Goal: Task Accomplishment & Management: Use online tool/utility

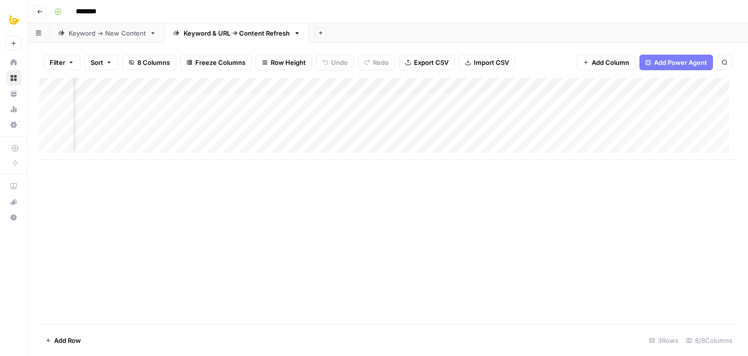
scroll to position [0, 77]
click at [37, 13] on icon "button" at bounding box center [40, 12] width 6 height 6
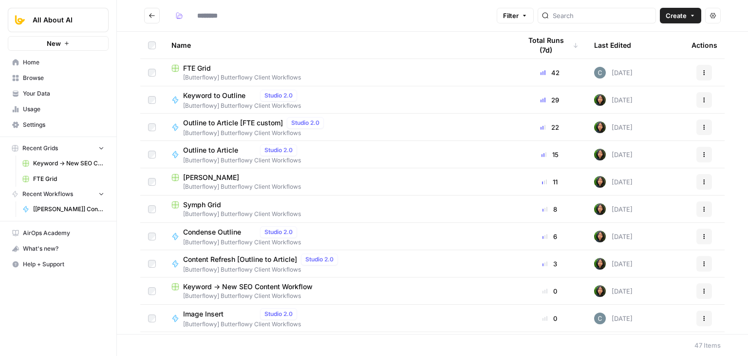
type input "**********"
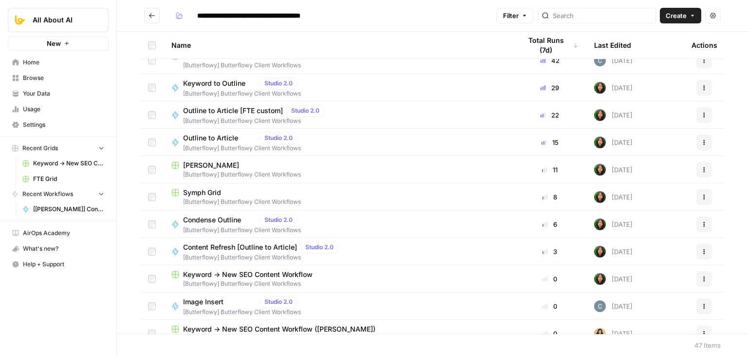
drag, startPoint x: 130, startPoint y: 99, endPoint x: 134, endPoint y: 130, distance: 31.0
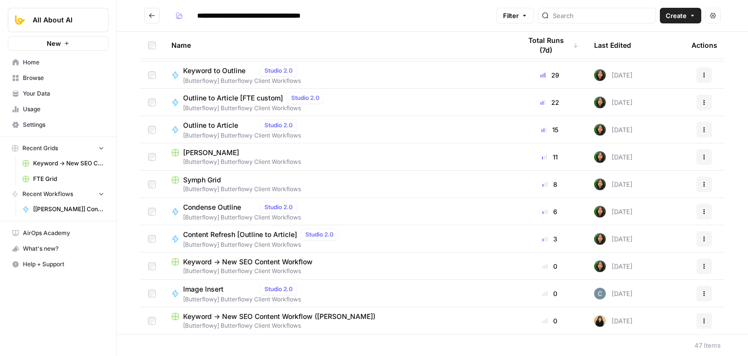
drag, startPoint x: 128, startPoint y: 160, endPoint x: 127, endPoint y: 196, distance: 36.1
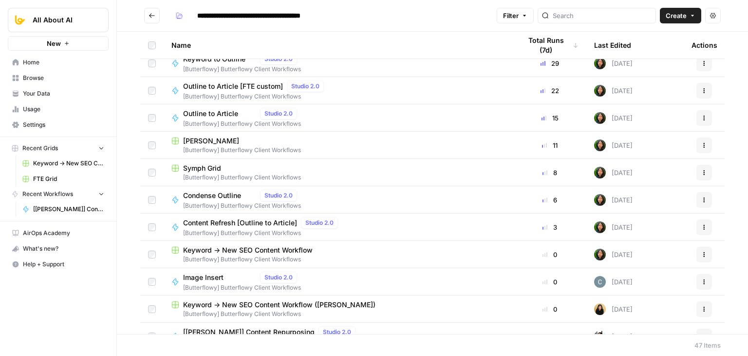
scroll to position [0, 0]
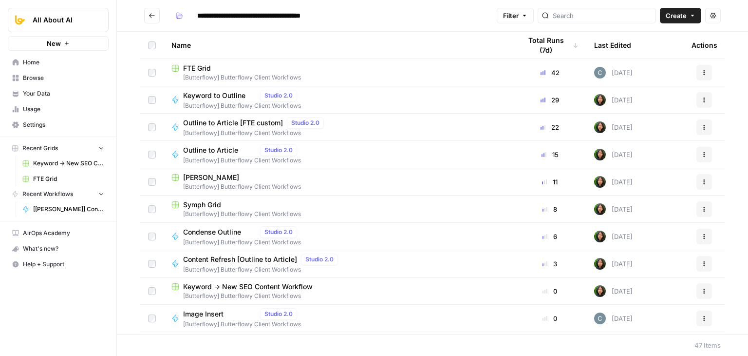
drag, startPoint x: 127, startPoint y: 204, endPoint x: 135, endPoint y: 137, distance: 67.8
drag, startPoint x: 135, startPoint y: 186, endPoint x: 131, endPoint y: 94, distance: 91.7
click at [212, 71] on div "FTE Grid" at bounding box center [338, 68] width 334 height 10
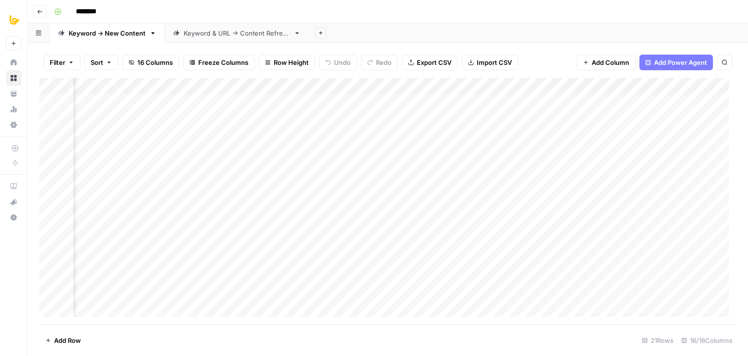
scroll to position [0, 774]
click at [252, 36] on div "Keyword & URL -> Content Refresh" at bounding box center [237, 33] width 106 height 10
click at [113, 33] on div "Keyword -> New Content" at bounding box center [107, 33] width 77 height 10
click at [241, 33] on div "Keyword & URL -> Content Refresh" at bounding box center [237, 33] width 106 height 10
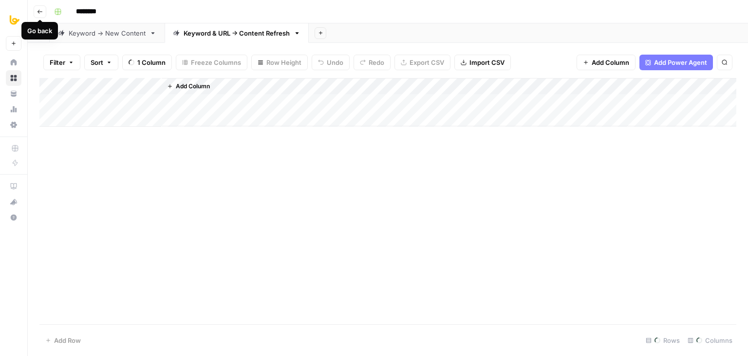
click at [38, 15] on button "Go back" at bounding box center [40, 11] width 13 height 13
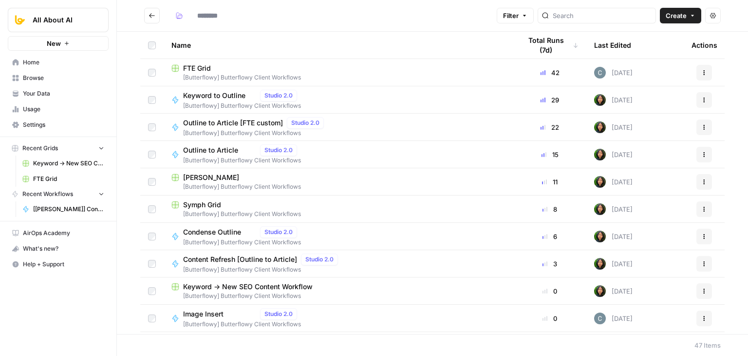
click at [214, 207] on span "Symph Grid" at bounding box center [202, 205] width 38 height 10
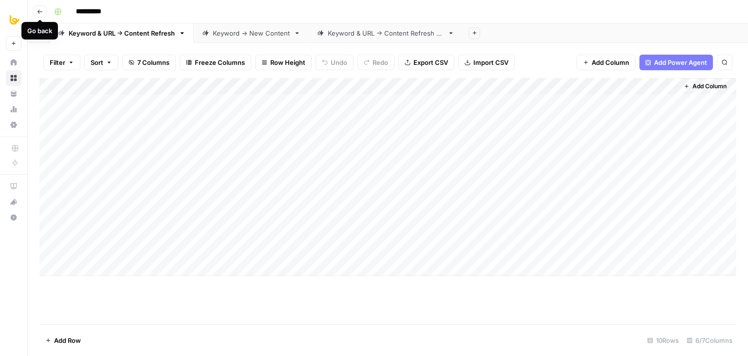
click at [43, 12] on button "Go back" at bounding box center [40, 11] width 13 height 13
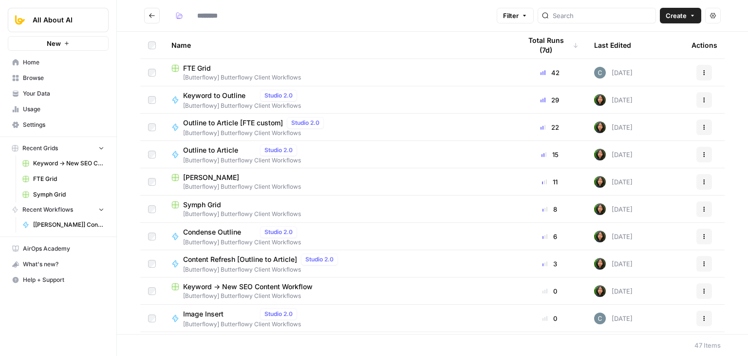
type input "**********"
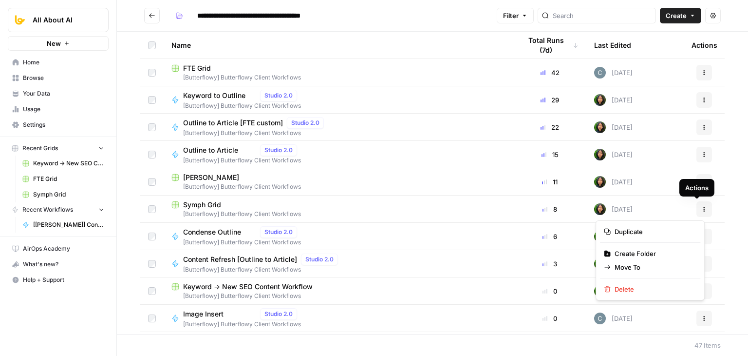
click at [701, 210] on icon "button" at bounding box center [704, 209] width 6 height 6
click at [637, 230] on span "Duplicate" at bounding box center [654, 232] width 78 height 10
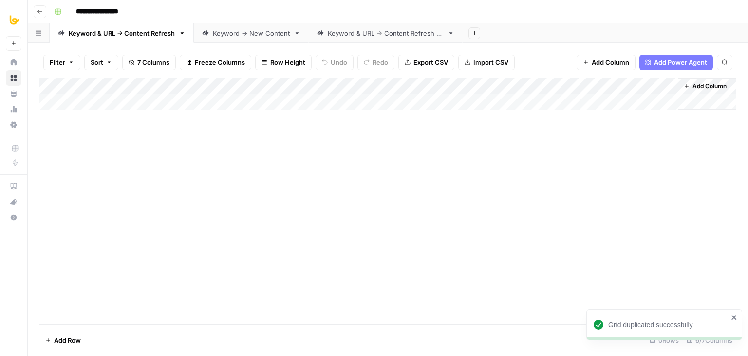
click at [89, 12] on input "**********" at bounding box center [108, 12] width 72 height 16
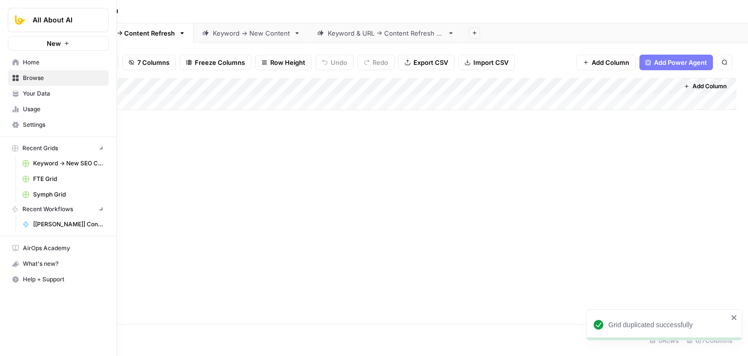
drag, startPoint x: 114, startPoint y: 13, endPoint x: 19, endPoint y: 20, distance: 95.8
click at [19, 20] on div "**********" at bounding box center [374, 178] width 748 height 356
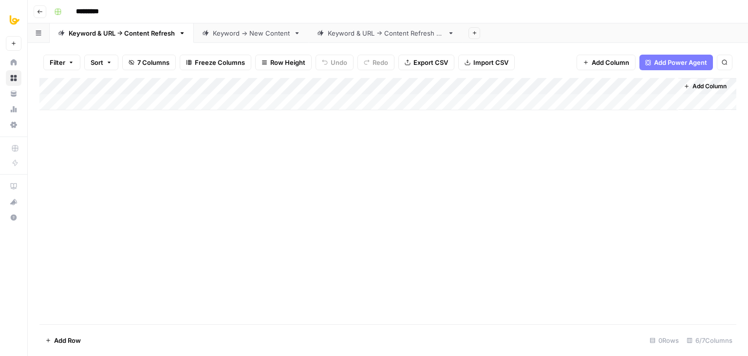
click at [324, 164] on div "Add Column" at bounding box center [387, 201] width 697 height 246
click at [91, 9] on input "*********" at bounding box center [99, 12] width 55 height 16
type input "**********"
click at [239, 162] on div "Add Column" at bounding box center [387, 201] width 697 height 246
click at [149, 180] on div "Add Column" at bounding box center [387, 201] width 697 height 246
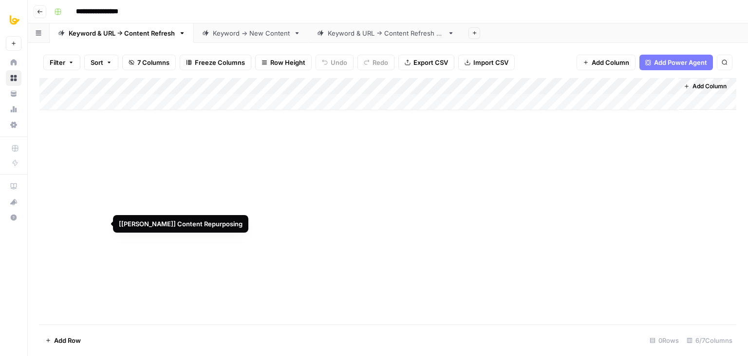
click at [253, 181] on div "Add Column" at bounding box center [387, 201] width 697 height 246
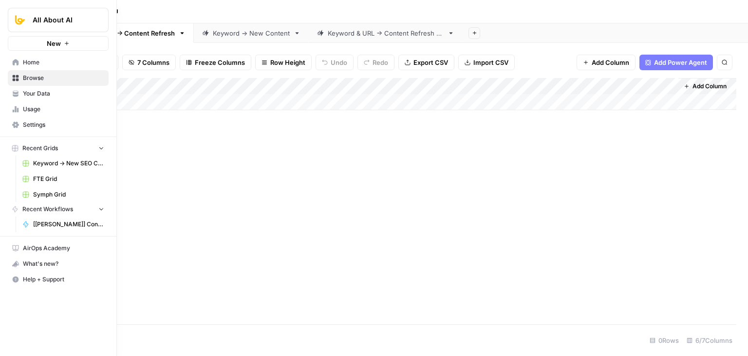
click at [37, 61] on span "Home" at bounding box center [63, 62] width 81 height 9
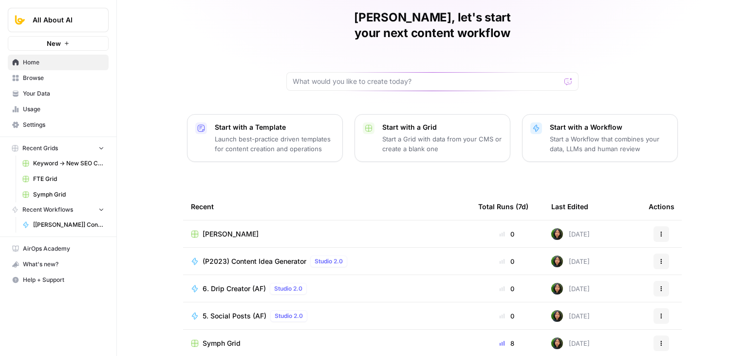
scroll to position [92, 0]
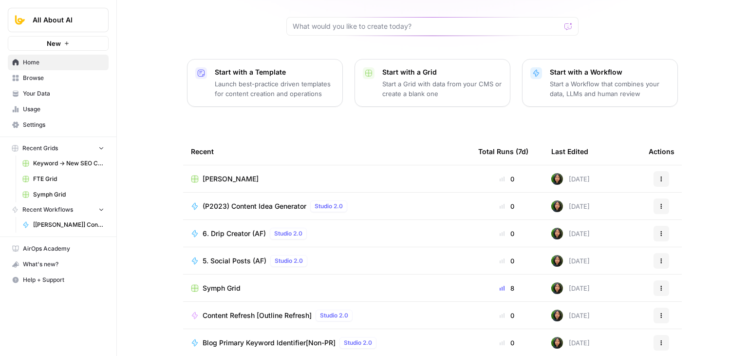
drag, startPoint x: 148, startPoint y: 134, endPoint x: 147, endPoint y: 174, distance: 40.0
drag, startPoint x: 156, startPoint y: 115, endPoint x: 158, endPoint y: 133, distance: 17.1
drag, startPoint x: 156, startPoint y: 142, endPoint x: 148, endPoint y: 78, distance: 63.9
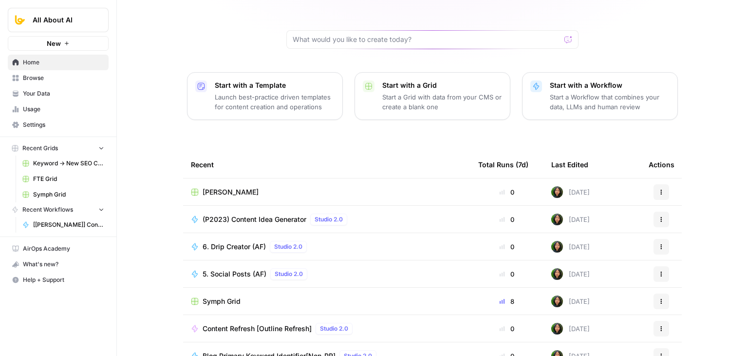
click at [48, 82] on span "Browse" at bounding box center [63, 78] width 81 height 9
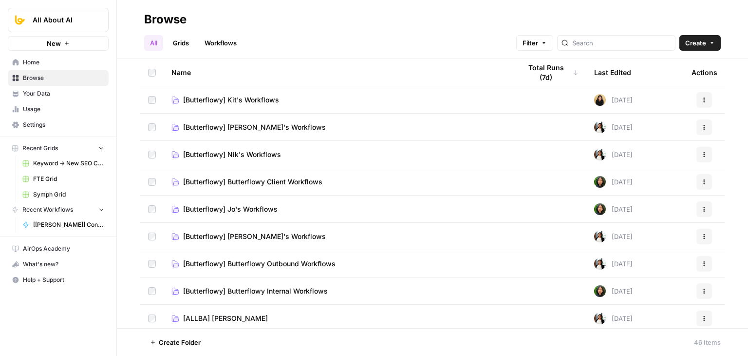
click at [188, 37] on link "Grids" at bounding box center [181, 43] width 28 height 16
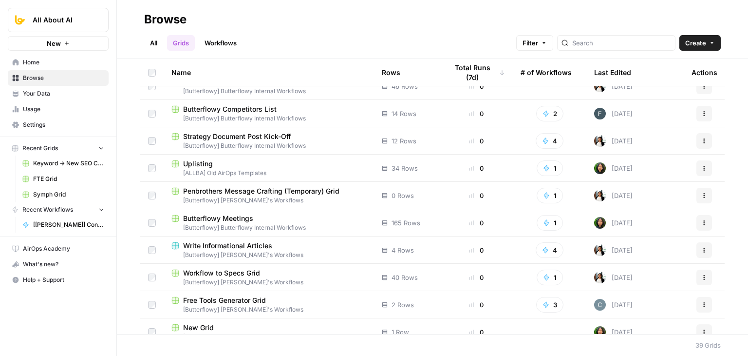
drag, startPoint x: 139, startPoint y: 140, endPoint x: 149, endPoint y: 238, distance: 98.9
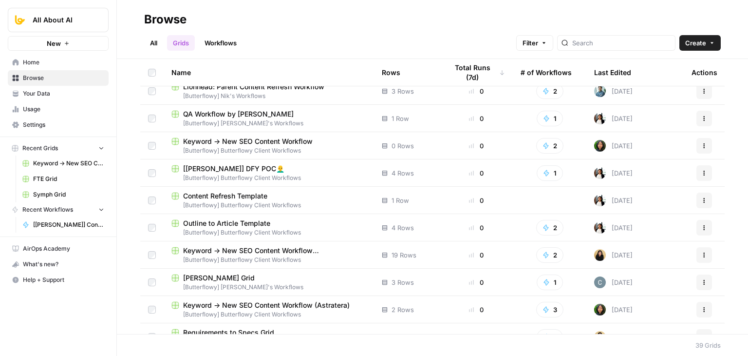
drag, startPoint x: 144, startPoint y: 213, endPoint x: 141, endPoint y: 264, distance: 50.3
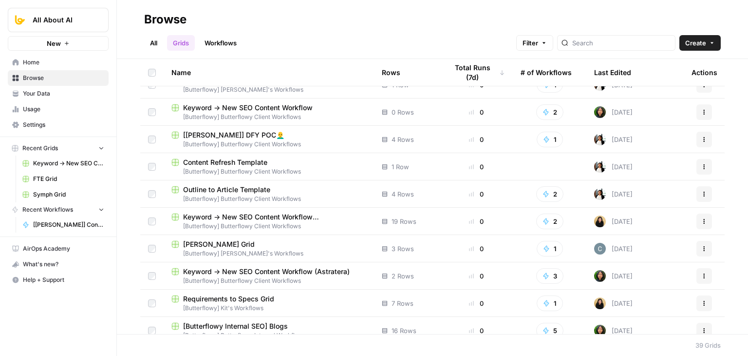
scroll to position [622, 0]
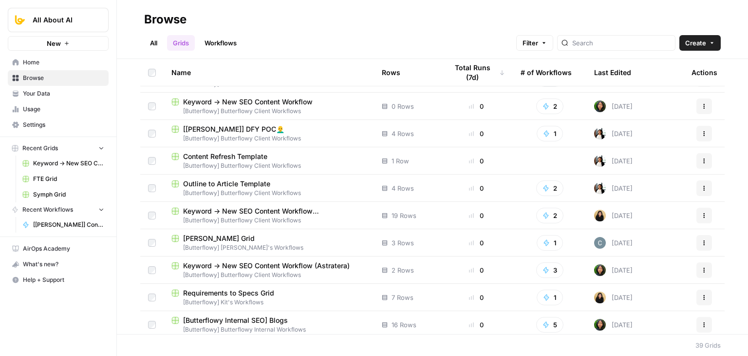
drag, startPoint x: 137, startPoint y: 246, endPoint x: 140, endPoint y: 269, distance: 24.1
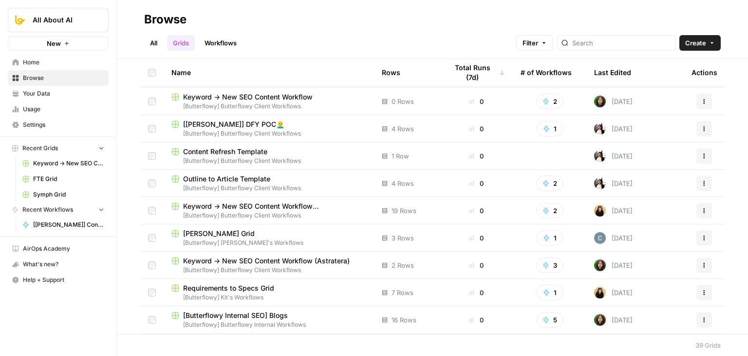
scroll to position [640, 0]
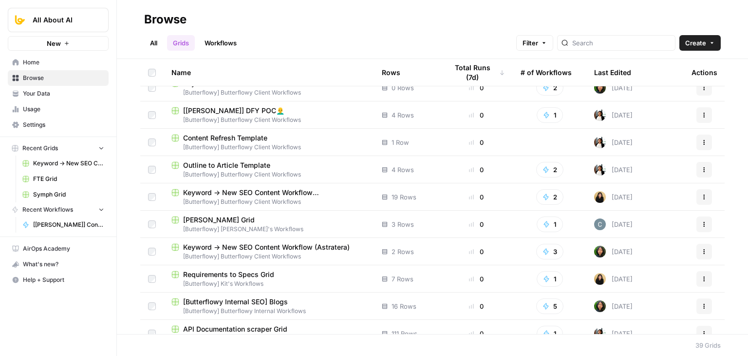
drag, startPoint x: 133, startPoint y: 229, endPoint x: 132, endPoint y: 256, distance: 27.3
click at [276, 193] on span "Keyword -> New SEO Content Workflow ([PERSON_NAME])" at bounding box center [274, 192] width 183 height 10
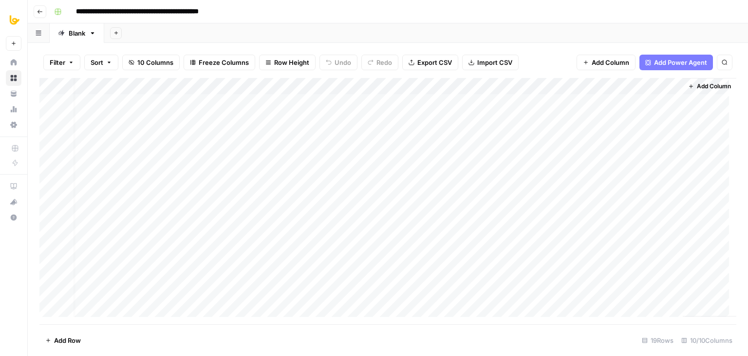
scroll to position [0, 9]
click at [37, 14] on icon "button" at bounding box center [40, 12] width 6 height 6
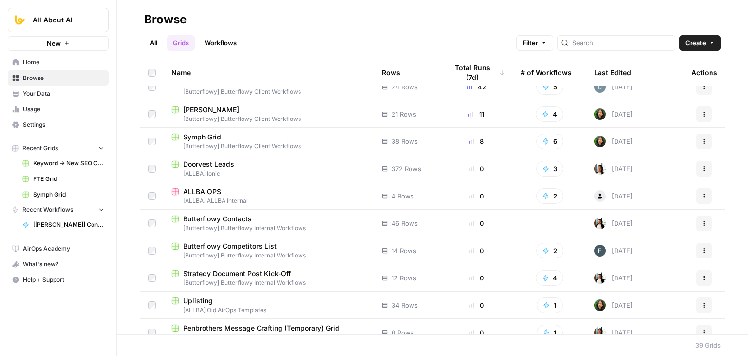
drag, startPoint x: 140, startPoint y: 104, endPoint x: 137, endPoint y: 155, distance: 51.7
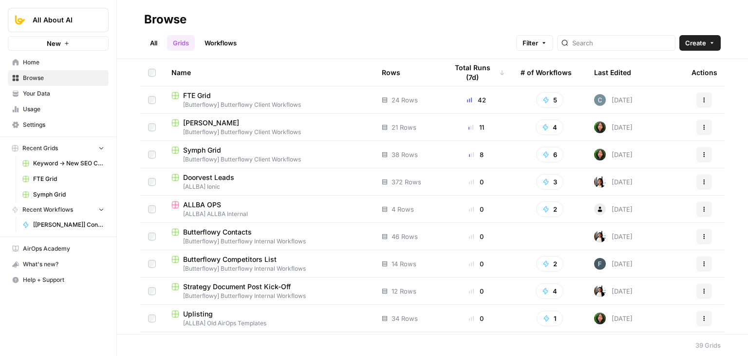
drag, startPoint x: 137, startPoint y: 166, endPoint x: 146, endPoint y: 102, distance: 64.9
click at [51, 63] on span "Home" at bounding box center [63, 62] width 81 height 9
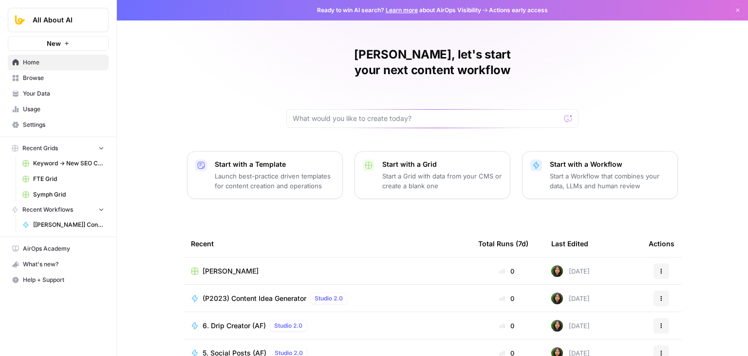
click at [230, 266] on span "Kurt Schmidt Grid" at bounding box center [231, 271] width 56 height 10
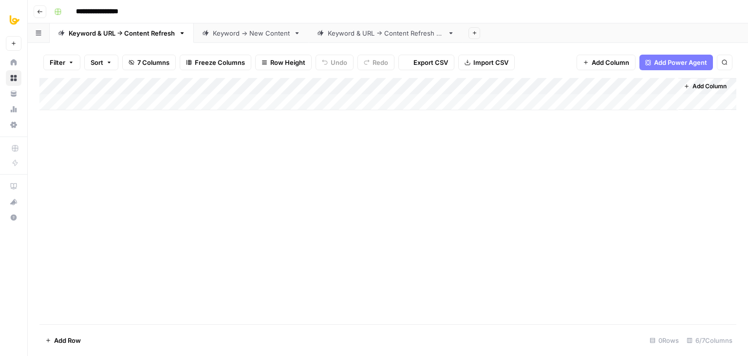
click at [41, 10] on icon "button" at bounding box center [40, 12] width 6 height 6
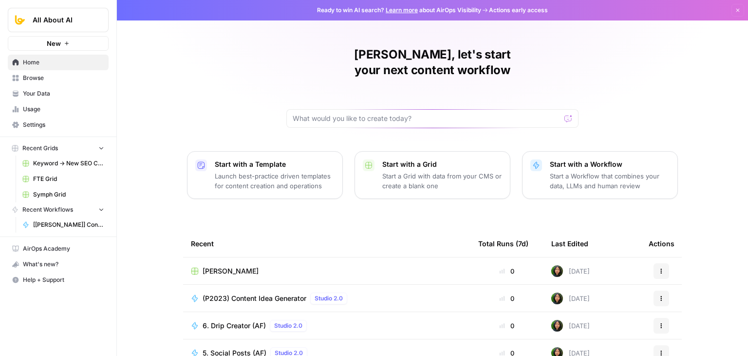
click at [69, 76] on span "Browse" at bounding box center [63, 78] width 81 height 9
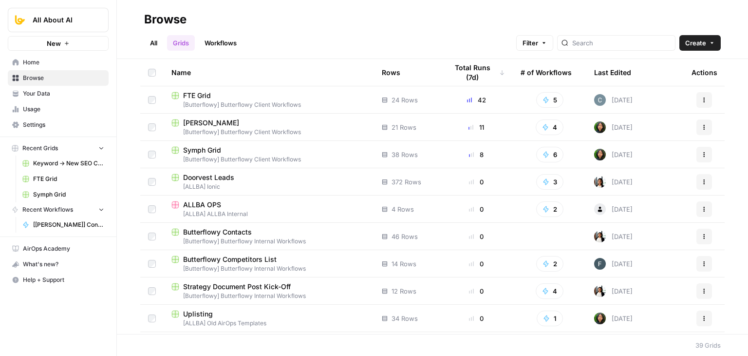
click at [233, 43] on link "Workflows" at bounding box center [221, 43] width 44 height 16
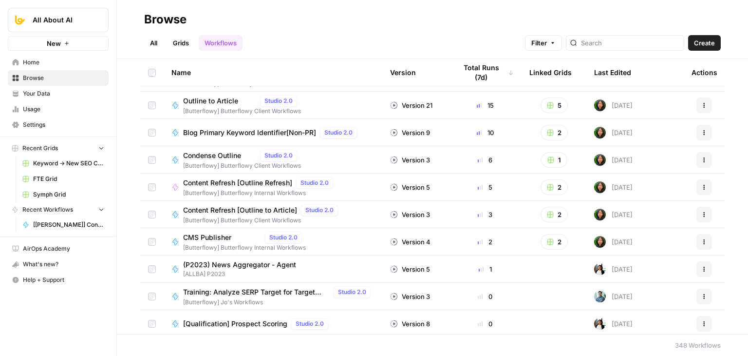
drag, startPoint x: 135, startPoint y: 86, endPoint x: 144, endPoint y: 139, distance: 53.3
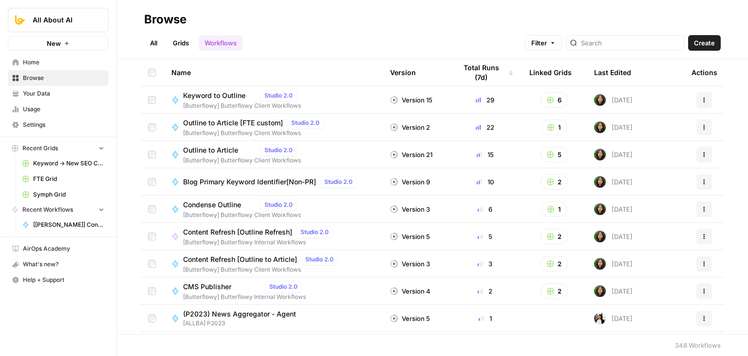
drag, startPoint x: 141, startPoint y: 128, endPoint x: 145, endPoint y: 79, distance: 49.4
click at [121, 18] on icon "button" at bounding box center [118, 19] width 7 height 7
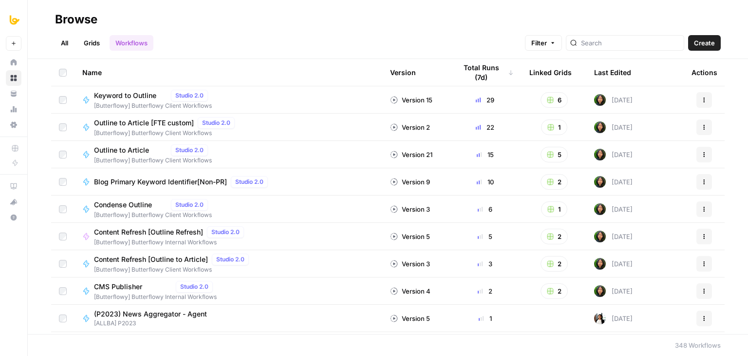
click at [68, 40] on link "All" at bounding box center [64, 43] width 19 height 16
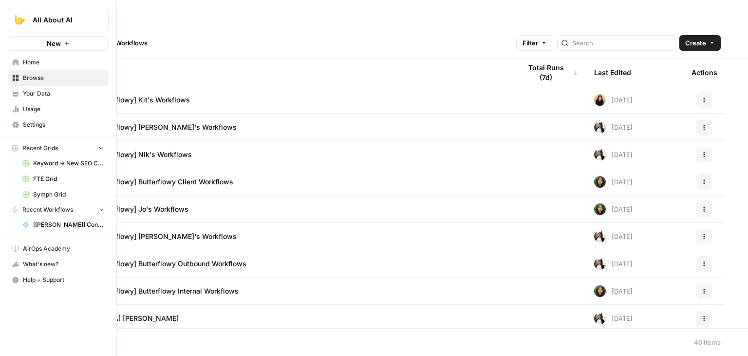
click at [45, 56] on link "Home" at bounding box center [58, 63] width 101 height 16
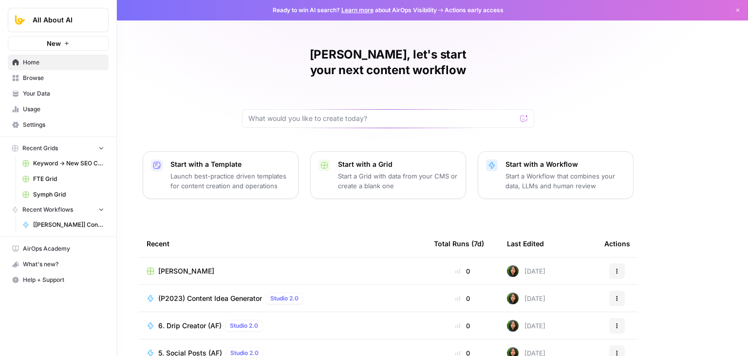
click at [27, 61] on span "Home" at bounding box center [63, 62] width 81 height 9
click at [38, 63] on span "Home" at bounding box center [63, 62] width 81 height 9
click at [42, 76] on span "Browse" at bounding box center [63, 78] width 81 height 9
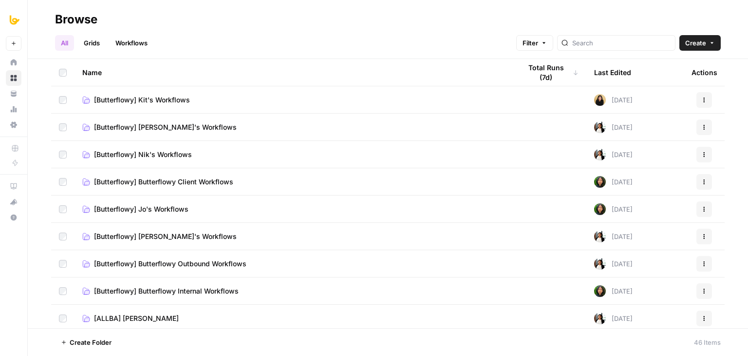
click at [133, 39] on link "Workflows" at bounding box center [132, 43] width 44 height 16
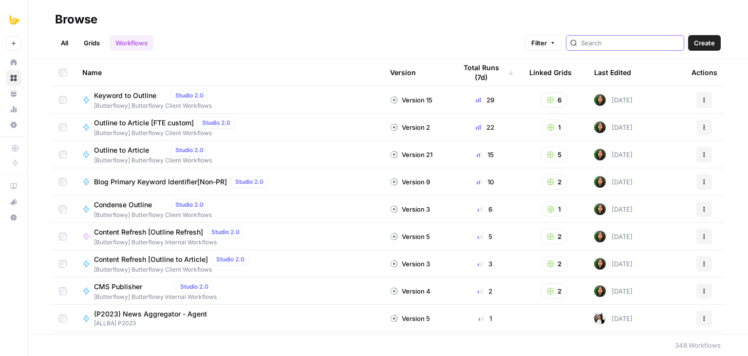
click at [621, 43] on input "search" at bounding box center [630, 43] width 99 height 10
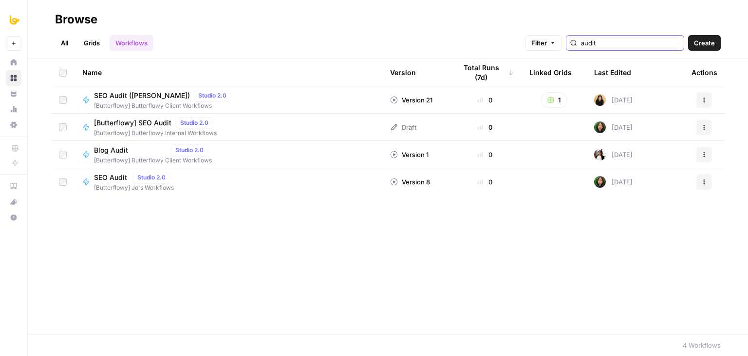
type input "audit"
click at [135, 99] on span "SEO Audit ([PERSON_NAME])" at bounding box center [142, 96] width 96 height 10
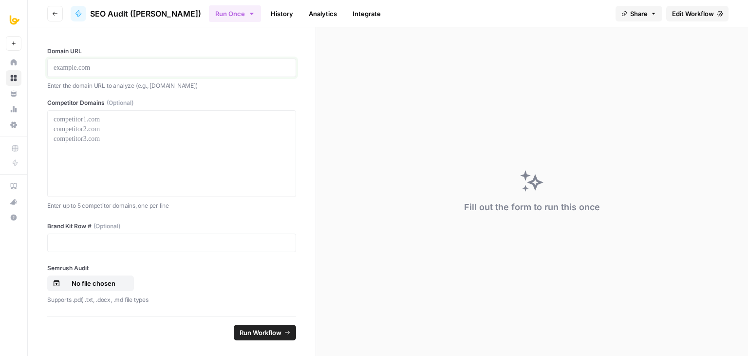
click at [105, 63] on p at bounding box center [172, 68] width 236 height 10
click at [105, 69] on p at bounding box center [172, 68] width 236 height 10
click at [116, 128] on div at bounding box center [172, 153] width 236 height 78
click at [92, 133] on div at bounding box center [172, 153] width 236 height 78
paste div
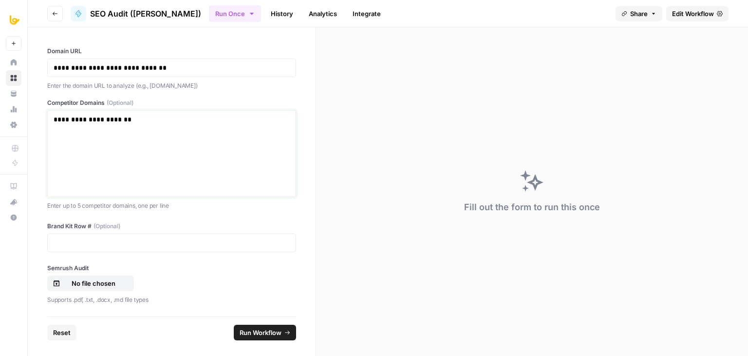
drag, startPoint x: 74, startPoint y: 119, endPoint x: 35, endPoint y: 121, distance: 39.0
click at [35, 121] on div "**********" at bounding box center [172, 171] width 288 height 289
click at [173, 124] on div "**********" at bounding box center [172, 153] width 236 height 78
click at [109, 152] on div "**********" at bounding box center [172, 153] width 236 height 78
click at [100, 245] on p at bounding box center [172, 243] width 236 height 10
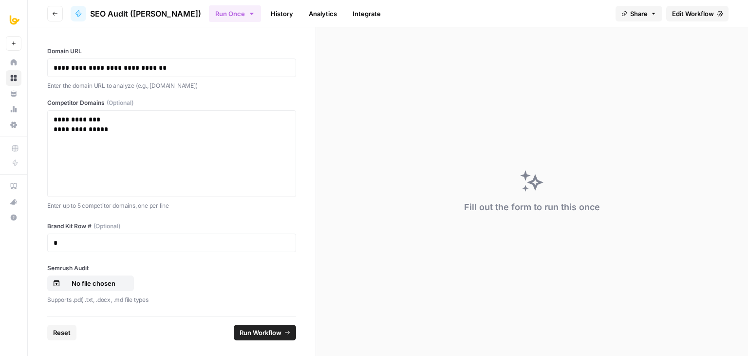
click at [189, 280] on div "No file chosen" at bounding box center [171, 283] width 249 height 16
drag, startPoint x: 232, startPoint y: 210, endPoint x: 223, endPoint y: 300, distance: 90.6
click at [265, 333] on span "Run Workflow" at bounding box center [261, 332] width 42 height 10
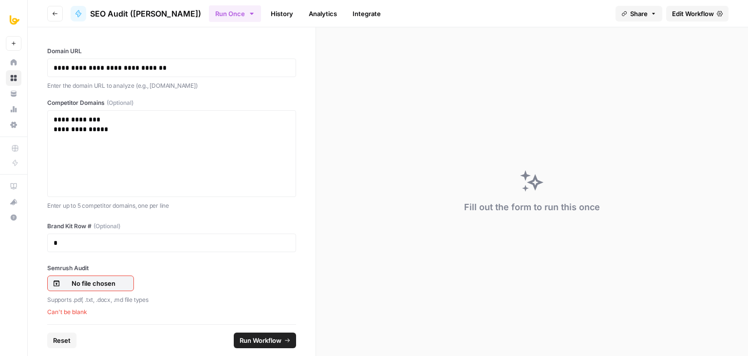
scroll to position [3, 0]
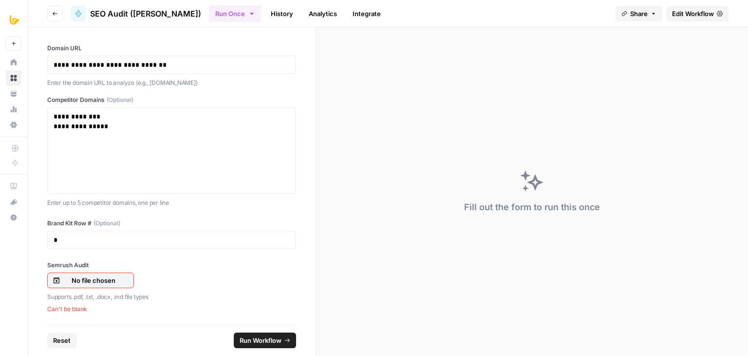
drag, startPoint x: 191, startPoint y: 271, endPoint x: 205, endPoint y: 326, distance: 56.6
drag, startPoint x: 492, startPoint y: 93, endPoint x: 376, endPoint y: 71, distance: 118.6
click at [492, 93] on div "Fill out the form to run this once" at bounding box center [532, 191] width 432 height 328
click at [186, 272] on div "No file chosen" at bounding box center [171, 280] width 249 height 16
click at [54, 16] on icon "button" at bounding box center [55, 14] width 6 height 6
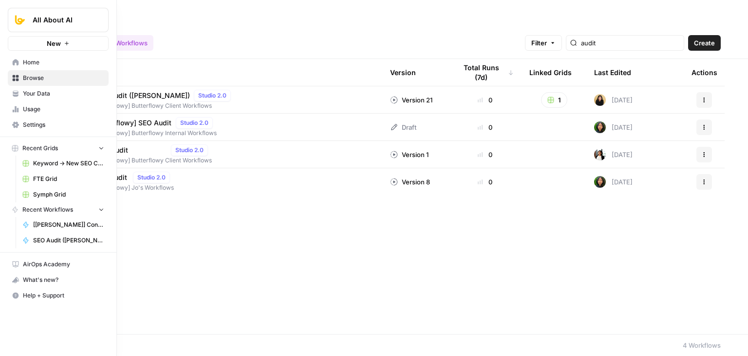
click at [41, 57] on link "Home" at bounding box center [58, 63] width 101 height 16
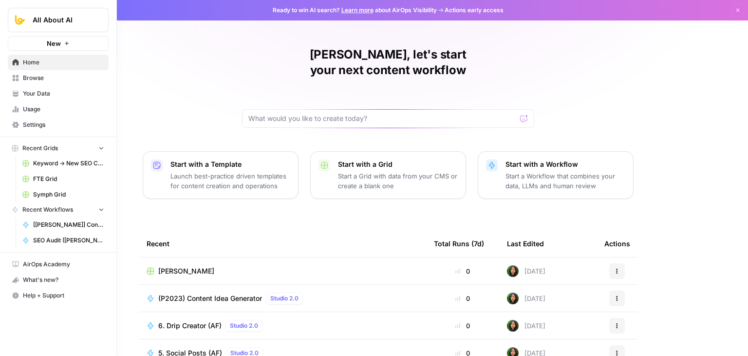
click at [65, 160] on span "Keyword -> New SEO Content Workflow ([PERSON_NAME])" at bounding box center [68, 163] width 71 height 9
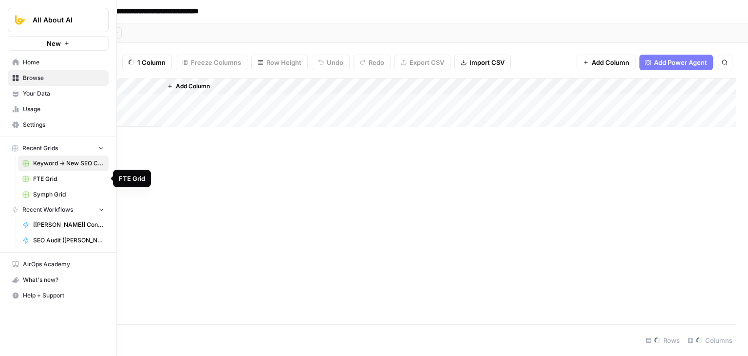
click at [69, 176] on span "FTE Grid" at bounding box center [68, 178] width 71 height 9
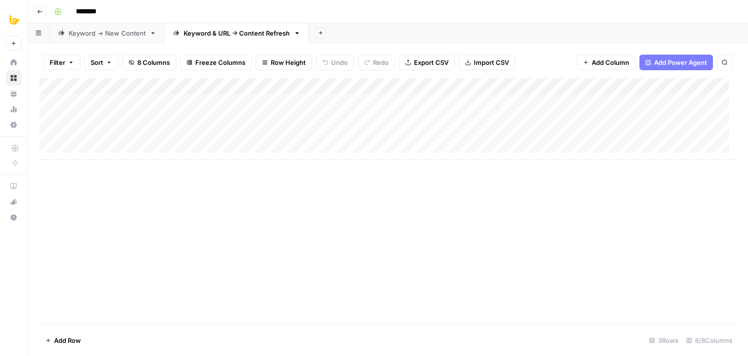
click at [124, 36] on div "Keyword -> New Content" at bounding box center [107, 33] width 77 height 10
click at [232, 38] on div "Keyword & URL -> Content Refresh" at bounding box center [237, 33] width 106 height 10
click at [123, 34] on div "Keyword -> New Content" at bounding box center [107, 33] width 77 height 10
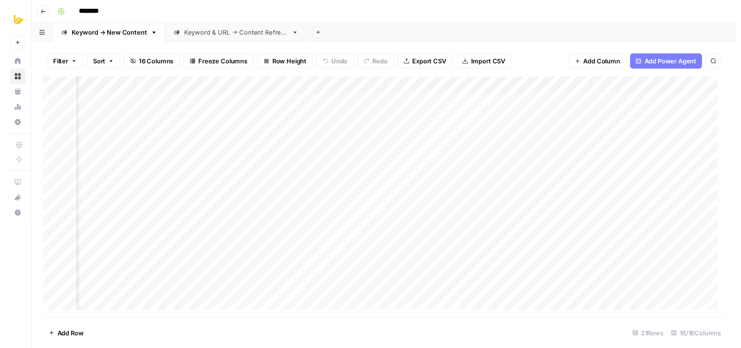
scroll to position [0, 632]
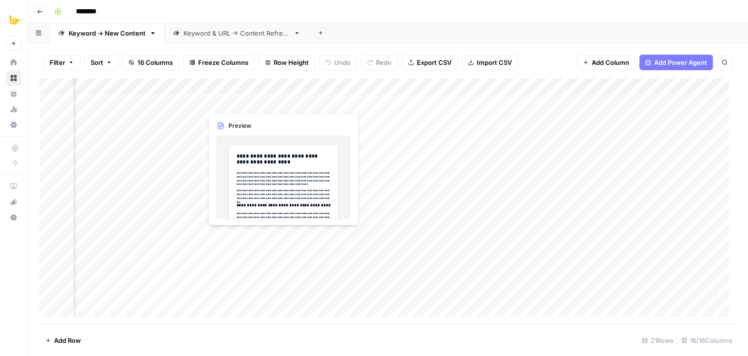
click at [281, 98] on div "Add Column" at bounding box center [387, 201] width 697 height 246
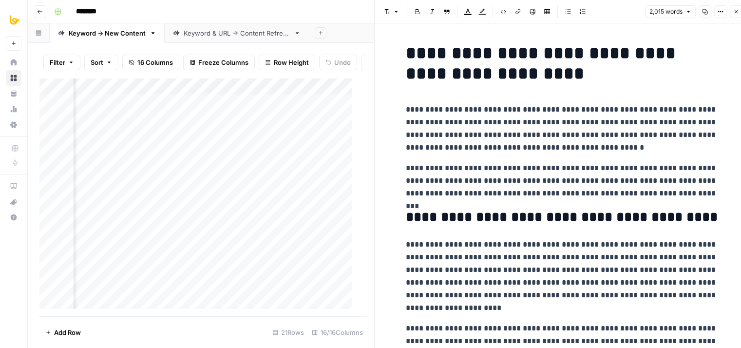
click at [704, 12] on icon "button" at bounding box center [705, 12] width 6 height 6
click at [684, 105] on p "**********" at bounding box center [562, 128] width 312 height 51
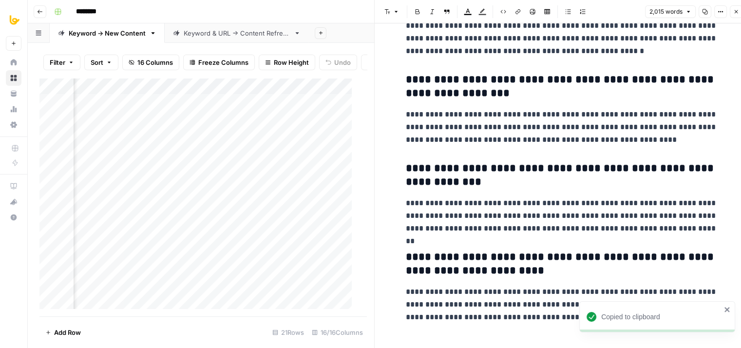
drag, startPoint x: 519, startPoint y: 100, endPoint x: 537, endPoint y: 286, distance: 187.5
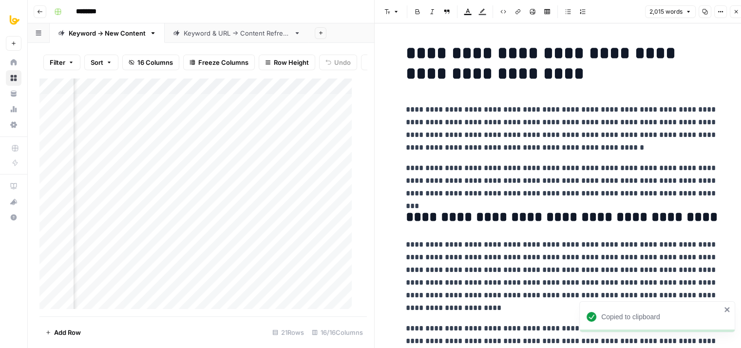
drag, startPoint x: 559, startPoint y: 279, endPoint x: 540, endPoint y: -9, distance: 288.5
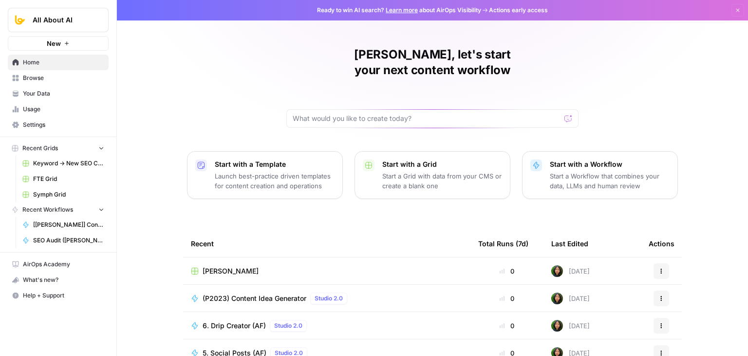
click at [35, 74] on span "Browse" at bounding box center [63, 78] width 81 height 9
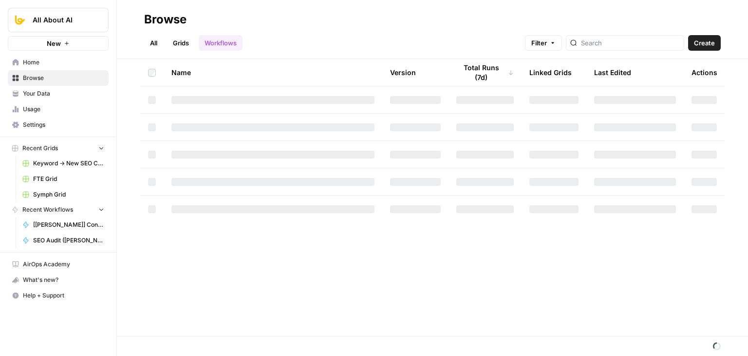
click at [609, 37] on div at bounding box center [625, 43] width 118 height 16
type input "brand"
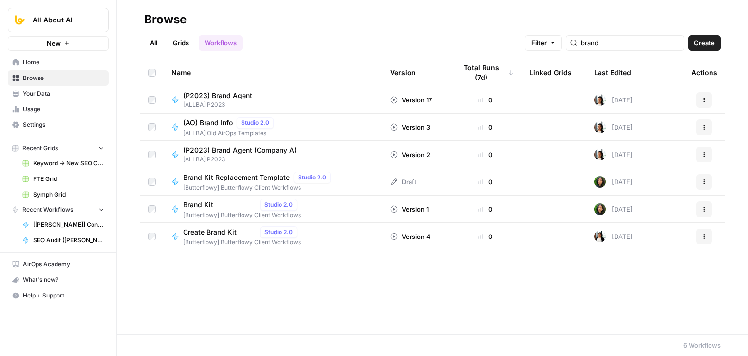
click at [180, 42] on link "Grids" at bounding box center [181, 43] width 28 height 16
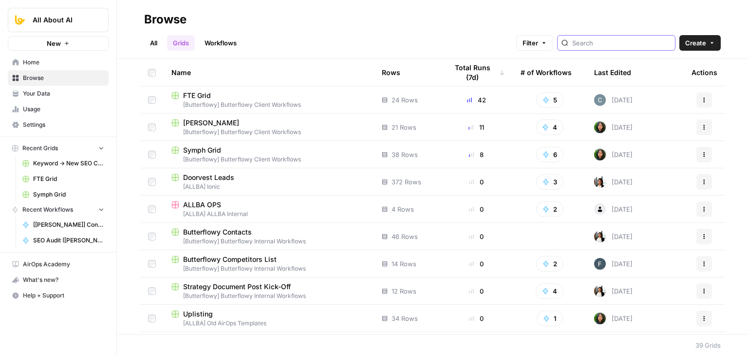
click at [612, 47] on input "search" at bounding box center [621, 43] width 99 height 10
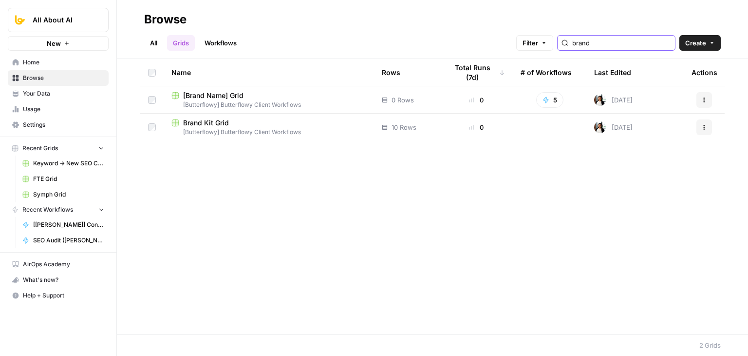
type input "brand"
click at [204, 128] on span "[Butterflowy] Butterflowy Client Workflows" at bounding box center [268, 132] width 195 height 9
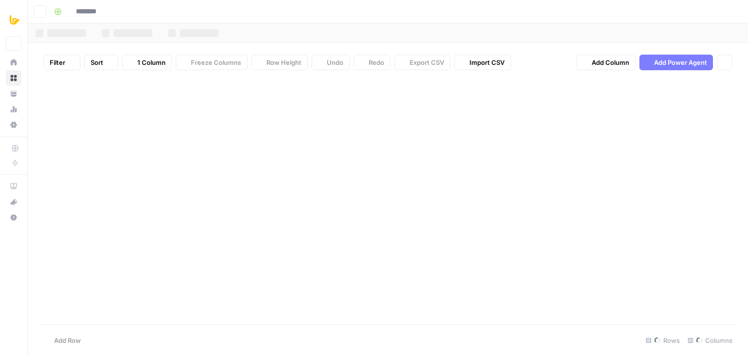
type input "**********"
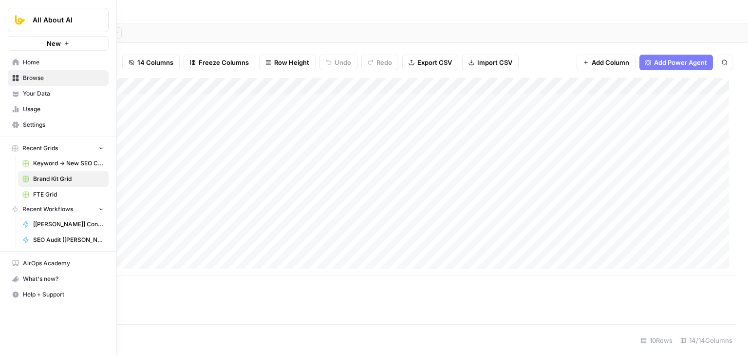
click at [25, 60] on span "Home" at bounding box center [63, 62] width 81 height 9
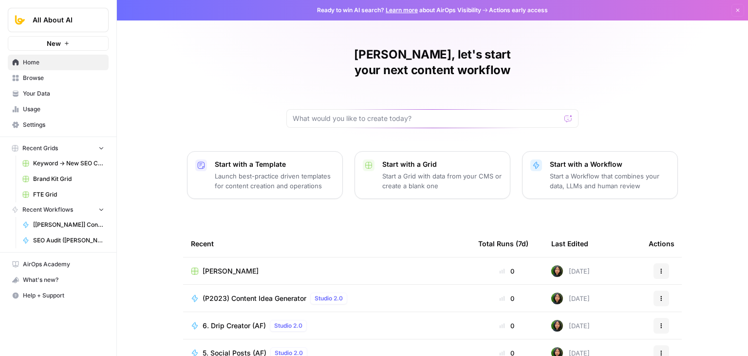
click at [70, 76] on span "Browse" at bounding box center [63, 78] width 81 height 9
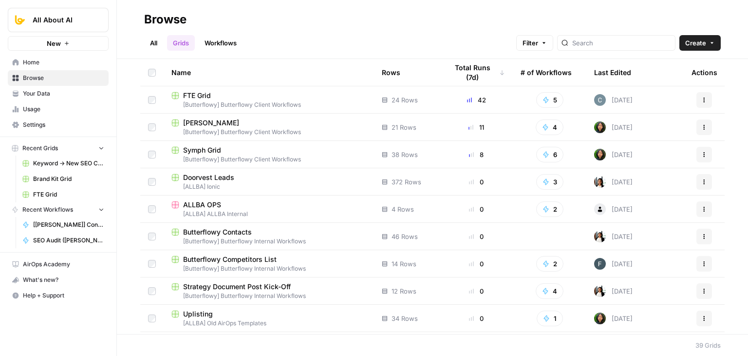
click at [600, 49] on div at bounding box center [616, 43] width 118 height 16
type input "SEO"
click at [242, 39] on link "Workflows" at bounding box center [221, 43] width 44 height 16
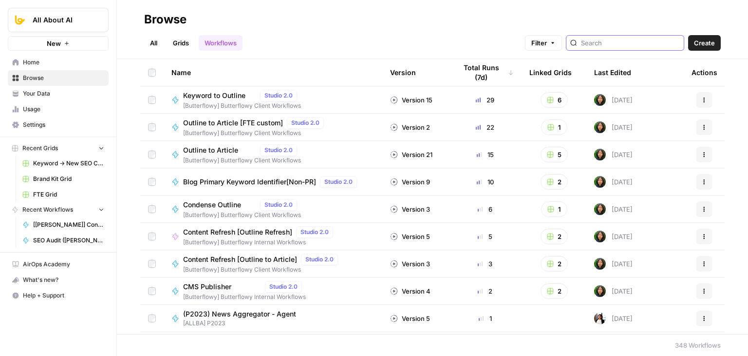
click at [629, 45] on input "search" at bounding box center [630, 43] width 99 height 10
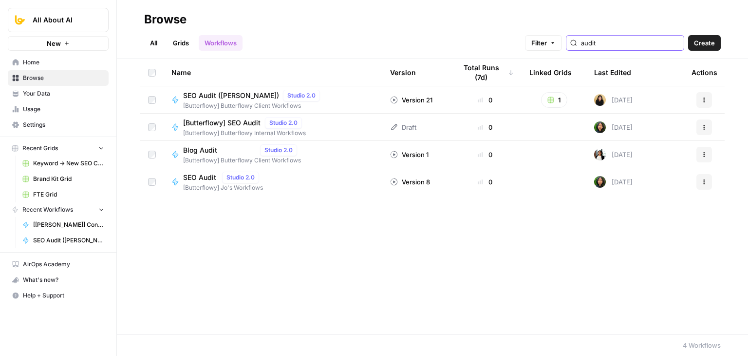
type input "audit"
click at [212, 95] on span "SEO Audit ([PERSON_NAME])" at bounding box center [231, 96] width 96 height 10
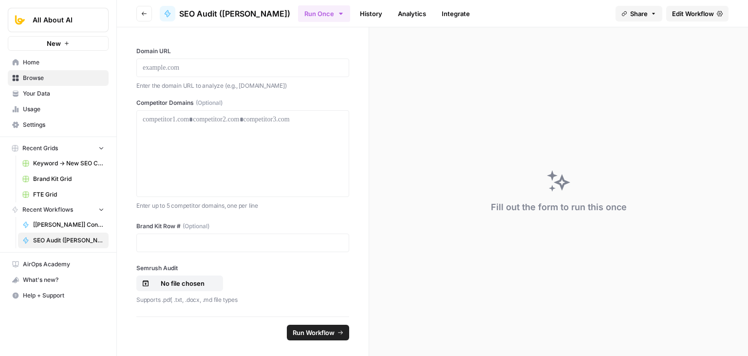
click at [142, 17] on button "Go back" at bounding box center [144, 14] width 16 height 16
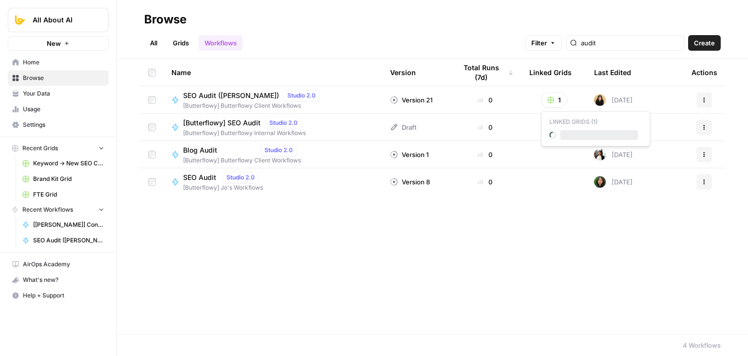
click at [559, 99] on button "1" at bounding box center [554, 100] width 26 height 16
click at [514, 237] on div "Name Version Total Runs (7d) Linked Grids Last Edited Actions SEO Audit (Zoe) S…" at bounding box center [432, 196] width 631 height 275
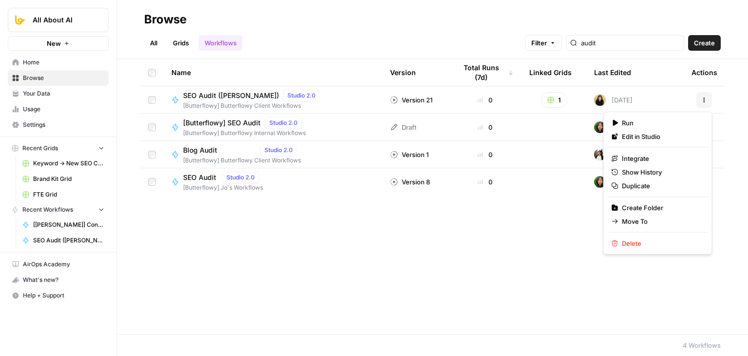
click at [705, 97] on icon "button" at bounding box center [704, 100] width 6 height 6
click at [637, 188] on span "Duplicate" at bounding box center [661, 186] width 78 height 10
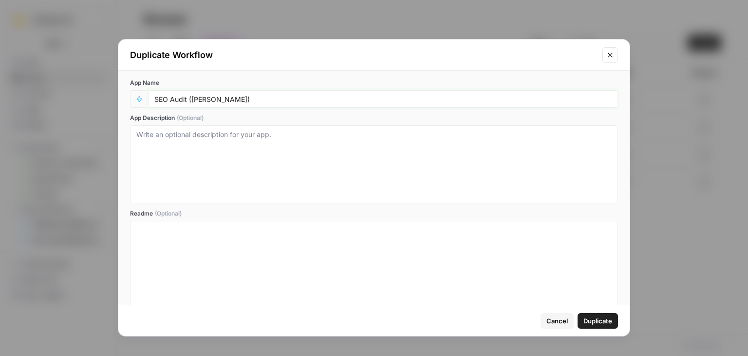
drag, startPoint x: 257, startPoint y: 97, endPoint x: 197, endPoint y: 105, distance: 60.5
click at [197, 105] on div "SEO Audit ([PERSON_NAME])" at bounding box center [383, 99] width 470 height 18
click at [202, 100] on input "SEO Audit ([PERSON_NAME])" at bounding box center [382, 99] width 457 height 9
drag, startPoint x: 202, startPoint y: 99, endPoint x: 194, endPoint y: 97, distance: 8.2
click at [194, 97] on input "SEO Audit ([PERSON_NAME])" at bounding box center [382, 99] width 457 height 9
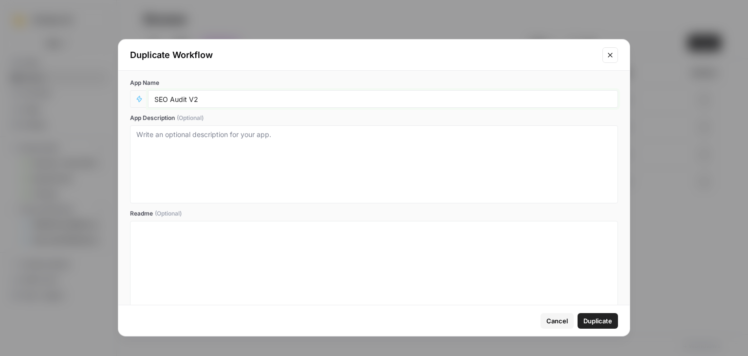
type input "SEO Audit V2"
click at [606, 322] on span "Duplicate" at bounding box center [598, 321] width 29 height 10
click at [582, 285] on div at bounding box center [373, 264] width 475 height 78
click at [592, 316] on span "Duplicate" at bounding box center [598, 321] width 29 height 10
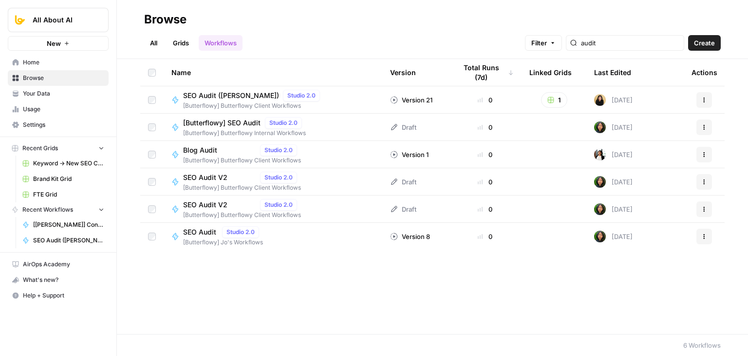
click at [212, 100] on div "SEO Audit (Zoe) Studio 2.0" at bounding box center [253, 96] width 141 height 12
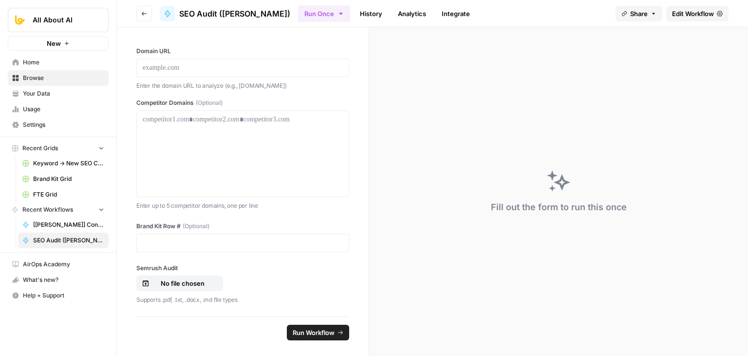
click at [144, 14] on icon "button" at bounding box center [144, 14] width 6 height 6
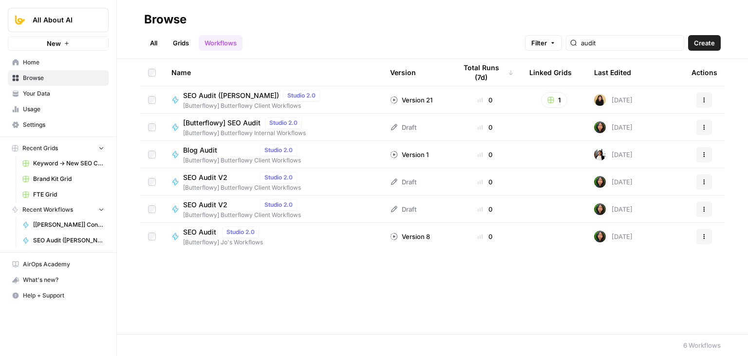
click at [212, 185] on span "[Butterflowy] Butterflowy Client Workflows" at bounding box center [242, 187] width 118 height 9
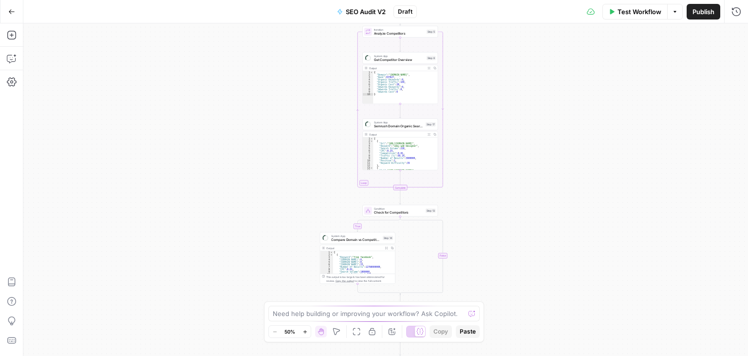
drag, startPoint x: 259, startPoint y: 199, endPoint x: 233, endPoint y: 41, distance: 159.5
click at [233, 43] on div "true false Workflow Set Inputs Inputs Workflow Workflow Step 1 Output Copy 1 2 …" at bounding box center [385, 189] width 725 height 332
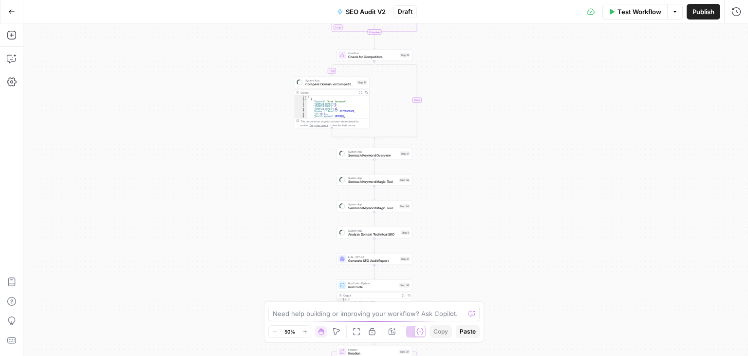
click at [216, 49] on div "true false Workflow Set Inputs Inputs Workflow Workflow Step 1 Output Copy 1 2 …" at bounding box center [385, 189] width 725 height 332
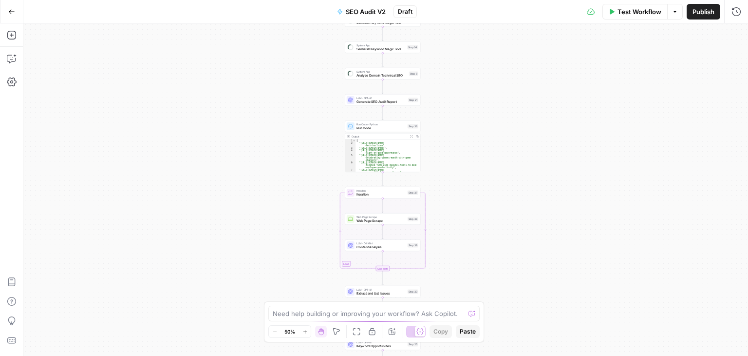
drag, startPoint x: 222, startPoint y: 123, endPoint x: 185, endPoint y: 192, distance: 78.7
click at [185, 192] on div "true false Workflow Set Inputs Inputs Workflow Workflow Step 1 Output Copy 1 2 …" at bounding box center [385, 189] width 725 height 332
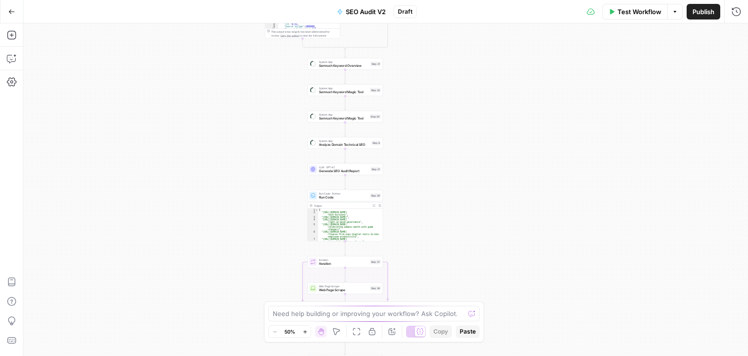
click at [249, 208] on div "true false Workflow Set Inputs Inputs Workflow Workflow Step 1 Output Copy 1 2 …" at bounding box center [385, 189] width 725 height 332
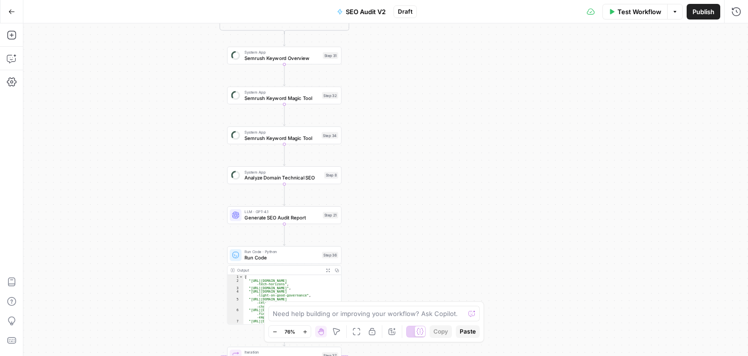
click at [303, 176] on span "Analyze Domain Technical SEO" at bounding box center [283, 177] width 77 height 7
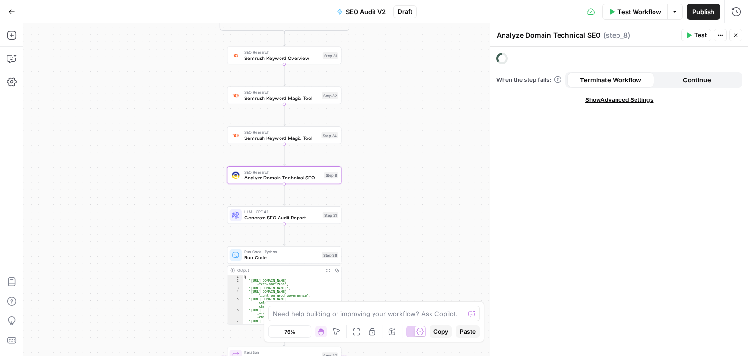
click at [573, 34] on textarea "Analyze Domain Technical SEO" at bounding box center [549, 35] width 104 height 10
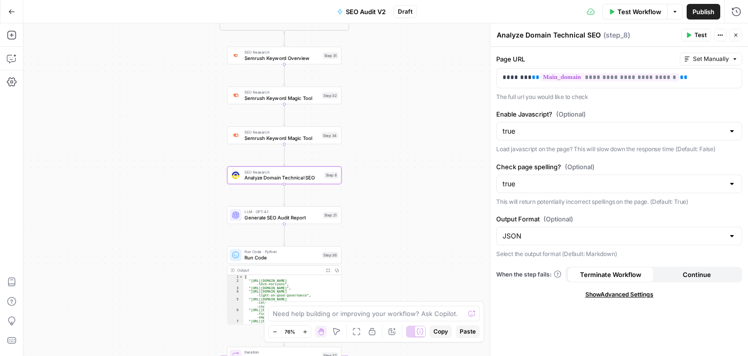
drag, startPoint x: 147, startPoint y: 92, endPoint x: 147, endPoint y: 125, distance: 33.6
click at [155, 126] on div "true false Workflow Set Inputs Inputs Workflow Workflow Step 1 Output Copy 1 2 …" at bounding box center [385, 189] width 725 height 332
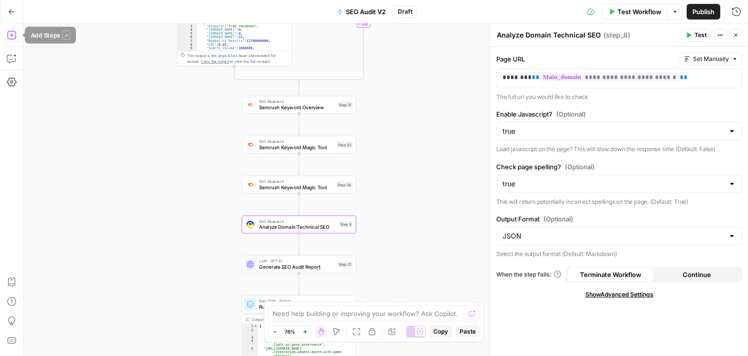
click at [5, 12] on button "Go Back" at bounding box center [12, 12] width 18 height 18
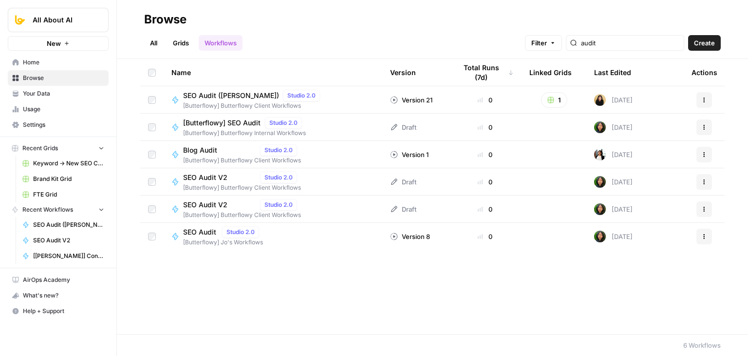
click at [47, 67] on link "Home" at bounding box center [58, 63] width 101 height 16
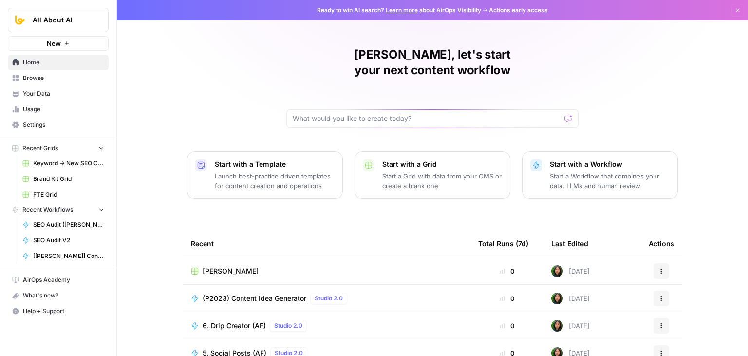
scroll to position [92, 0]
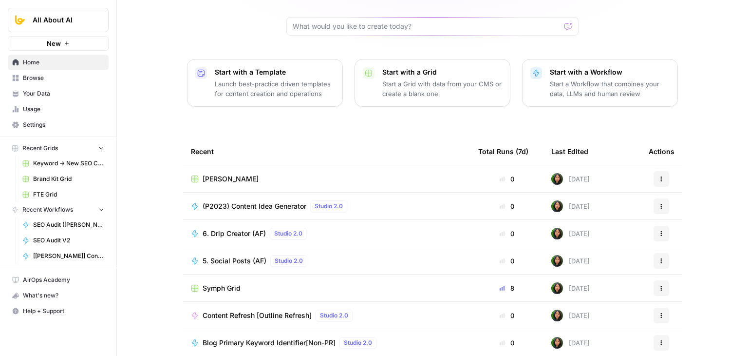
drag, startPoint x: 162, startPoint y: 130, endPoint x: 153, endPoint y: 227, distance: 96.9
click at [221, 174] on span "[PERSON_NAME]" at bounding box center [231, 179] width 56 height 10
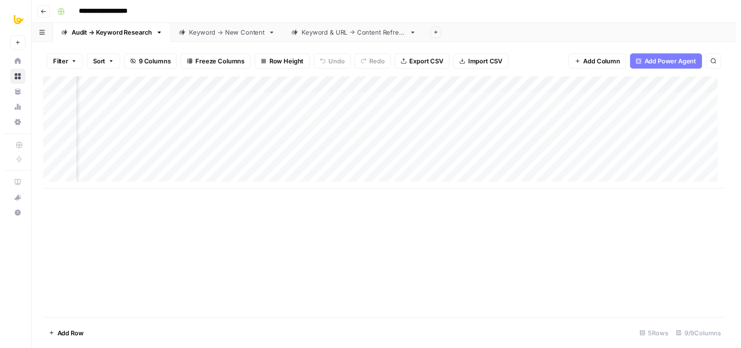
scroll to position [0, 148]
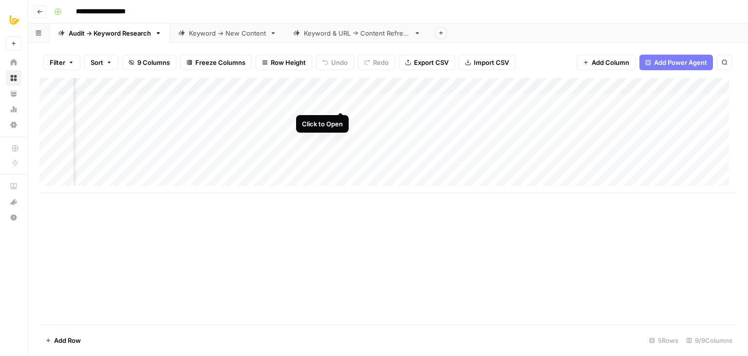
click at [339, 101] on div "Add Column" at bounding box center [387, 135] width 697 height 115
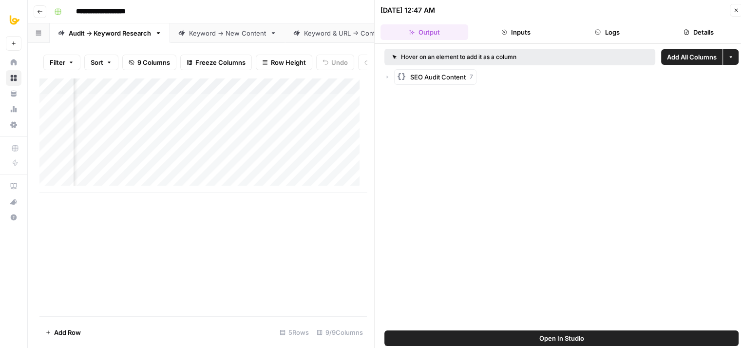
click at [624, 34] on button "Logs" at bounding box center [608, 32] width 88 height 16
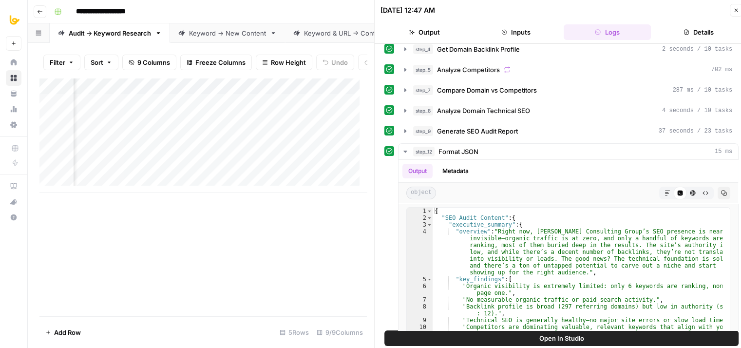
scroll to position [166, 0]
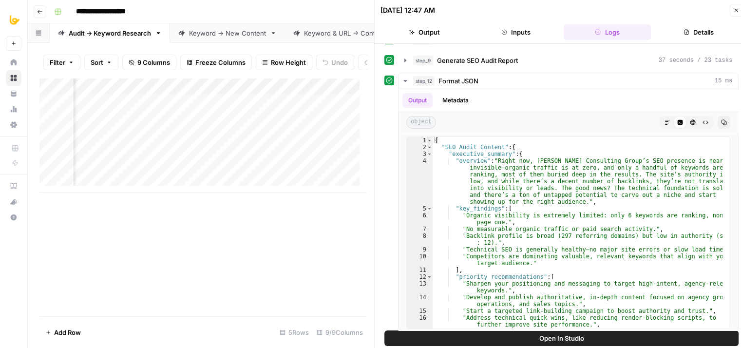
drag, startPoint x: 382, startPoint y: 287, endPoint x: 387, endPoint y: 310, distance: 24.0
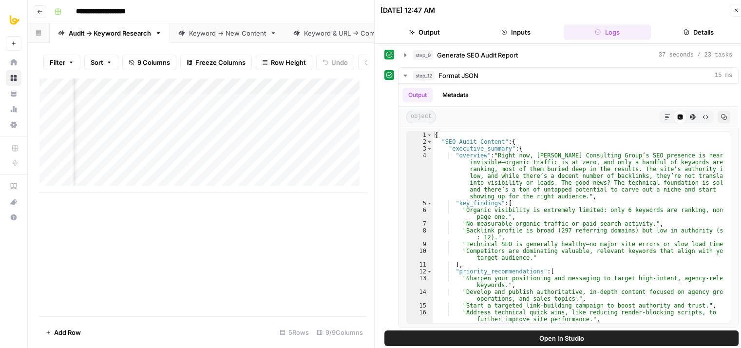
scroll to position [8, 0]
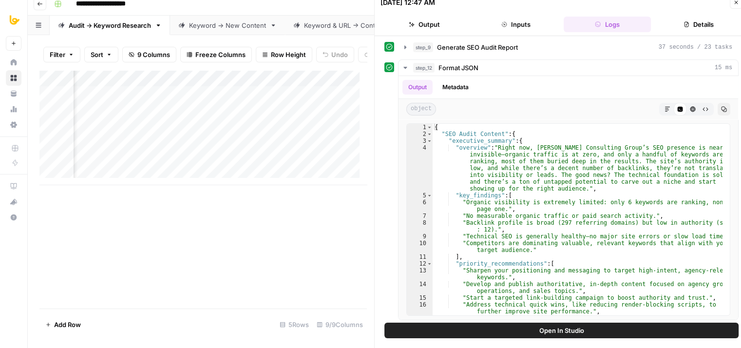
drag, startPoint x: 396, startPoint y: 164, endPoint x: 395, endPoint y: 225, distance: 60.4
drag, startPoint x: 399, startPoint y: 192, endPoint x: 391, endPoint y: 250, distance: 58.1
drag, startPoint x: 388, startPoint y: 201, endPoint x: 390, endPoint y: 242, distance: 41.5
drag, startPoint x: 555, startPoint y: 228, endPoint x: 554, endPoint y: 242, distance: 14.1
click at [616, 216] on div "{ "SEO Audit Content" : { "executive_summary" : { "overview" : "Right now, Schm…" at bounding box center [578, 230] width 290 height 212
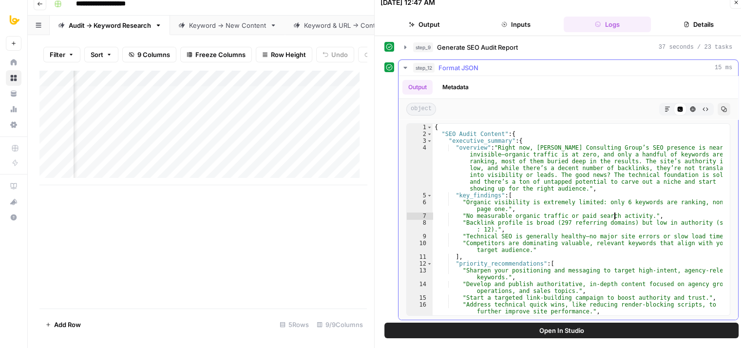
type textarea "**********"
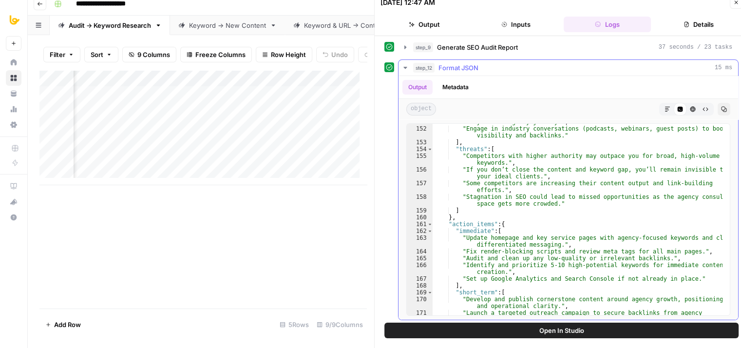
scroll to position [1534, 0]
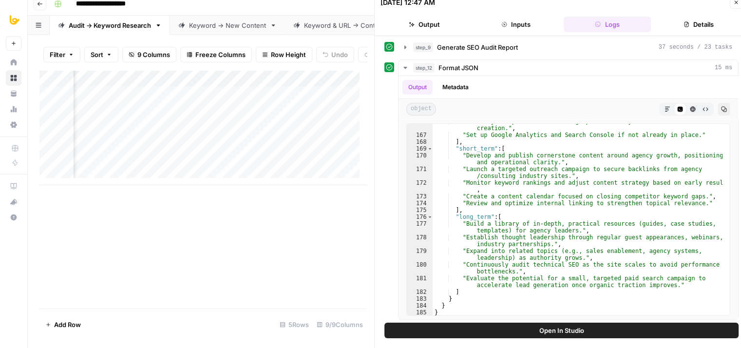
click at [736, 5] on button "Close" at bounding box center [736, 2] width 13 height 13
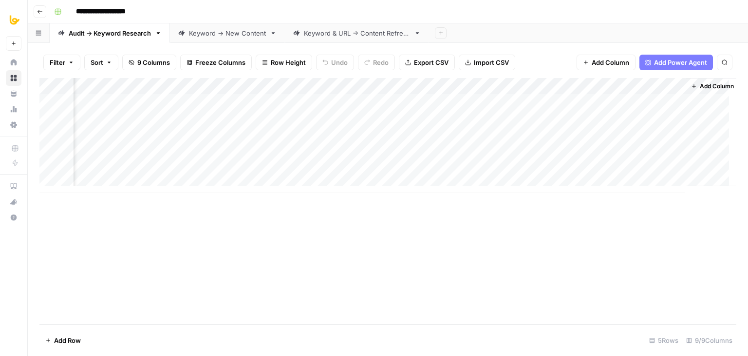
scroll to position [0, 211]
click at [41, 10] on icon "button" at bounding box center [40, 12] width 6 height 6
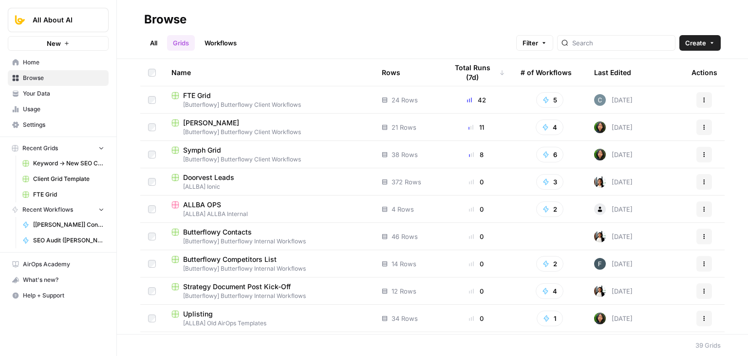
click at [59, 94] on span "Your Data" at bounding box center [63, 93] width 81 height 9
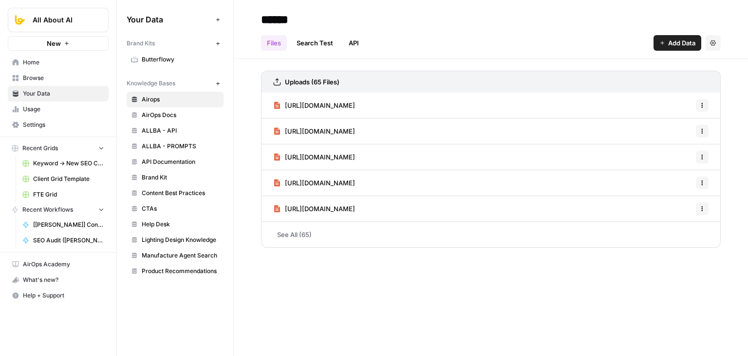
click at [85, 56] on link "Home" at bounding box center [58, 63] width 101 height 16
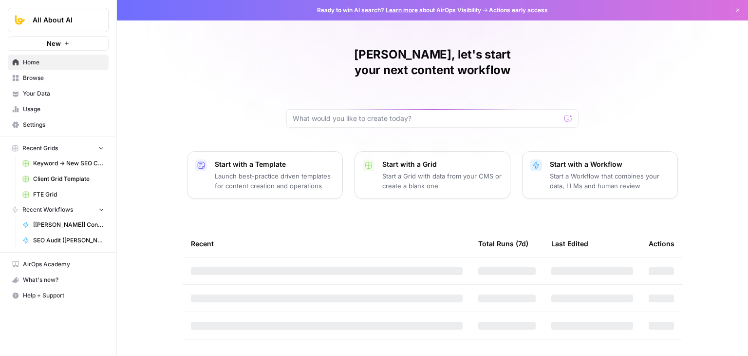
click at [80, 81] on span "Browse" at bounding box center [63, 78] width 81 height 9
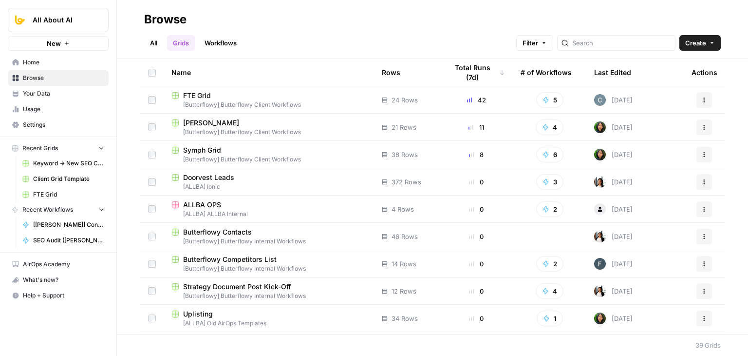
click at [229, 38] on link "Workflows" at bounding box center [221, 43] width 44 height 16
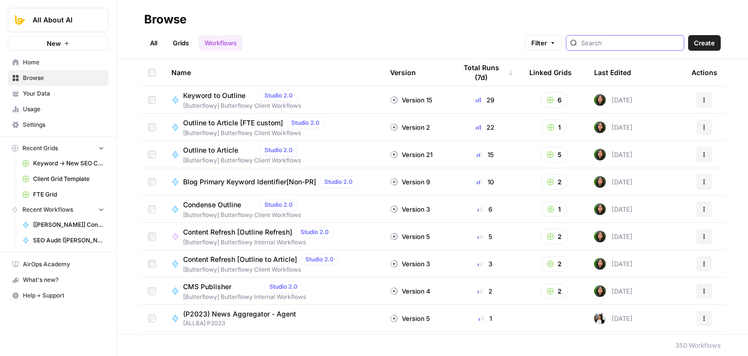
click at [610, 43] on input "search" at bounding box center [630, 43] width 99 height 10
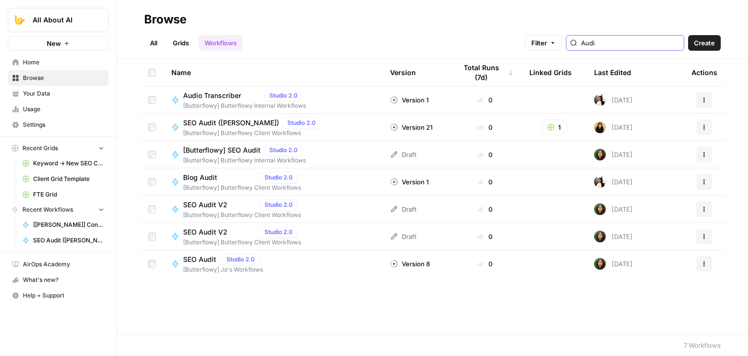
type input "Audi"
click at [503, 306] on div "Name Version Total Runs (7d) Linked Grids Last Edited Actions Audio Transcriber…" at bounding box center [432, 196] width 631 height 275
click at [213, 238] on span "[Butterflowy] Butterflowy Client Workflows" at bounding box center [242, 242] width 118 height 9
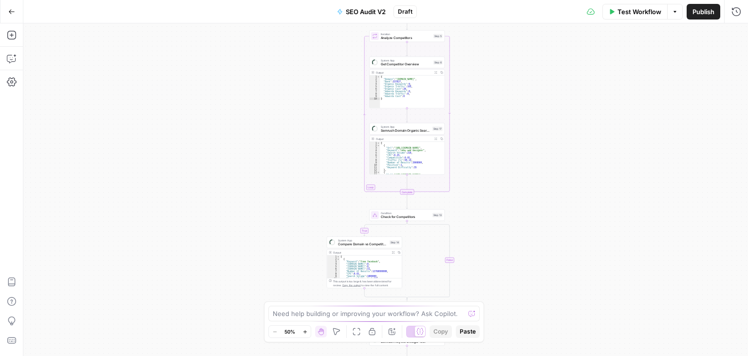
click at [606, 109] on div "true false Workflow Set Inputs Inputs Workflow Workflow Step 1 Output Copy 1 2 …" at bounding box center [385, 189] width 725 height 332
drag, startPoint x: 556, startPoint y: 104, endPoint x: 526, endPoint y: 185, distance: 86.5
click at [529, 183] on div "true false Workflow Set Inputs Inputs Workflow Workflow Step 1 Output Copy 1 2 …" at bounding box center [385, 189] width 725 height 332
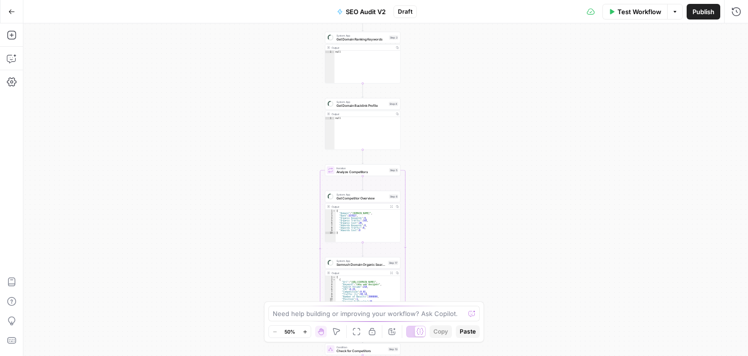
drag, startPoint x: 482, startPoint y: 184, endPoint x: 491, endPoint y: 155, distance: 29.9
click at [473, 230] on div "true false Workflow Set Inputs Inputs Workflow Workflow Step 1 Output Copy 1 2 …" at bounding box center [385, 189] width 725 height 332
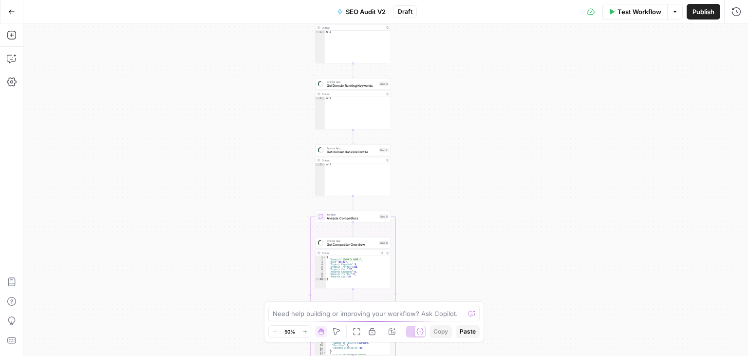
drag, startPoint x: 493, startPoint y: 99, endPoint x: 475, endPoint y: 223, distance: 125.0
click at [475, 223] on div "true false Workflow Set Inputs Inputs Workflow Workflow Step 1 Output Copy 1 2 …" at bounding box center [385, 189] width 725 height 332
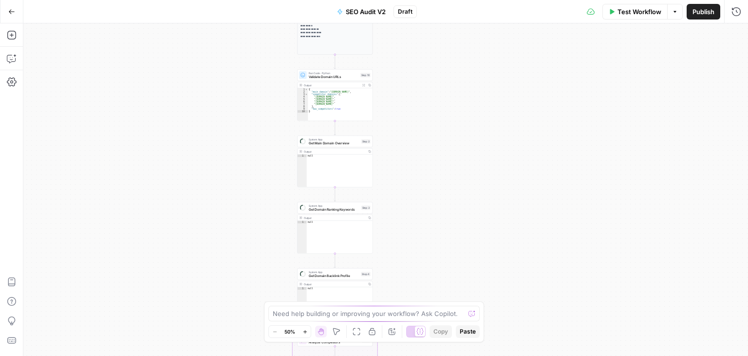
drag, startPoint x: 509, startPoint y: 86, endPoint x: 483, endPoint y: 107, distance: 32.6
click at [497, 121] on div "true false Workflow Set Inputs Inputs Workflow Workflow Step 1 Output Copy 1 2 …" at bounding box center [385, 189] width 725 height 332
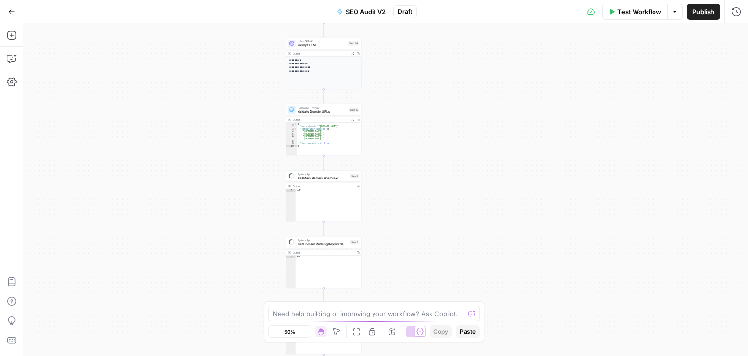
click at [411, 166] on div "true false Workflow Set Inputs Inputs Workflow Workflow Step 1 Output Copy 1 2 …" at bounding box center [385, 189] width 725 height 332
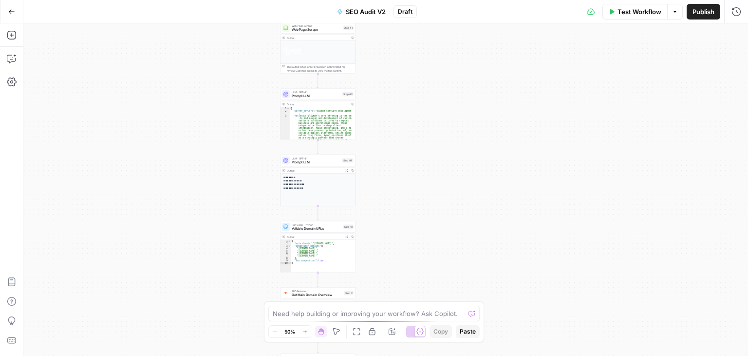
drag, startPoint x: 396, startPoint y: 52, endPoint x: 435, endPoint y: 151, distance: 105.8
click at [426, 198] on div "true false Workflow Set Inputs Inputs Workflow Workflow Step 1 Output Copy 1 2 …" at bounding box center [385, 189] width 725 height 332
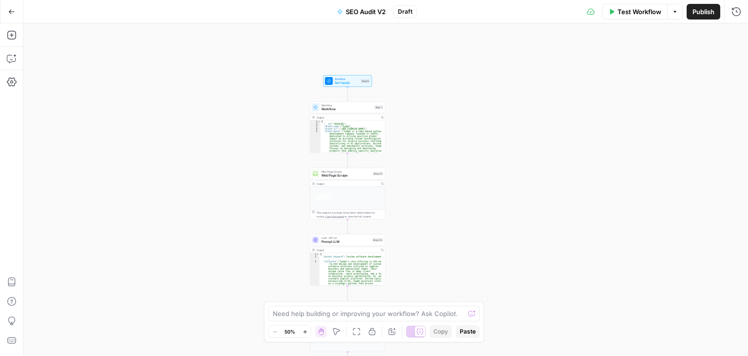
click at [437, 159] on div "true false Workflow Set Inputs Inputs Workflow Workflow Step 1 Output Copy 1 2 …" at bounding box center [385, 189] width 725 height 332
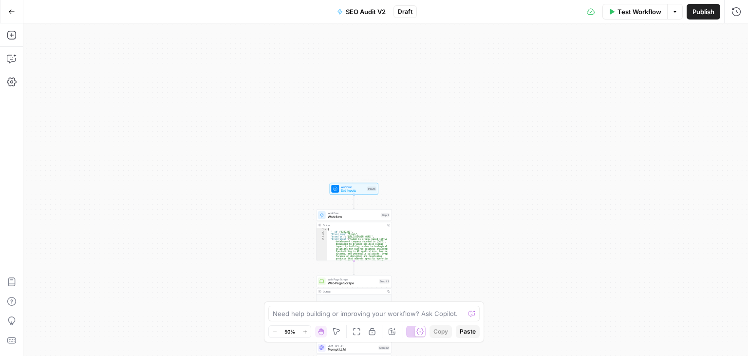
click at [349, 191] on span "Set Inputs" at bounding box center [353, 190] width 24 height 5
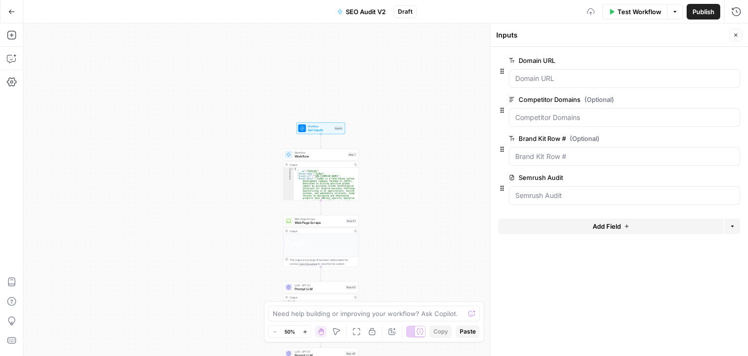
drag, startPoint x: 214, startPoint y: 154, endPoint x: 262, endPoint y: 103, distance: 69.6
click at [262, 103] on div "true false Workflow Set Inputs Inputs Workflow Workflow Step 1 Output Copy 1 2 …" at bounding box center [385, 189] width 725 height 332
click at [699, 176] on span "edit field" at bounding box center [703, 177] width 21 height 8
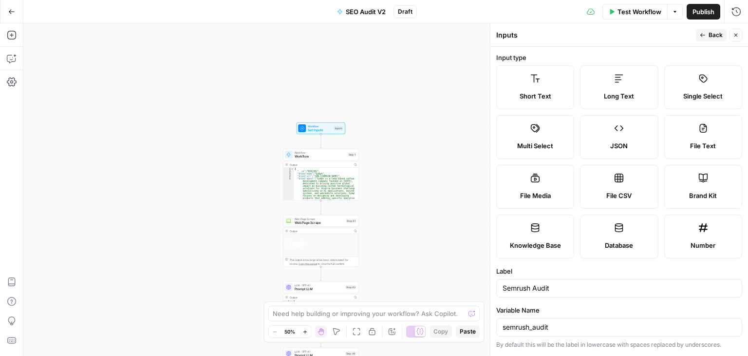
drag, startPoint x: 618, startPoint y: 46, endPoint x: 622, endPoint y: 90, distance: 44.5
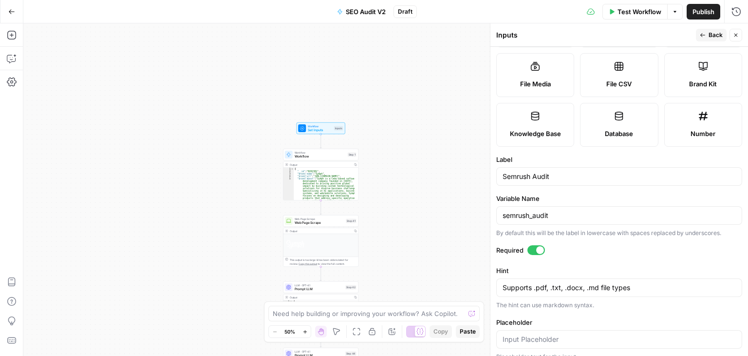
scroll to position [220, 0]
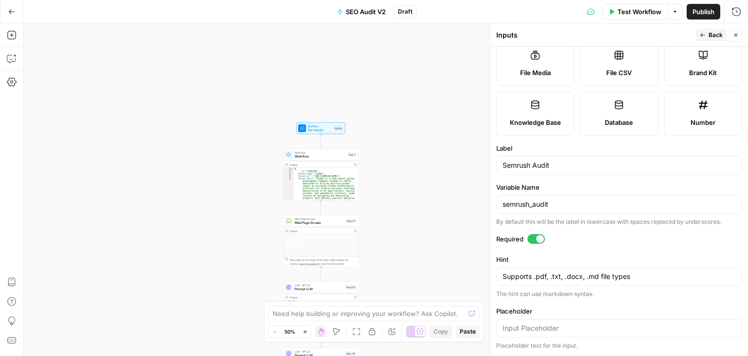
drag, startPoint x: 623, startPoint y: 53, endPoint x: 622, endPoint y: 189, distance: 135.9
click at [559, 204] on input "semrush_audit" at bounding box center [619, 204] width 233 height 10
type input "semrush_audit_test"
click at [713, 30] on button "Back" at bounding box center [711, 35] width 31 height 13
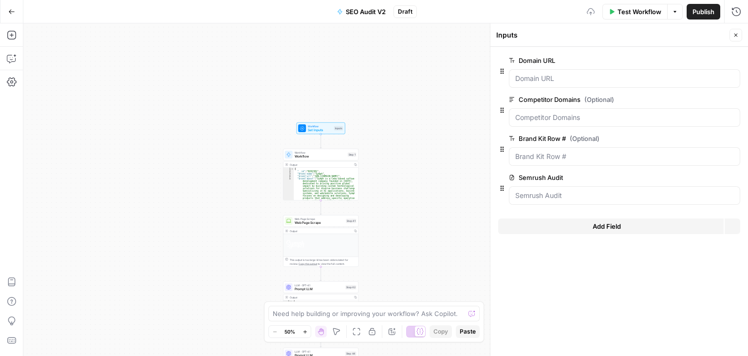
click at [735, 36] on icon "button" at bounding box center [736, 35] width 6 height 6
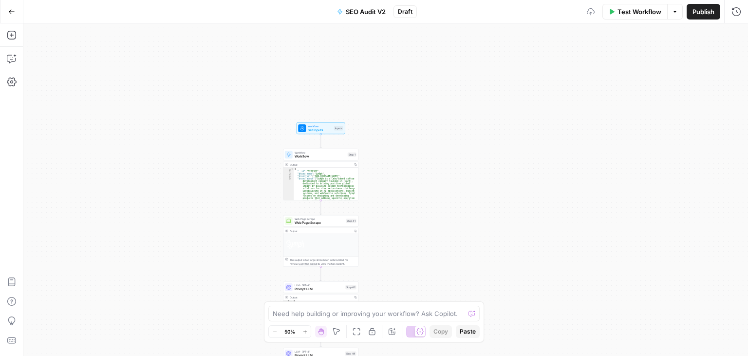
drag, startPoint x: 474, startPoint y: 230, endPoint x: 452, endPoint y: 50, distance: 182.0
click at [452, 63] on div "true false Workflow Set Inputs Inputs Workflow Workflow Step 1 Output Copy 1 2 …" at bounding box center [385, 189] width 725 height 332
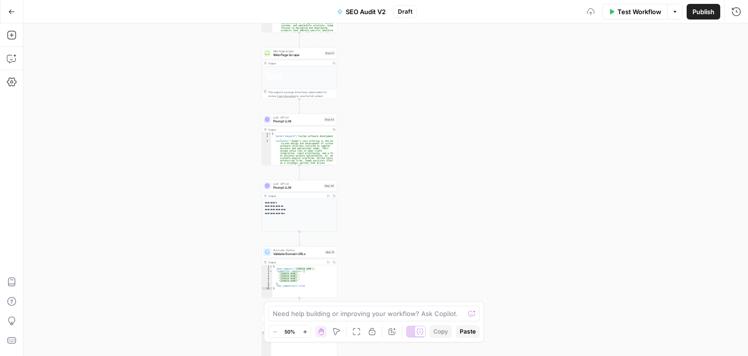
click at [471, 63] on div "true false Workflow Set Inputs Inputs Workflow Workflow Step 1 Output Copy 1 2 …" at bounding box center [385, 189] width 725 height 332
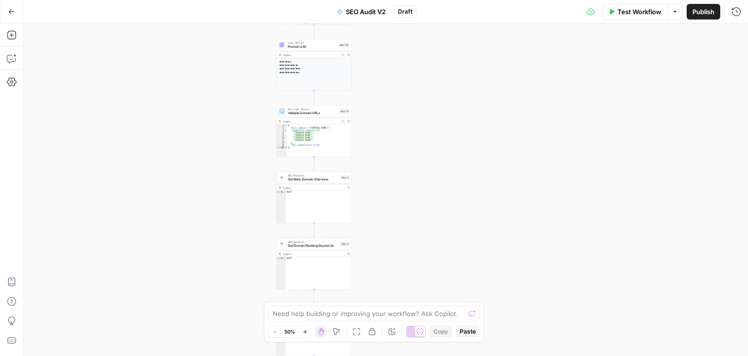
click at [429, 154] on div "true false Workflow Set Inputs Inputs Workflow Workflow Step 1 Output Copy 1 2 …" at bounding box center [385, 189] width 725 height 332
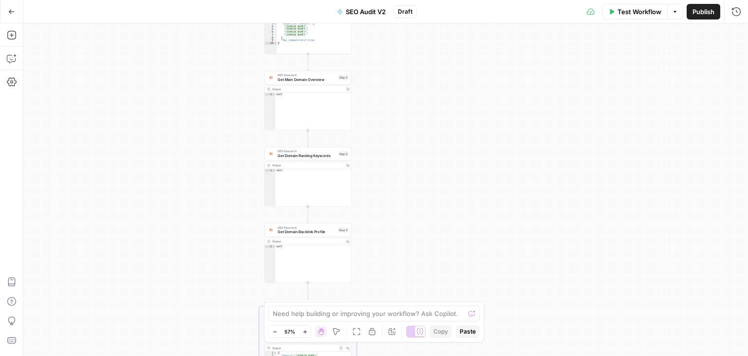
click at [411, 150] on div "true false Workflow Set Inputs Inputs Workflow Workflow Step 1 Output Copy 1 2 …" at bounding box center [385, 189] width 725 height 332
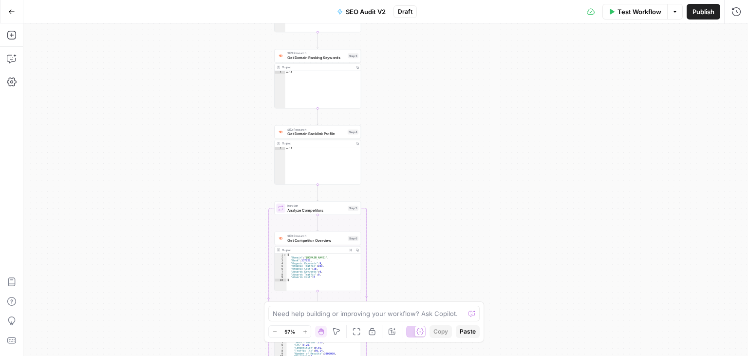
drag, startPoint x: 430, startPoint y: 241, endPoint x: 441, endPoint y: 152, distance: 89.3
click at [441, 134] on div "true false Workflow Set Inputs Inputs Workflow Workflow Step 1 Output Copy 1 2 …" at bounding box center [385, 189] width 725 height 332
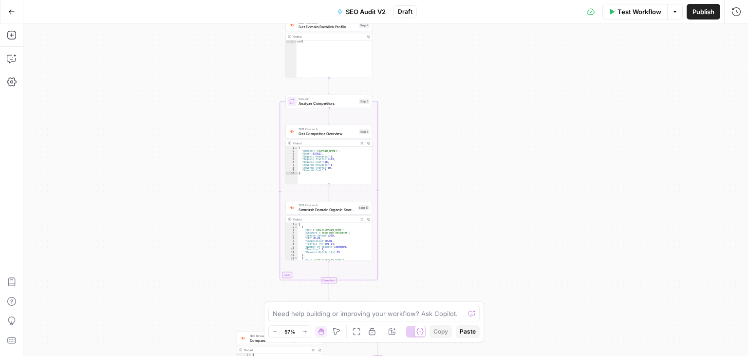
click at [460, 115] on div "true false Workflow Set Inputs Inputs Workflow Workflow Step 1 Output Copy 1 2 …" at bounding box center [385, 189] width 725 height 332
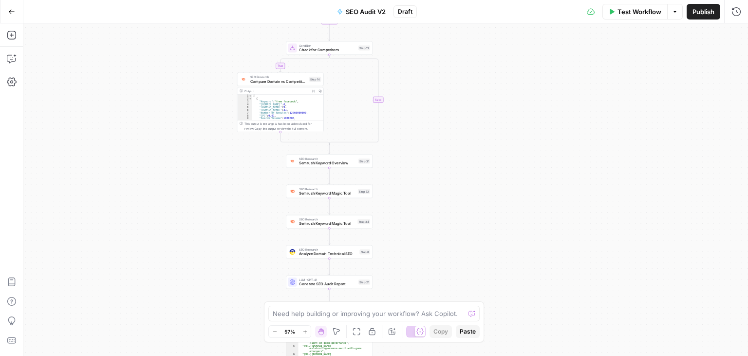
drag, startPoint x: 434, startPoint y: 115, endPoint x: 453, endPoint y: 173, distance: 61.0
click at [434, 114] on div "true false Workflow Set Inputs Inputs Workflow Workflow Step 1 Output Copy 1 2 …" at bounding box center [385, 189] width 725 height 332
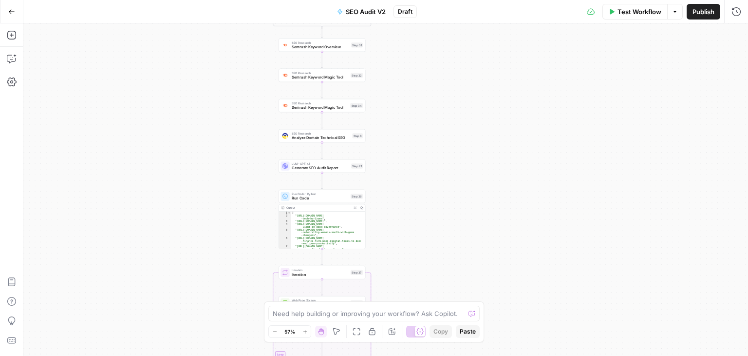
drag, startPoint x: 460, startPoint y: 205, endPoint x: 452, endPoint y: 90, distance: 114.7
click at [452, 90] on div "true false Workflow Set Inputs Inputs Workflow Workflow Step 1 Output Copy 1 2 …" at bounding box center [385, 189] width 725 height 332
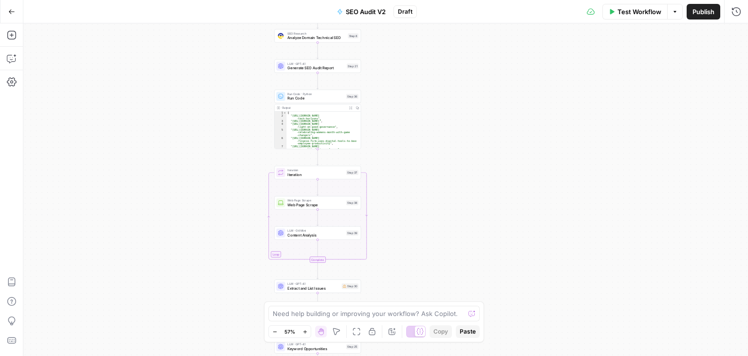
drag, startPoint x: 431, startPoint y: 188, endPoint x: 427, endPoint y: 88, distance: 100.0
click at [427, 88] on div "true false Workflow Set Inputs Inputs Workflow Workflow Step 1 Output Copy 1 2 …" at bounding box center [385, 189] width 725 height 332
click at [444, 133] on div "true false Workflow Set Inputs Inputs Workflow Workflow Step 1 Output Copy 1 2 …" at bounding box center [385, 189] width 725 height 332
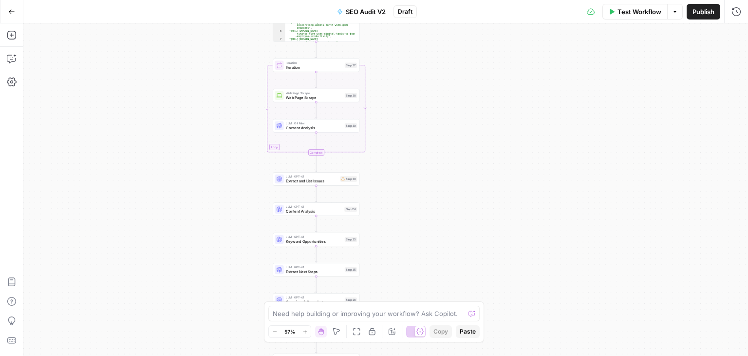
drag, startPoint x: 450, startPoint y: 229, endPoint x: 467, endPoint y: 66, distance: 164.1
click at [467, 67] on div "true false Workflow Set Inputs Inputs Workflow Workflow Step 1 Output Copy 1 2 …" at bounding box center [385, 189] width 725 height 332
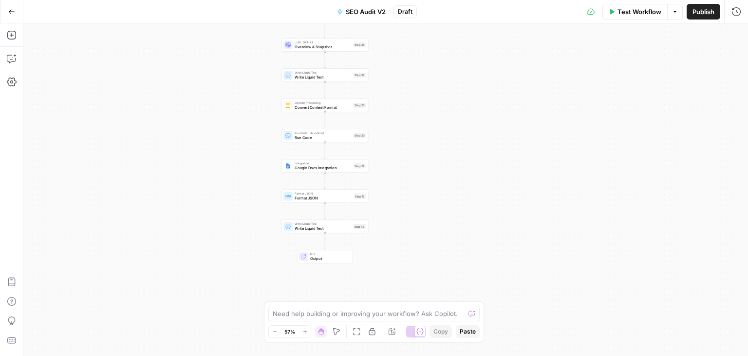
click at [454, 114] on div "true false Workflow Set Inputs Inputs Workflow Workflow Step 1 Output Copy 1 2 …" at bounding box center [385, 189] width 725 height 332
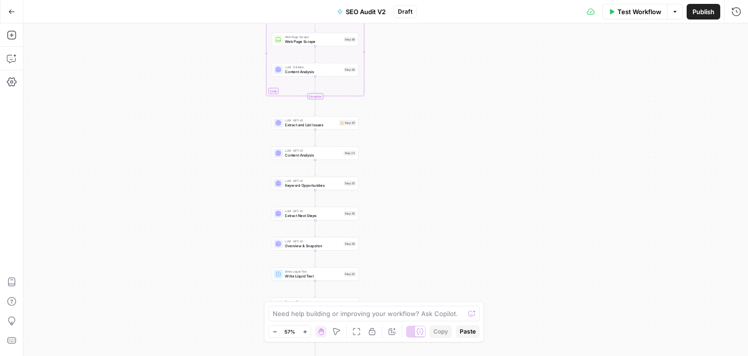
drag, startPoint x: 464, startPoint y: 99, endPoint x: 454, endPoint y: 298, distance: 199.0
click at [454, 298] on div "true false Workflow Set Inputs Inputs Workflow Workflow Step 1 Output Copy 1 2 …" at bounding box center [385, 189] width 725 height 332
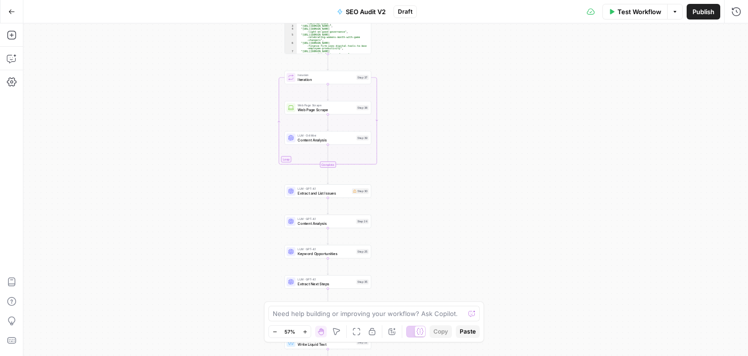
click at [442, 221] on div "true false Workflow Set Inputs Inputs Workflow Workflow Step 1 Output Copy 1 2 …" at bounding box center [385, 189] width 725 height 332
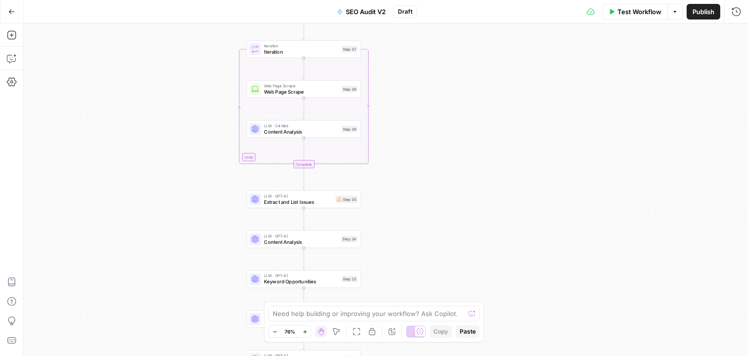
click at [310, 205] on span "Extract and List Issues" at bounding box center [298, 201] width 69 height 7
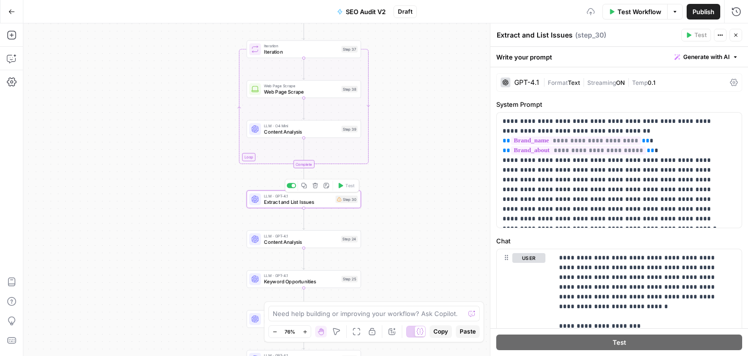
drag, startPoint x: 184, startPoint y: 183, endPoint x: 155, endPoint y: 189, distance: 29.4
click at [156, 197] on div "true false Workflow Set Inputs Inputs Workflow Workflow Step 1 Output Copy 1 2 …" at bounding box center [385, 189] width 725 height 332
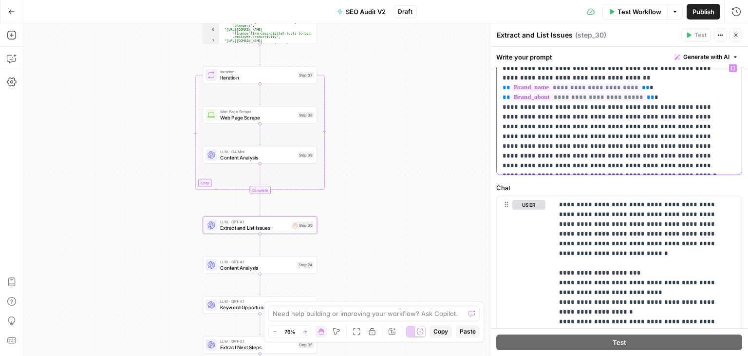
drag, startPoint x: 638, startPoint y: 164, endPoint x: 640, endPoint y: 203, distance: 39.0
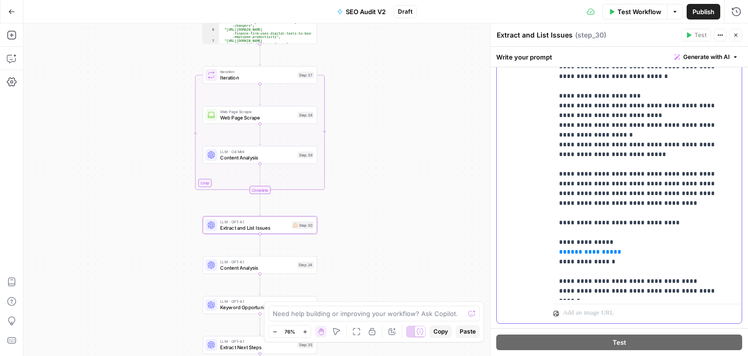
drag, startPoint x: 654, startPoint y: 192, endPoint x: 657, endPoint y: 238, distance: 45.9
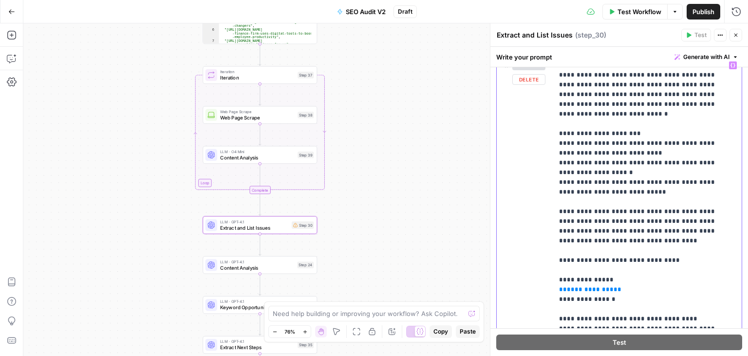
scroll to position [191, 0]
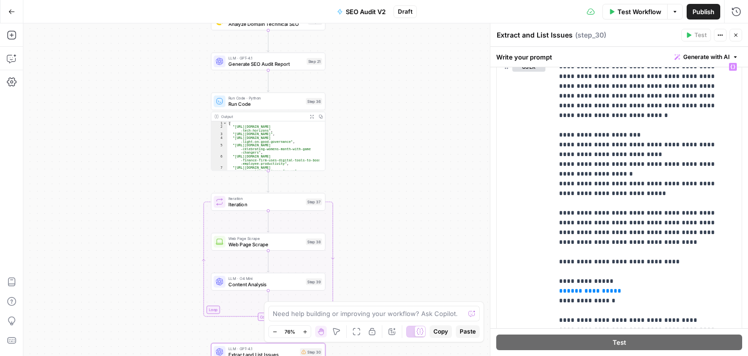
click at [395, 263] on div "true false Workflow Set Inputs Inputs Workflow Workflow Step 1 Output Copy 1 2 …" at bounding box center [385, 189] width 725 height 332
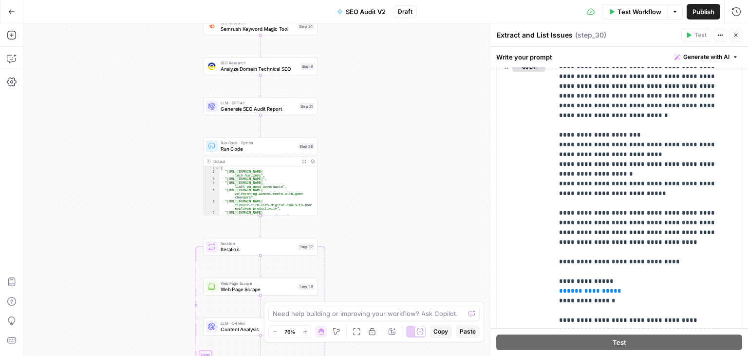
drag, startPoint x: 397, startPoint y: 98, endPoint x: 405, endPoint y: 199, distance: 101.2
click at [389, 243] on div "true false Workflow Set Inputs Inputs Workflow Workflow Step 1 Output Copy 1 2 …" at bounding box center [385, 189] width 725 height 332
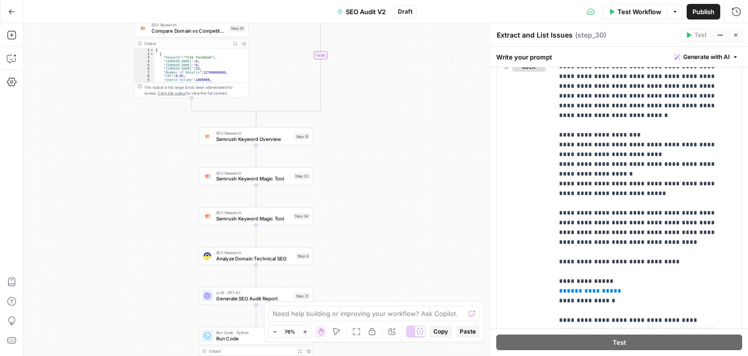
drag, startPoint x: 380, startPoint y: 119, endPoint x: 384, endPoint y: 164, distance: 44.9
click at [384, 164] on div "true false Workflow Set Inputs Inputs Workflow Workflow Step 1 Output Copy 1 2 …" at bounding box center [385, 189] width 725 height 332
click at [736, 36] on icon "button" at bounding box center [736, 35] width 3 height 3
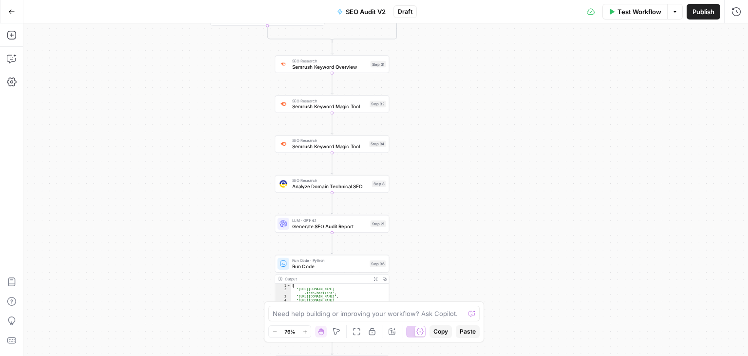
drag, startPoint x: 392, startPoint y: 211, endPoint x: 413, endPoint y: 186, distance: 32.8
click at [468, 139] on div "true false Workflow Set Inputs Inputs Workflow Workflow Step 1 Output Copy 1 2 …" at bounding box center [385, 189] width 725 height 332
click at [359, 186] on span "Analyze Domain Technical SEO" at bounding box center [331, 186] width 77 height 7
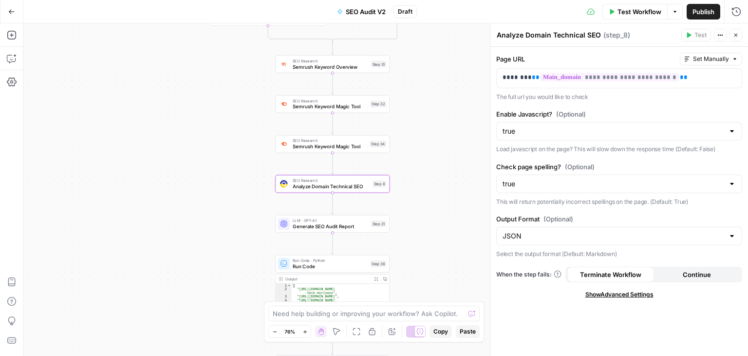
drag, startPoint x: 222, startPoint y: 245, endPoint x: 224, endPoint y: 153, distance: 91.1
click at [224, 155] on div "true false Workflow Set Inputs Inputs Workflow Workflow Step 1 Output Copy 1 2 …" at bounding box center [385, 189] width 725 height 332
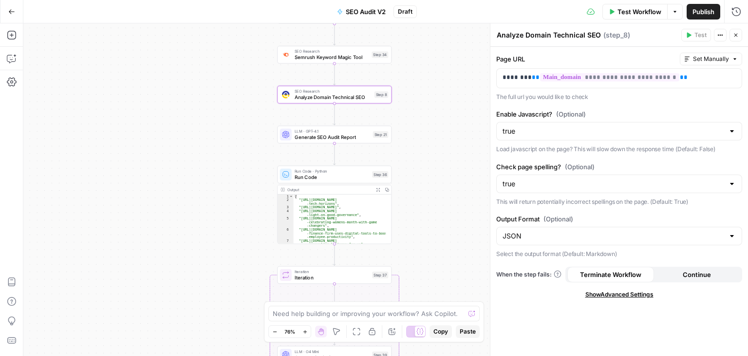
click at [204, 156] on div "true false Workflow Set Inputs Inputs Workflow Workflow Step 1 Output Copy 1 2 …" at bounding box center [385, 189] width 725 height 332
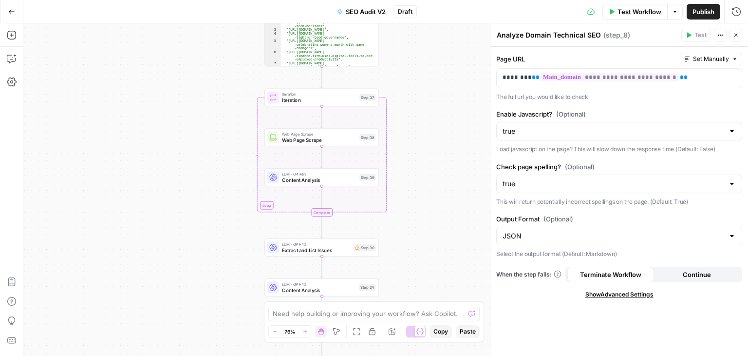
drag, startPoint x: 173, startPoint y: 248, endPoint x: 161, endPoint y: 135, distance: 113.6
click at [161, 135] on div "true false Workflow Set Inputs Inputs Workflow Workflow Step 1 Output Copy 1 2 …" at bounding box center [385, 189] width 725 height 332
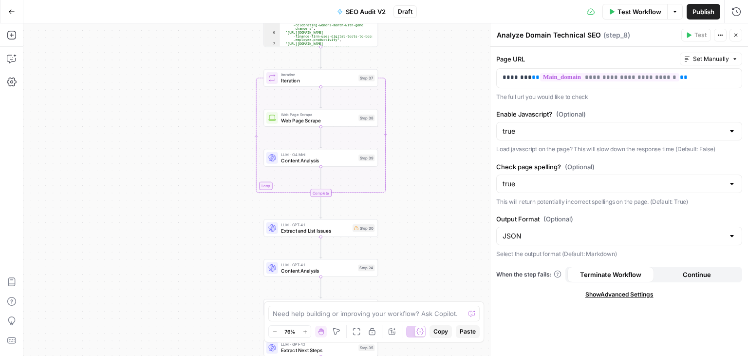
click at [193, 149] on div "true false Workflow Set Inputs Inputs Workflow Workflow Step 1 Output Copy 1 2 …" at bounding box center [385, 189] width 725 height 332
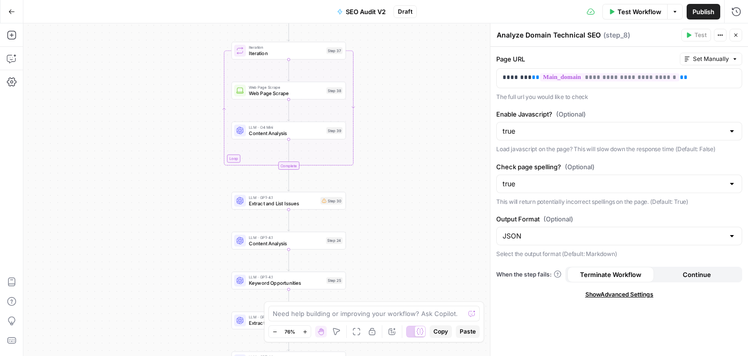
drag, startPoint x: 199, startPoint y: 122, endPoint x: 179, endPoint y: 182, distance: 62.5
click at [179, 182] on div "true false Workflow Set Inputs Inputs Workflow Workflow Step 1 Output Copy 1 2 …" at bounding box center [385, 189] width 725 height 332
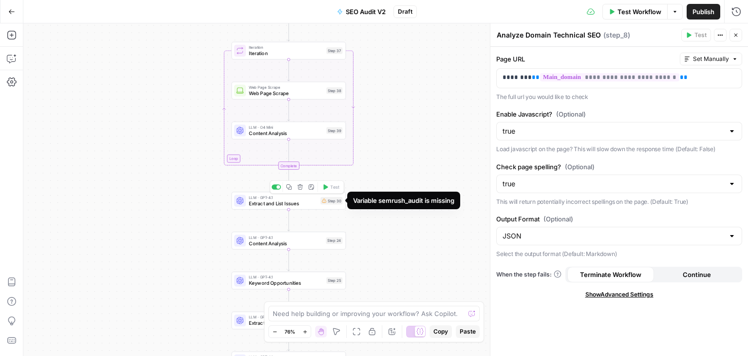
drag, startPoint x: 426, startPoint y: 132, endPoint x: 421, endPoint y: 273, distance: 140.9
click at [421, 273] on div "true false Workflow Set Inputs Inputs Workflow Workflow Step 1 Output Copy 1 2 …" at bounding box center [385, 189] width 725 height 332
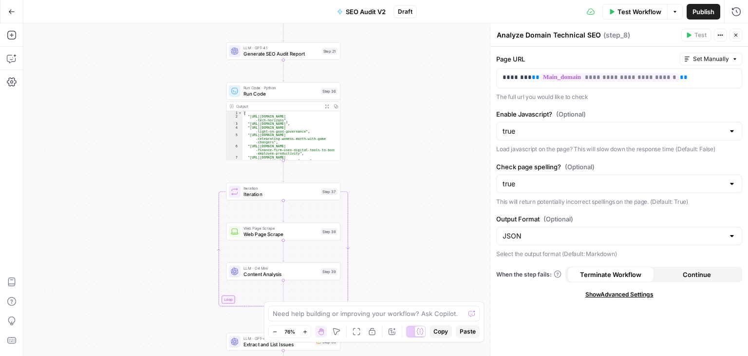
click at [398, 280] on div "true false Workflow Set Inputs Inputs Workflow Workflow Step 1 Output Copy 1 2 …" at bounding box center [385, 189] width 725 height 332
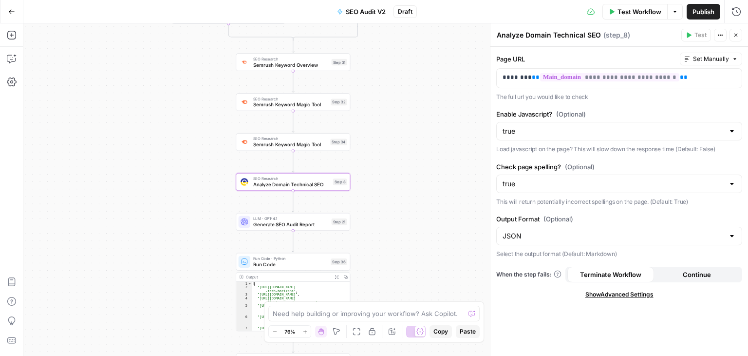
drag, startPoint x: 404, startPoint y: 135, endPoint x: 391, endPoint y: 265, distance: 130.7
click at [391, 265] on div "true false Workflow Set Inputs Inputs Workflow Workflow Step 1 Output Copy 1 2 …" at bounding box center [385, 189] width 725 height 332
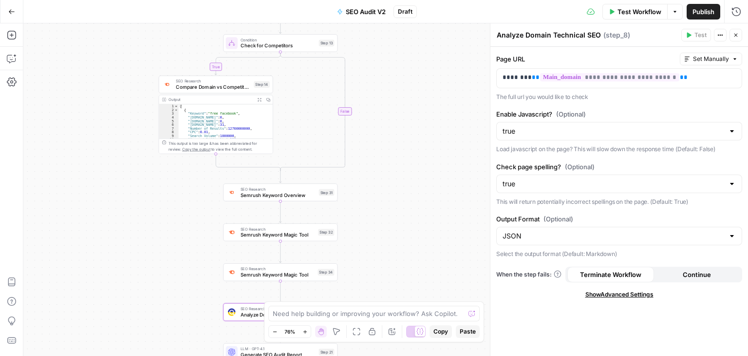
drag, startPoint x: 396, startPoint y: 270, endPoint x: 386, endPoint y: 93, distance: 177.6
click at [388, 81] on div "true false Workflow Set Inputs Inputs Workflow Workflow Step 1 Output Copy 1 2 …" at bounding box center [385, 189] width 725 height 332
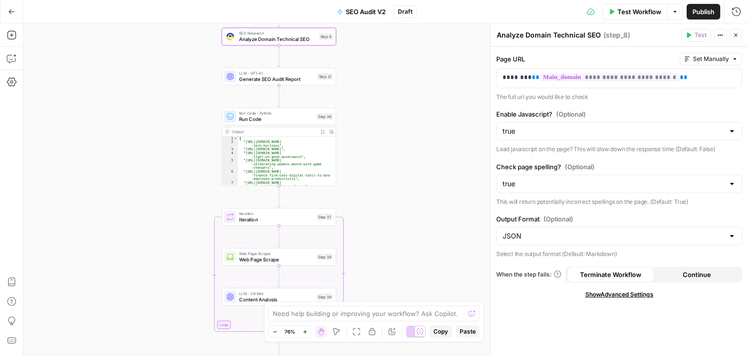
click at [398, 138] on div "true false Workflow Set Inputs Inputs Workflow Workflow Step 1 Output Copy 1 2 …" at bounding box center [385, 189] width 725 height 332
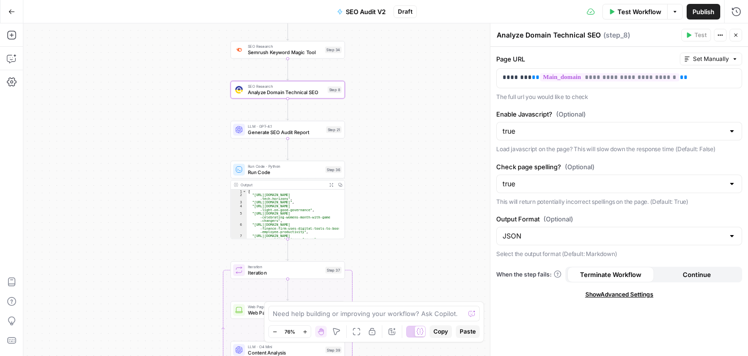
click at [379, 160] on div "true false Workflow Set Inputs Inputs Workflow Workflow Step 1 Output Copy 1 2 …" at bounding box center [385, 189] width 725 height 332
click at [274, 76] on div at bounding box center [275, 76] width 9 height 5
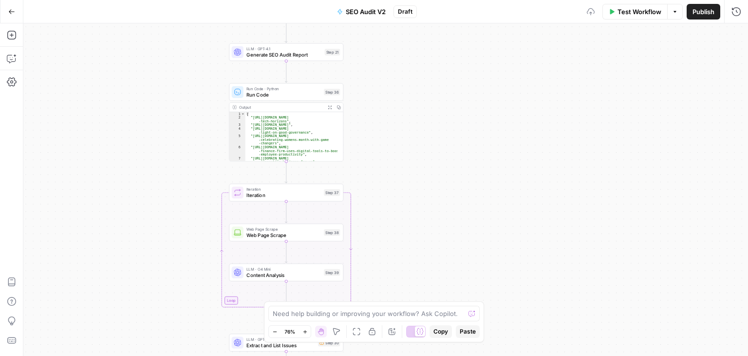
drag, startPoint x: 160, startPoint y: 174, endPoint x: 163, endPoint y: 91, distance: 83.8
click at [161, 86] on div "true false Workflow Set Inputs Inputs Workflow Workflow Step 1 Output Copy 1 2 …" at bounding box center [385, 189] width 725 height 332
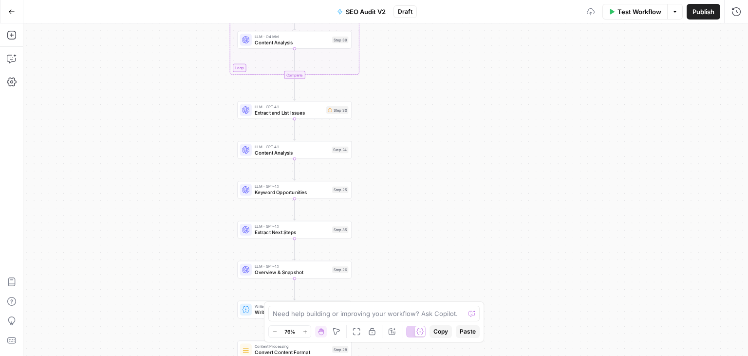
drag, startPoint x: 160, startPoint y: 269, endPoint x: 167, endPoint y: 117, distance: 152.1
click at [167, 117] on div "true false Workflow Set Inputs Inputs Workflow Workflow Step 1 Output Copy 1 2 …" at bounding box center [385, 189] width 725 height 332
drag, startPoint x: 179, startPoint y: 231, endPoint x: 179, endPoint y: 60, distance: 171.5
click at [179, 70] on div "true false Workflow Set Inputs Inputs Workflow Workflow Step 1 Output Copy 1 2 …" at bounding box center [385, 189] width 725 height 332
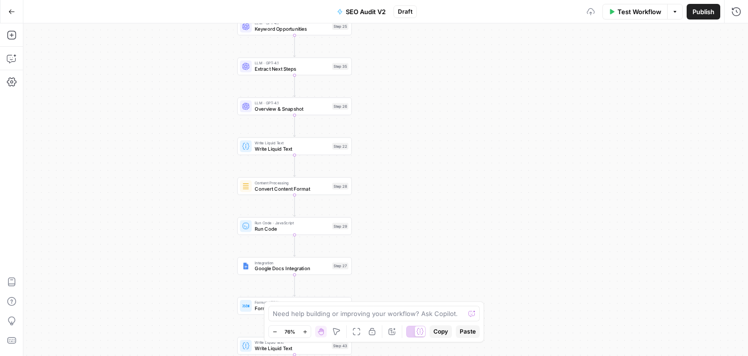
drag, startPoint x: 160, startPoint y: 215, endPoint x: 160, endPoint y: 70, distance: 145.7
click at [160, 70] on div "true false Workflow Set Inputs Inputs Workflow Workflow Step 1 Output Copy 1 2 …" at bounding box center [385, 189] width 725 height 332
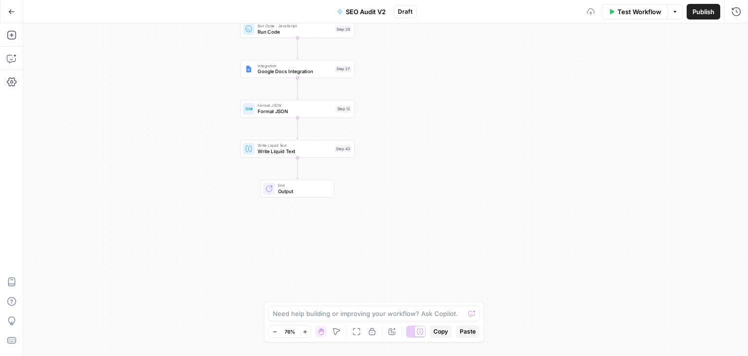
drag, startPoint x: 173, startPoint y: 156, endPoint x: 150, endPoint y: 377, distance: 222.4
click at [150, 355] on html "All About AI New Home Browse Your Data Usage Settings Recent Grids Keyword -> N…" at bounding box center [374, 178] width 748 height 356
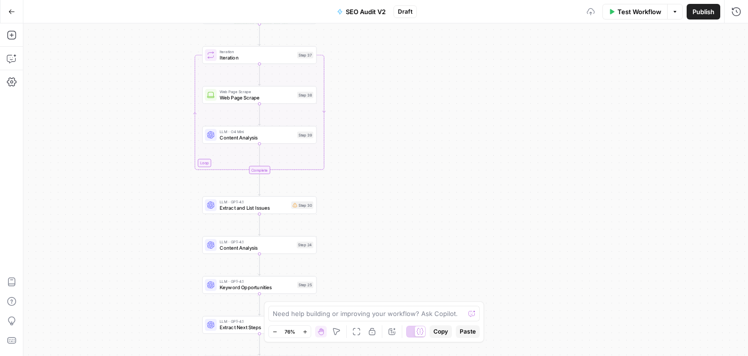
click at [152, 338] on div "true false Workflow Set Inputs Inputs Workflow Workflow Step 1 Output Copy 1 2 …" at bounding box center [385, 189] width 725 height 332
click at [145, 302] on div "true false Workflow Set Inputs Inputs Workflow Workflow Step 1 Output Copy 1 2 …" at bounding box center [385, 189] width 725 height 332
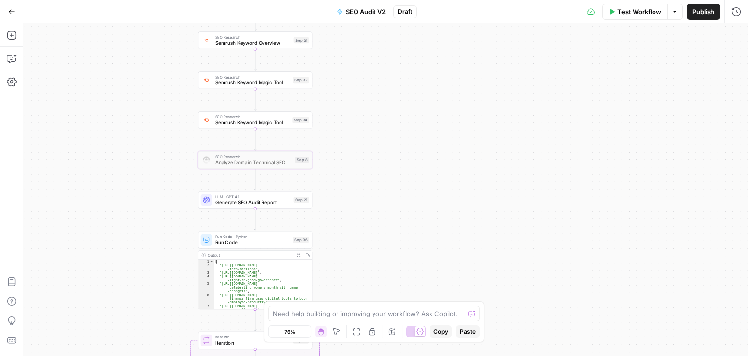
click at [152, 284] on div "true false Workflow Set Inputs Inputs Workflow Workflow Step 1 Output Copy 1 2 …" at bounding box center [385, 189] width 725 height 332
click at [165, 230] on div "true false Workflow Set Inputs Inputs Workflow Workflow Step 1 Output Copy 1 2 …" at bounding box center [385, 189] width 725 height 332
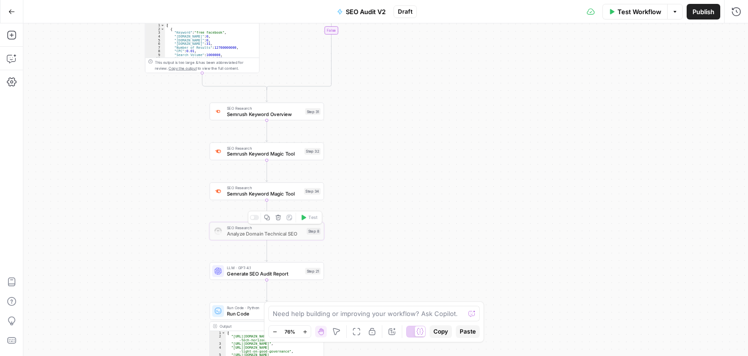
click at [253, 217] on div at bounding box center [252, 217] width 4 height 4
click at [254, 233] on span "Analyze Domain Technical SEO" at bounding box center [265, 233] width 77 height 7
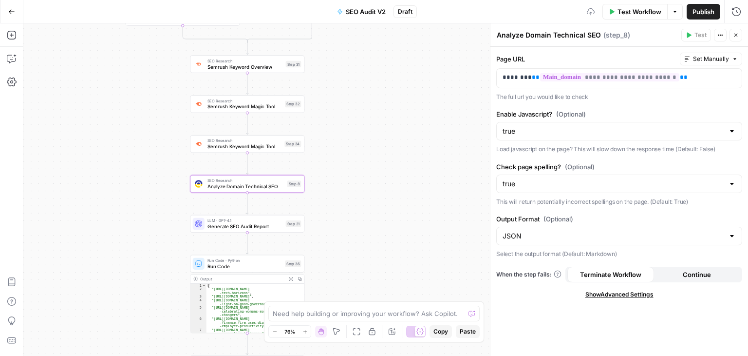
drag, startPoint x: 154, startPoint y: 232, endPoint x: 151, endPoint y: 189, distance: 43.0
click at [151, 189] on div "true false Workflow Set Inputs Inputs Workflow Workflow Step 1 Output Copy 1 2 …" at bounding box center [385, 189] width 725 height 332
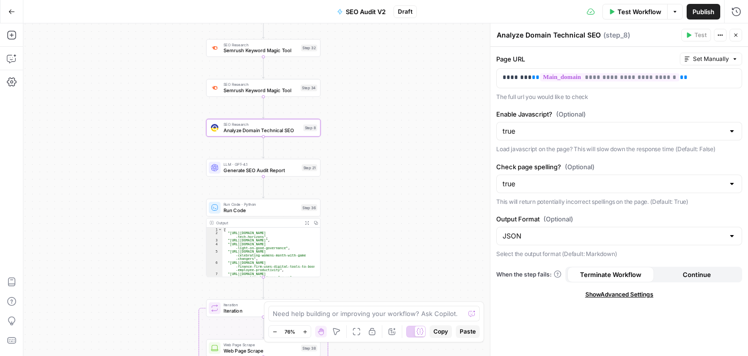
drag, startPoint x: 403, startPoint y: 218, endPoint x: 419, endPoint y: 166, distance: 54.4
click at [419, 166] on div "true false Workflow Set Inputs Inputs Workflow Workflow Step 1 Output Copy 1 2 …" at bounding box center [385, 189] width 725 height 332
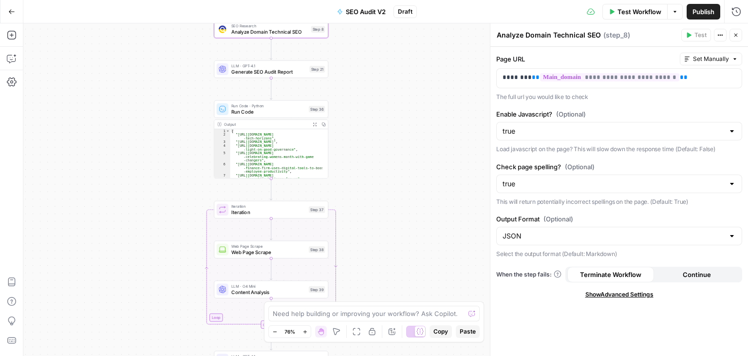
drag, startPoint x: 157, startPoint y: 251, endPoint x: 170, endPoint y: 237, distance: 19.0
click at [170, 237] on div "true false Workflow Set Inputs Inputs Workflow Workflow Step 1 Output Copy 1 2 …" at bounding box center [385, 189] width 725 height 332
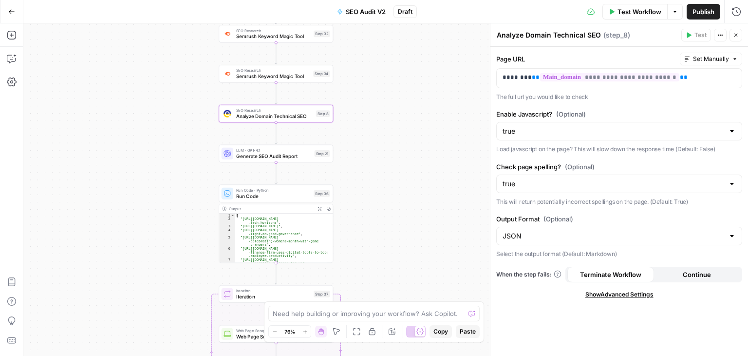
drag, startPoint x: 150, startPoint y: 127, endPoint x: 154, endPoint y: 237, distance: 110.2
click at [154, 237] on div "true false Workflow Set Inputs Inputs Workflow Workflow Step 1 Output Copy 1 2 …" at bounding box center [385, 189] width 725 height 332
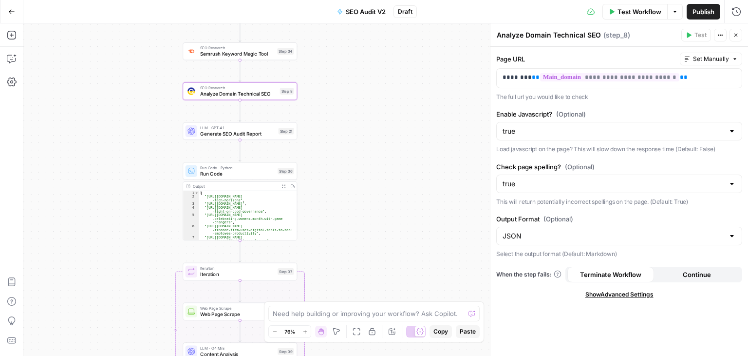
drag, startPoint x: 146, startPoint y: 117, endPoint x: 105, endPoint y: -15, distance: 138.7
click at [105, 0] on html "All About AI New Home Browse Your Data Usage Settings Recent Grids Keyword -> N…" at bounding box center [374, 178] width 748 height 356
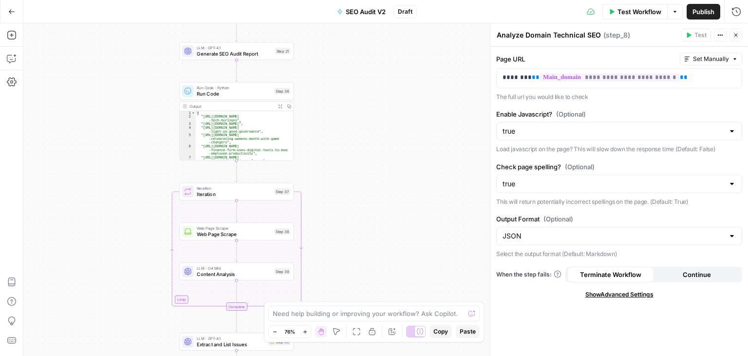
drag, startPoint x: 134, startPoint y: 186, endPoint x: 131, endPoint y: 97, distance: 88.2
click at [131, 97] on div "true false Workflow Set Inputs Inputs Workflow Workflow Step 1 Output Copy 1 2 …" at bounding box center [385, 189] width 725 height 332
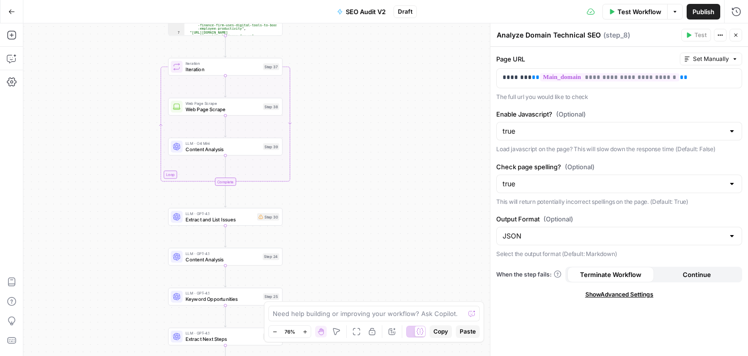
drag, startPoint x: 139, startPoint y: 201, endPoint x: 128, endPoint y: 85, distance: 117.0
click at [128, 85] on div "true false Workflow Set Inputs Inputs Workflow Workflow Step 1 Output Copy 1 2 …" at bounding box center [385, 189] width 725 height 332
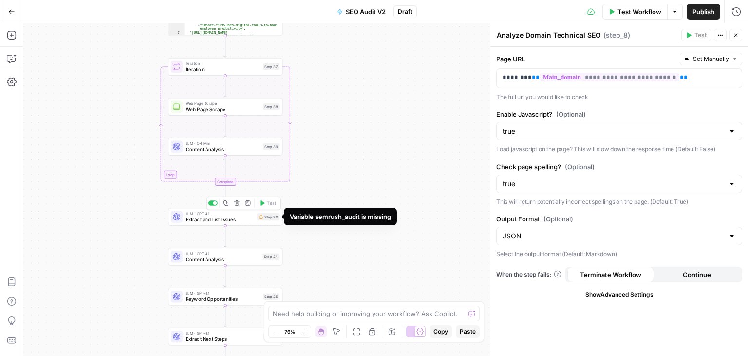
drag, startPoint x: 97, startPoint y: 133, endPoint x: 107, endPoint y: 244, distance: 111.5
click at [105, 247] on div "true false Workflow Set Inputs Inputs Workflow Workflow Step 1 Output Copy 1 2 …" at bounding box center [385, 189] width 725 height 332
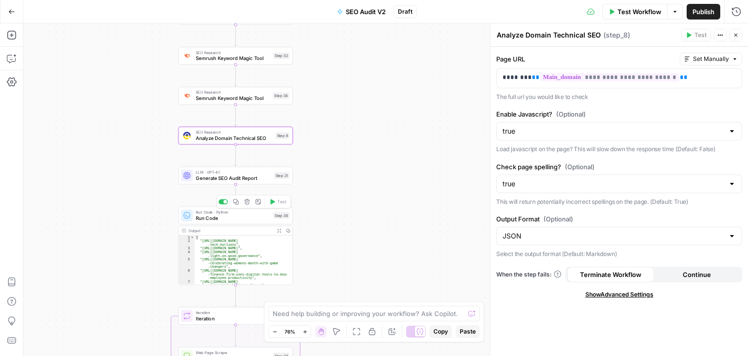
click at [147, 205] on div "true false Workflow Set Inputs Inputs Workflow Workflow Step 1 Output Copy 1 2 …" at bounding box center [385, 189] width 725 height 332
click at [208, 141] on span "Analyze Domain Technical SEO" at bounding box center [234, 137] width 77 height 7
click at [9, 61] on icon "button" at bounding box center [11, 59] width 8 height 8
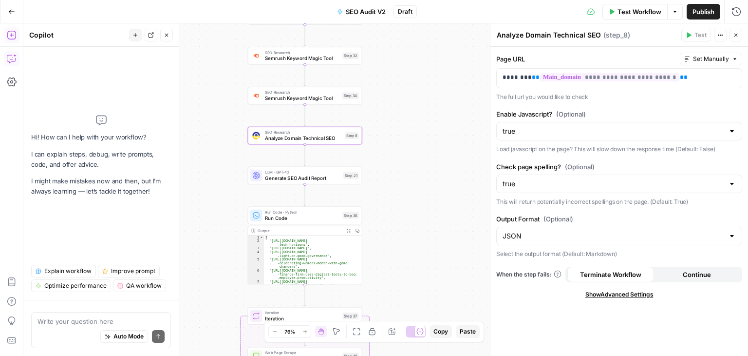
click at [16, 35] on icon "button" at bounding box center [12, 35] width 10 height 10
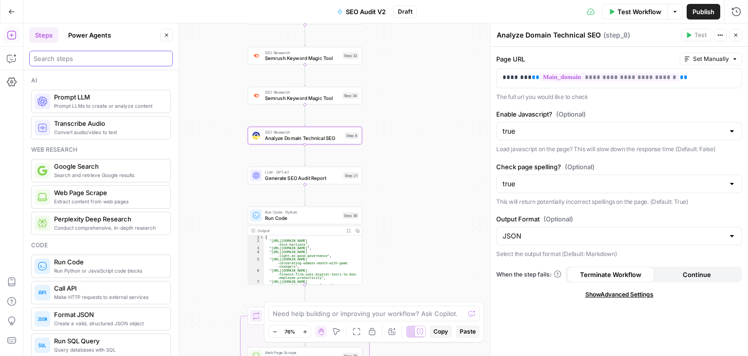
click at [101, 59] on input "search" at bounding box center [101, 59] width 135 height 10
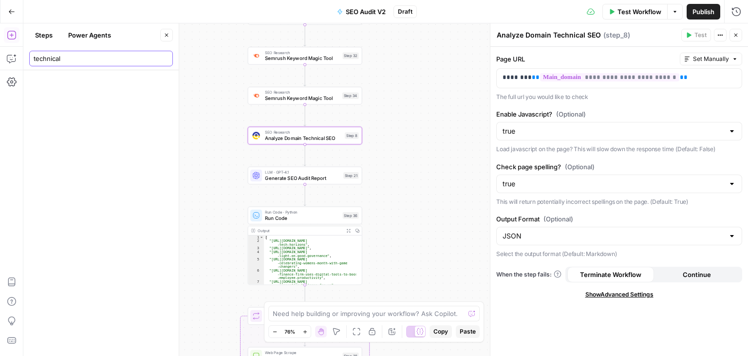
type input "technical"
click at [112, 34] on button "Power Agents" at bounding box center [89, 35] width 55 height 16
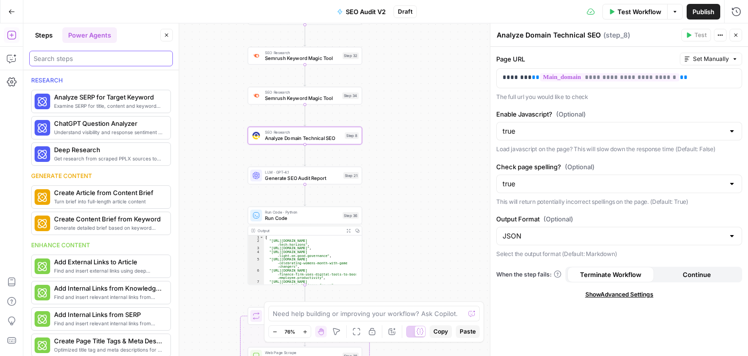
click at [99, 59] on input "search" at bounding box center [101, 59] width 135 height 10
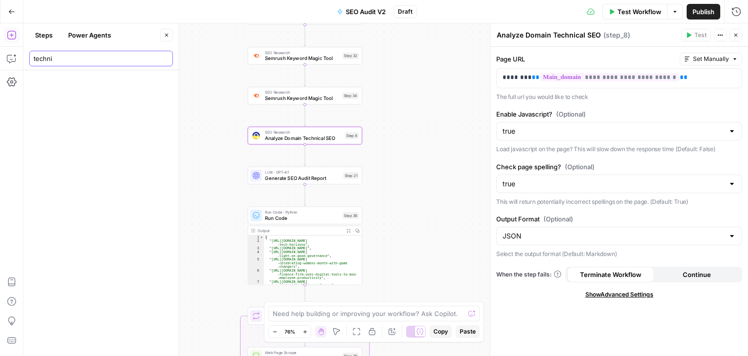
type input "technic"
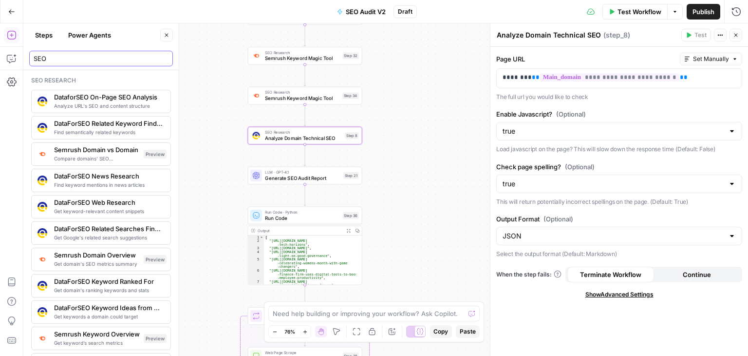
type input "SEO"
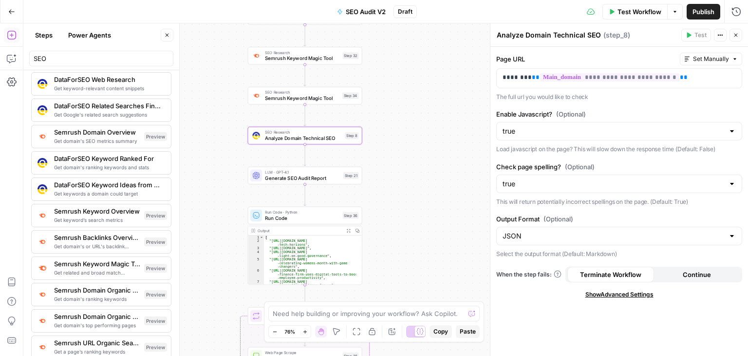
scroll to position [243, 0]
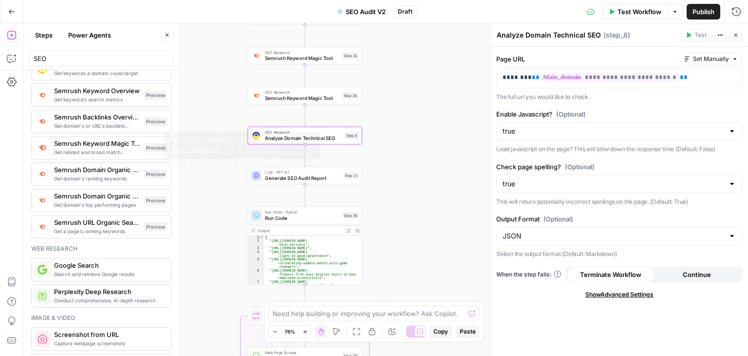
click at [287, 139] on div "Feature is available in a limited time preview in your workspace" at bounding box center [242, 144] width 144 height 19
click at [392, 123] on div "true false Workflow Set Inputs Inputs Workflow Workflow Step 1 Output Copy 1 2 …" at bounding box center [385, 189] width 725 height 332
click at [399, 123] on div "true false Workflow Set Inputs Inputs Workflow Workflow Step 1 Output Copy 1 2 …" at bounding box center [385, 189] width 725 height 332
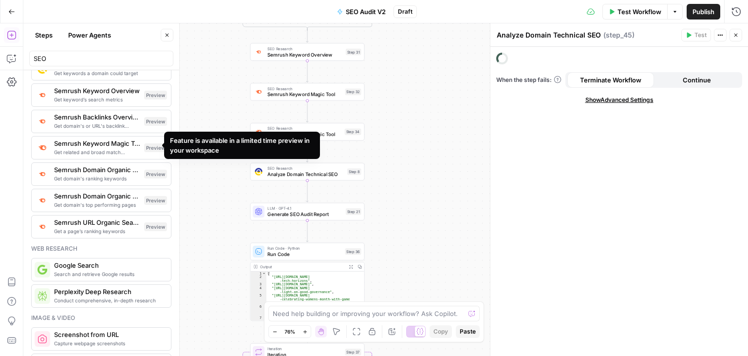
type textarea "Semrush Keyword Magic Tool"
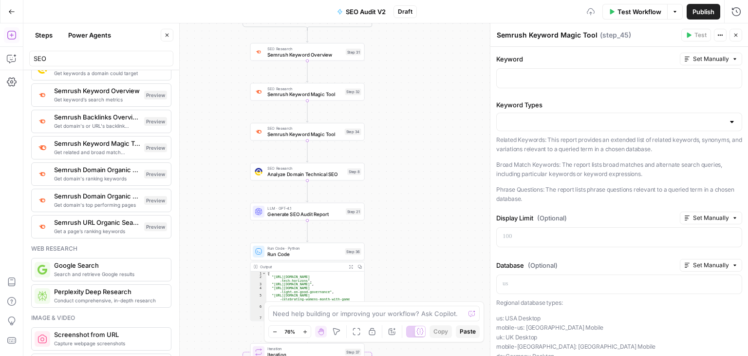
click at [281, 174] on span "Analyze Domain Technical SEO" at bounding box center [305, 174] width 77 height 7
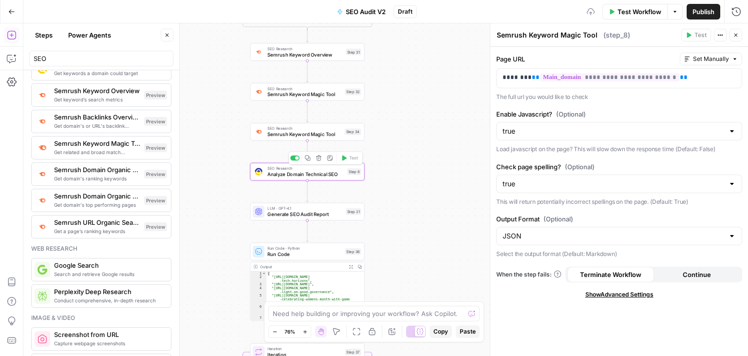
type textarea "Analyze Domain Technical SEO"
click at [166, 32] on icon "button" at bounding box center [167, 35] width 6 height 6
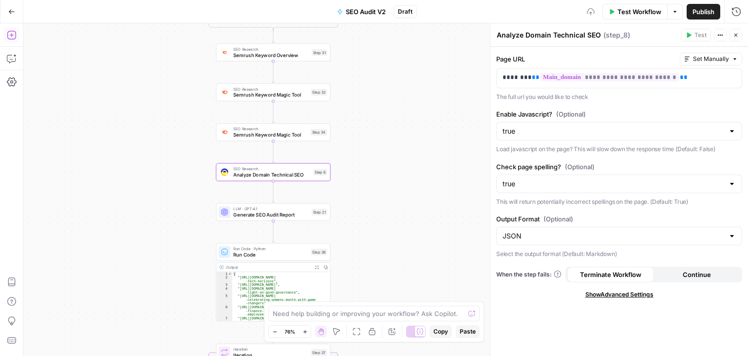
click at [159, 108] on div "true false Workflow Set Inputs Inputs Workflow Workflow Step 1 Output Copy 1 2 …" at bounding box center [385, 189] width 725 height 332
click at [183, 153] on div "true false Workflow Set Inputs Inputs Workflow Workflow Step 1 Output Copy 1 2 …" at bounding box center [385, 189] width 725 height 332
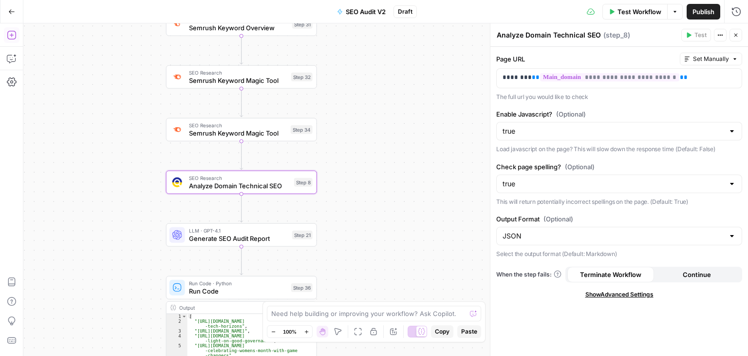
drag, startPoint x: 227, startPoint y: 166, endPoint x: 213, endPoint y: 191, distance: 28.8
click at [117, 180] on div "true false Workflow Set Inputs Inputs Workflow Workflow Step 1 Output Copy 1 2 …" at bounding box center [385, 189] width 725 height 332
click at [238, 185] on span "Analyze Domain Technical SEO" at bounding box center [237, 186] width 101 height 10
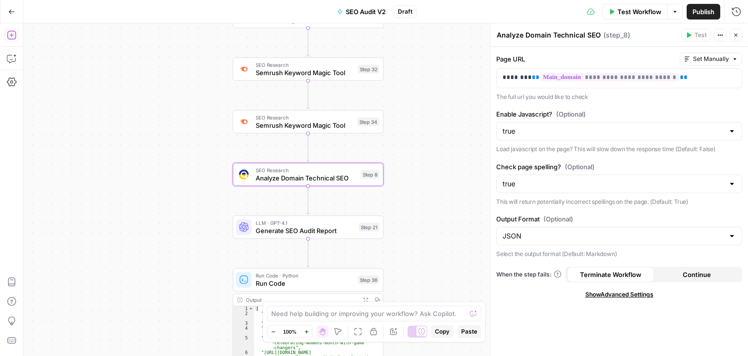
drag, startPoint x: 54, startPoint y: 73, endPoint x: 123, endPoint y: 65, distance: 69.6
click at [123, 65] on div "true false Workflow Set Inputs Inputs Workflow Workflow Step 1 Output Copy 1 2 …" at bounding box center [385, 189] width 725 height 332
click at [12, 35] on icon "button" at bounding box center [11, 35] width 9 height 9
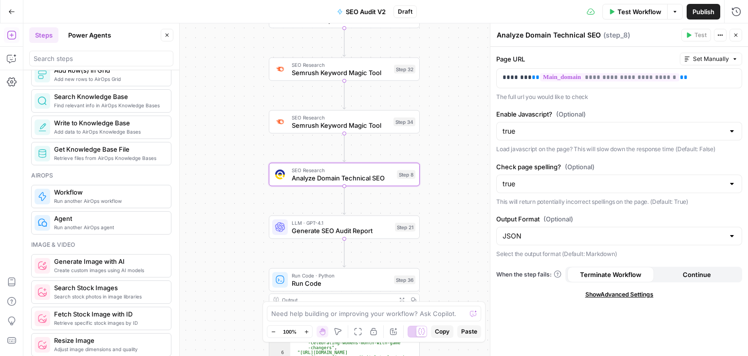
scroll to position [0, 0]
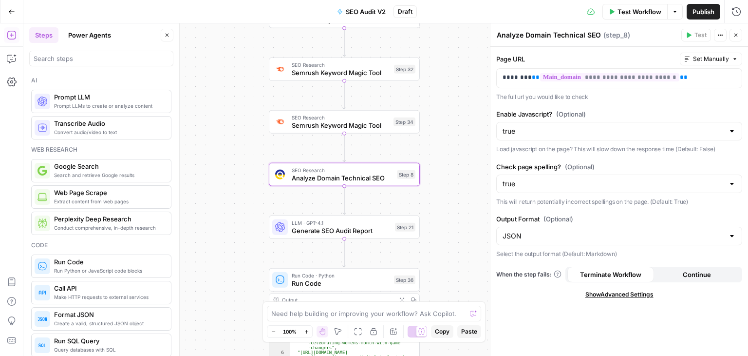
click at [168, 37] on icon "button" at bounding box center [167, 35] width 6 height 6
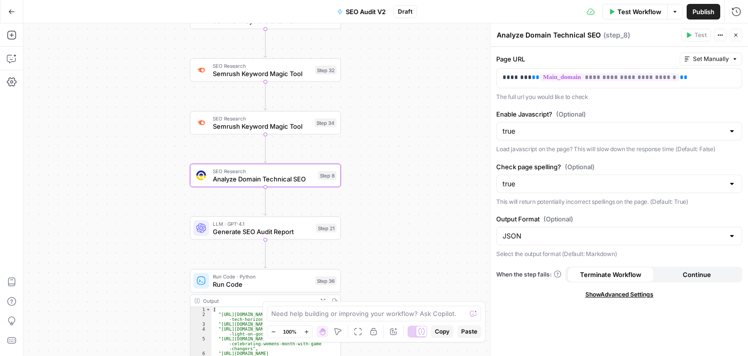
drag, startPoint x: 209, startPoint y: 132, endPoint x: 131, endPoint y: 133, distance: 78.9
click at [131, 133] on div "true false Workflow Set Inputs Inputs Workflow Workflow Step 1 Output Copy 1 2 …" at bounding box center [385, 189] width 725 height 332
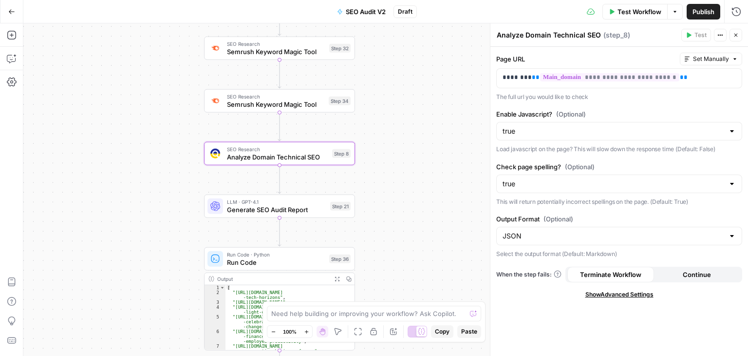
drag, startPoint x: 140, startPoint y: 164, endPoint x: 181, endPoint y: 177, distance: 42.5
click at [181, 177] on div "true false Workflow Set Inputs Inputs Workflow Workflow Step 1 Output Copy 1 2 …" at bounding box center [385, 189] width 725 height 332
click at [11, 11] on icon "button" at bounding box center [12, 11] width 6 height 4
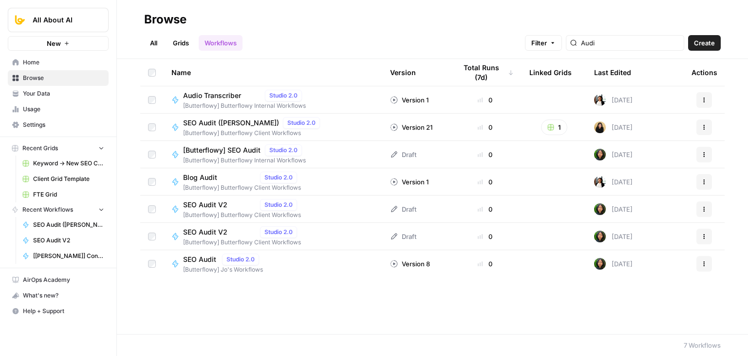
click at [201, 267] on span "[Butterflowy] Jo's Workflows" at bounding box center [223, 269] width 80 height 9
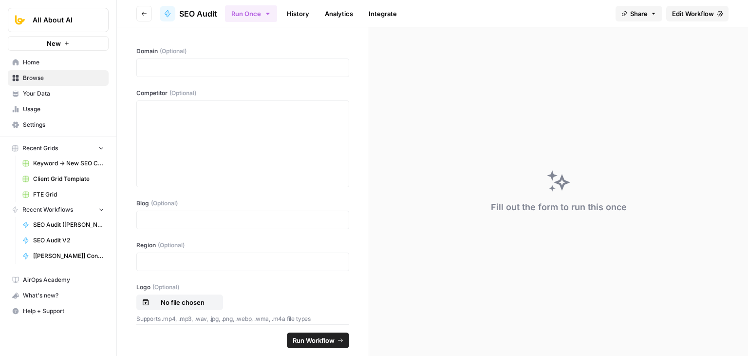
click at [694, 9] on span "Edit Workflow" at bounding box center [693, 14] width 42 height 10
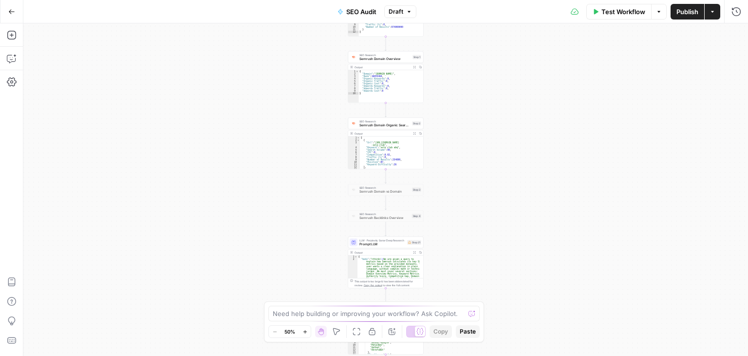
click at [497, 274] on div "Workflow Set Inputs Inputs Web Page Scrape Web Page Scrape Step 6 Output Expand…" at bounding box center [385, 189] width 725 height 332
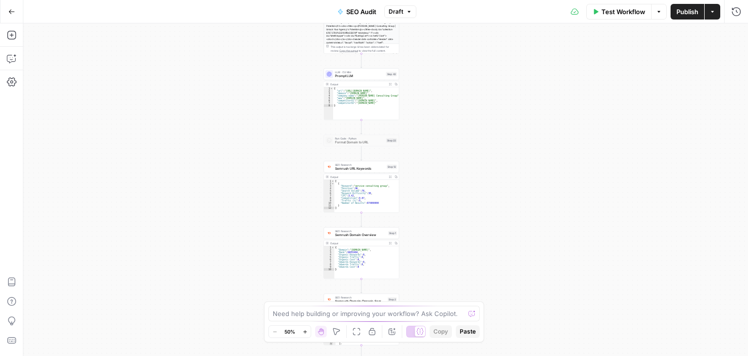
drag, startPoint x: 487, startPoint y: 118, endPoint x: 480, endPoint y: 252, distance: 134.1
click at [479, 253] on div "Workflow Set Inputs Inputs Web Page Scrape Web Page Scrape Step 6 Output Expand…" at bounding box center [385, 189] width 725 height 332
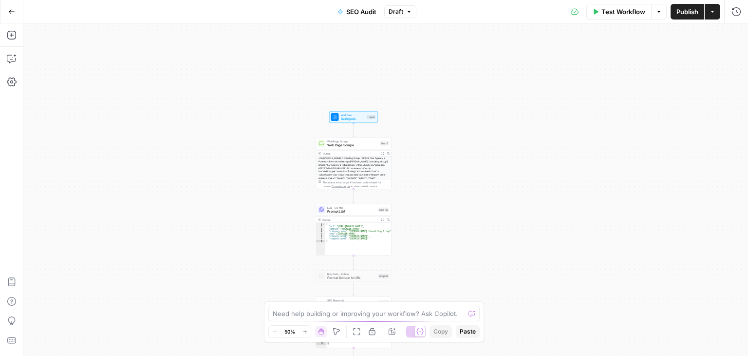
drag, startPoint x: 475, startPoint y: 259, endPoint x: 450, endPoint y: 53, distance: 207.1
click at [450, 57] on div "Workflow Set Inputs Inputs Web Page Scrape Web Page Scrape Step 6 Output Expand…" at bounding box center [385, 189] width 725 height 332
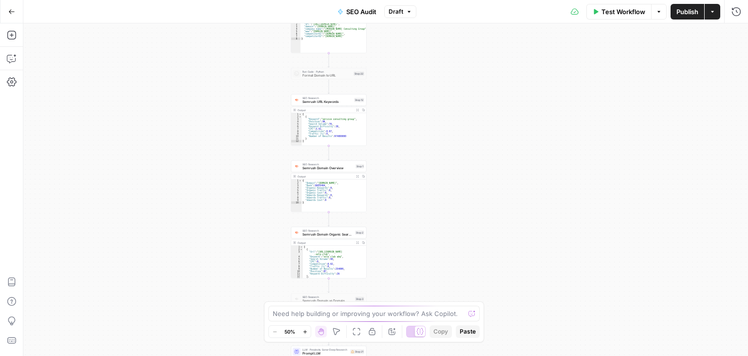
drag, startPoint x: 474, startPoint y: 196, endPoint x: 450, endPoint y: 60, distance: 138.0
click at [450, 60] on div "Workflow Set Inputs Inputs Web Page Scrape Web Page Scrape Step 6 Output Expand…" at bounding box center [385, 189] width 725 height 332
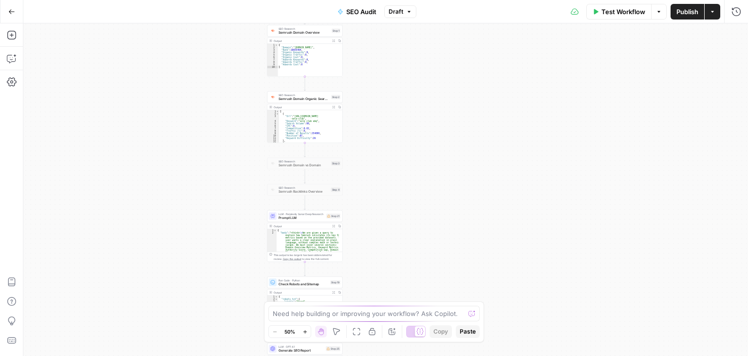
click at [435, 56] on div "Workflow Set Inputs Inputs Web Page Scrape Web Page Scrape Step 6 Output Expand…" at bounding box center [385, 189] width 725 height 332
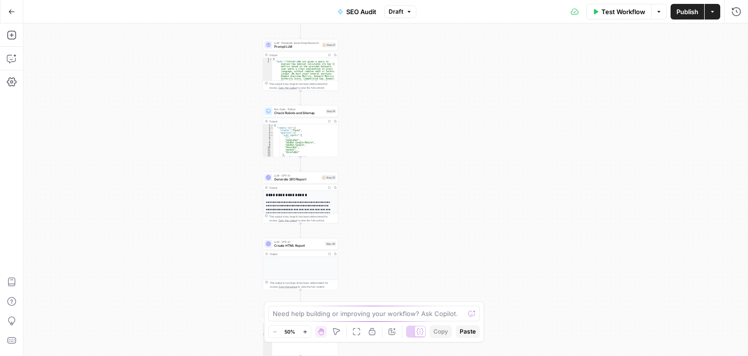
drag, startPoint x: 434, startPoint y: 209, endPoint x: 429, endPoint y: 82, distance: 127.7
click at [429, 82] on div "Workflow Set Inputs Inputs Web Page Scrape Web Page Scrape Step 6 Output Expand…" at bounding box center [385, 189] width 725 height 332
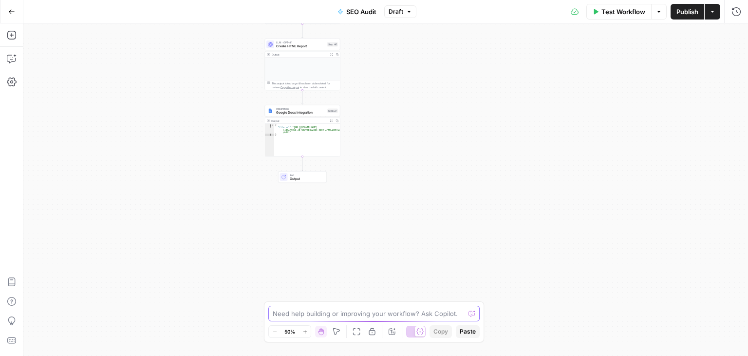
drag, startPoint x: 402, startPoint y: 160, endPoint x: 410, endPoint y: 340, distance: 179.9
click at [406, 351] on div "Workflow Set Inputs Inputs Web Page Scrape Web Page Scrape Step 6 Output Expand…" at bounding box center [385, 189] width 725 height 332
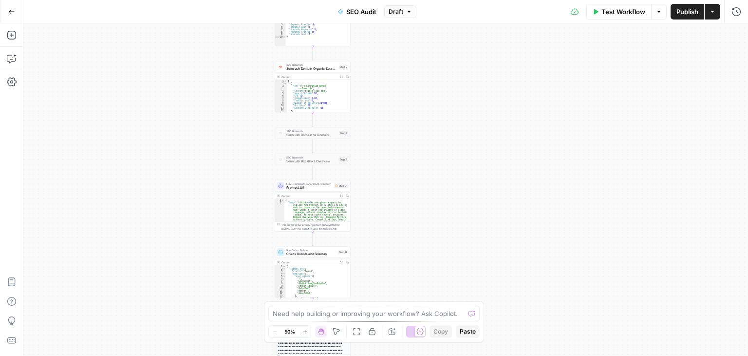
drag, startPoint x: 415, startPoint y: 245, endPoint x: 421, endPoint y: 145, distance: 99.6
click at [419, 280] on div "Workflow Set Inputs Inputs Web Page Scrape Web Page Scrape Step 6 Output Expand…" at bounding box center [385, 189] width 725 height 332
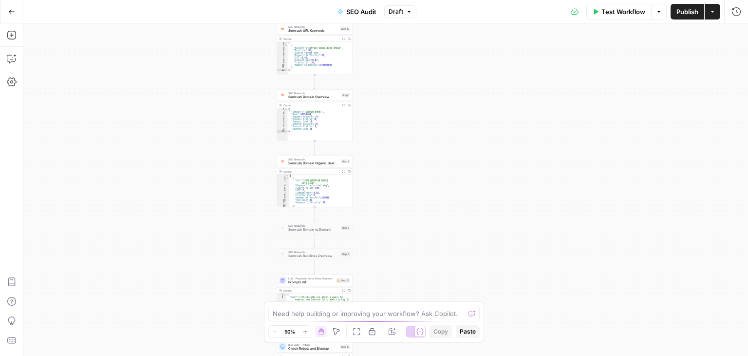
drag, startPoint x: 420, startPoint y: 227, endPoint x: 414, endPoint y: 135, distance: 91.4
click at [422, 245] on div "Workflow Set Inputs Inputs Web Page Scrape Web Page Scrape Step 6 Output Expand…" at bounding box center [385, 189] width 725 height 332
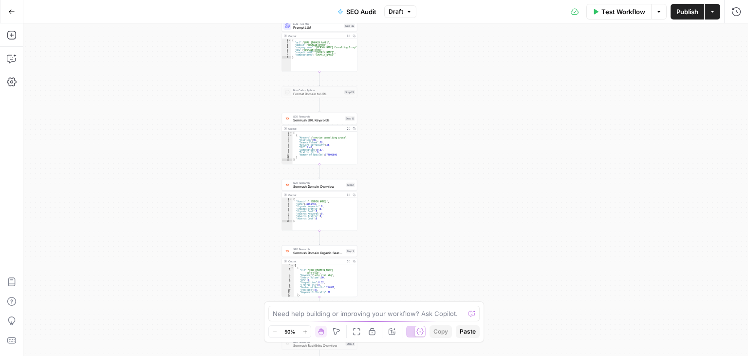
drag, startPoint x: 417, startPoint y: 203, endPoint x: 417, endPoint y: 168, distance: 35.1
click at [419, 225] on div "Workflow Set Inputs Inputs Web Page Scrape Web Page Scrape Step 6 Output Expand…" at bounding box center [385, 189] width 725 height 332
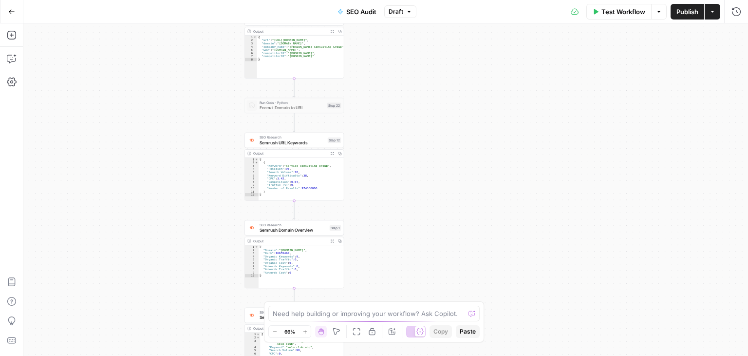
drag, startPoint x: 384, startPoint y: 107, endPoint x: 399, endPoint y: 155, distance: 50.5
click at [386, 210] on div "Workflow Set Inputs Inputs Web Page Scrape Web Page Scrape Step 6 Output Expand…" at bounding box center [385, 189] width 725 height 332
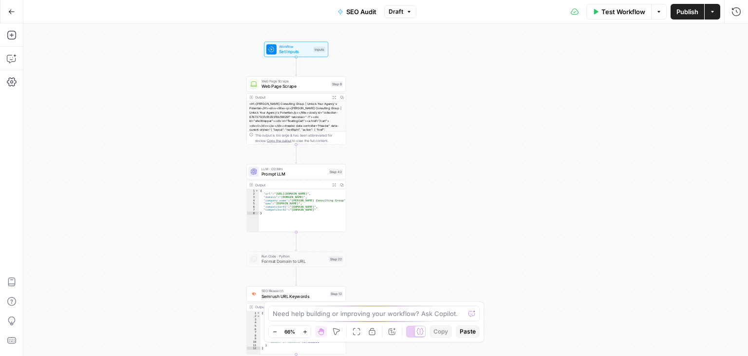
click at [411, 189] on div "Workflow Set Inputs Inputs Web Page Scrape Web Page Scrape Step 6 Output Expand…" at bounding box center [385, 189] width 725 height 332
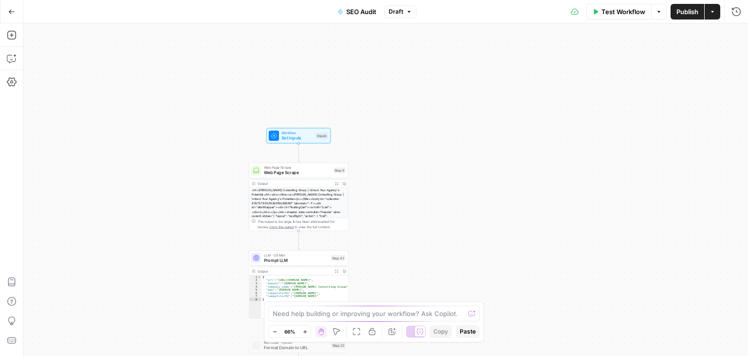
click at [451, 109] on div "Workflow Set Inputs Inputs Web Page Scrape Web Page Scrape Step 6 Output Expand…" at bounding box center [385, 189] width 725 height 332
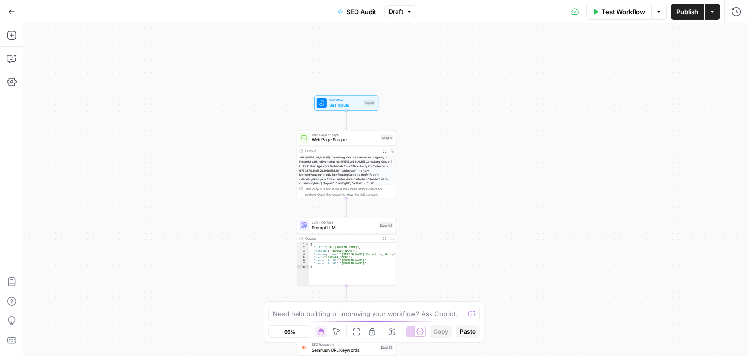
drag, startPoint x: 471, startPoint y: 161, endPoint x: 316, endPoint y: 141, distance: 156.7
click at [474, 160] on div "Workflow Set Inputs Inputs Web Page Scrape Web Page Scrape Step 6 Output Expand…" at bounding box center [385, 189] width 725 height 332
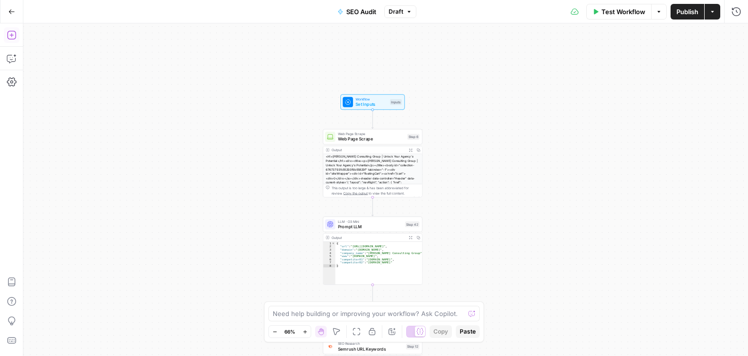
click at [10, 38] on icon "button" at bounding box center [12, 35] width 10 height 10
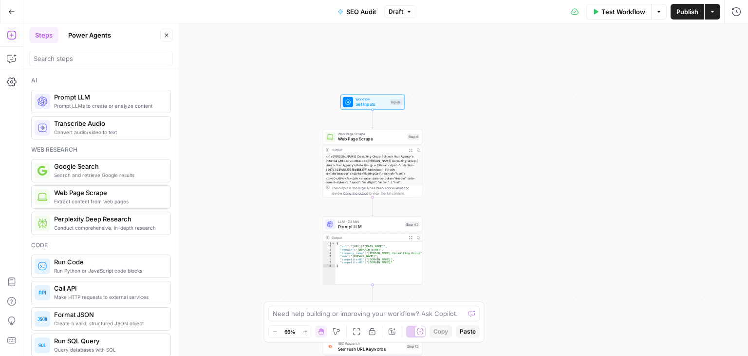
click at [82, 30] on button "Power Agents" at bounding box center [89, 35] width 55 height 16
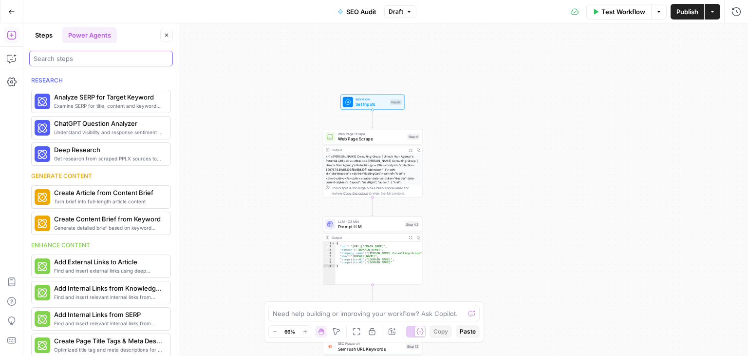
click at [86, 57] on input "search" at bounding box center [101, 59] width 135 height 10
type input "SEO"
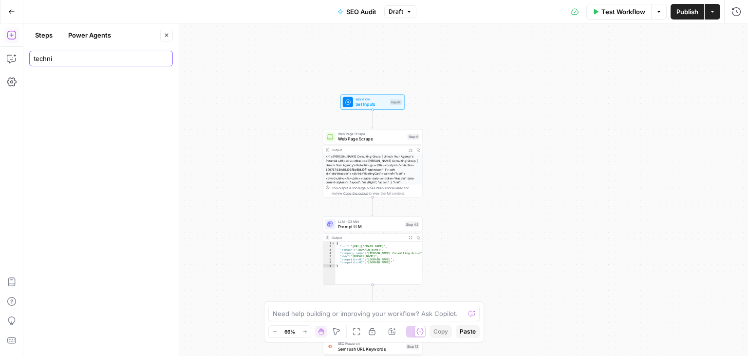
type input "techn"
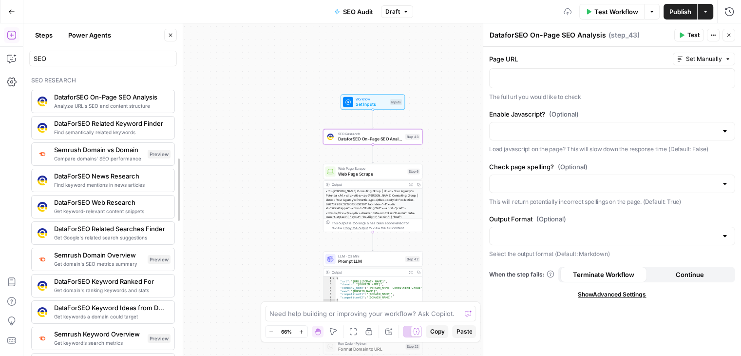
drag, startPoint x: 173, startPoint y: 110, endPoint x: 177, endPoint y: 118, distance: 9.2
drag, startPoint x: 179, startPoint y: 111, endPoint x: 181, endPoint y: 118, distance: 7.1
click at [97, 50] on div "SEO" at bounding box center [104, 56] width 150 height 19
drag, startPoint x: 93, startPoint y: 63, endPoint x: 0, endPoint y: 61, distance: 93.1
click at [0, 61] on body "All About AI New Home Browse Your Data Usage Settings Recent Grids Keyword -> N…" at bounding box center [374, 178] width 748 height 356
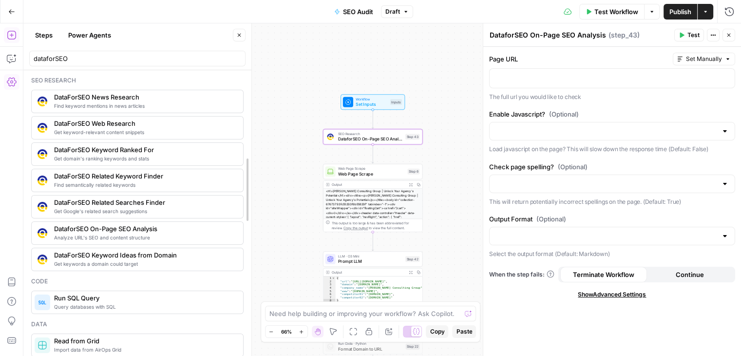
drag, startPoint x: 185, startPoint y: 156, endPoint x: 252, endPoint y: 153, distance: 66.8
click at [252, 153] on div at bounding box center [251, 189] width 10 height 332
drag, startPoint x: 77, startPoint y: 61, endPoint x: 0, endPoint y: 62, distance: 77.0
click at [0, 62] on body "All About AI New Home Browse Your Data Usage Settings Recent Grids Keyword -> N…" at bounding box center [374, 178] width 748 height 356
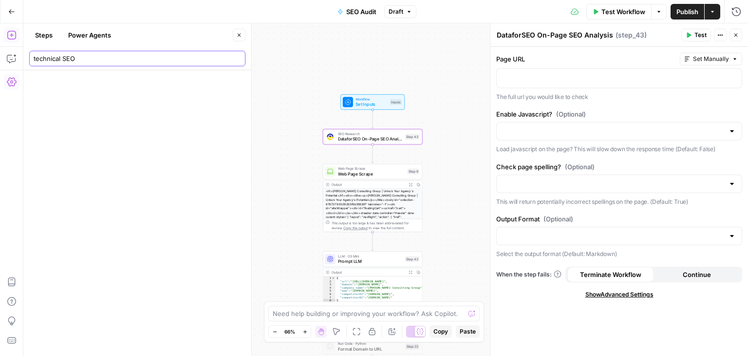
type input "technical SEO"
click at [68, 61] on input "technical SEO" at bounding box center [138, 59] width 208 height 10
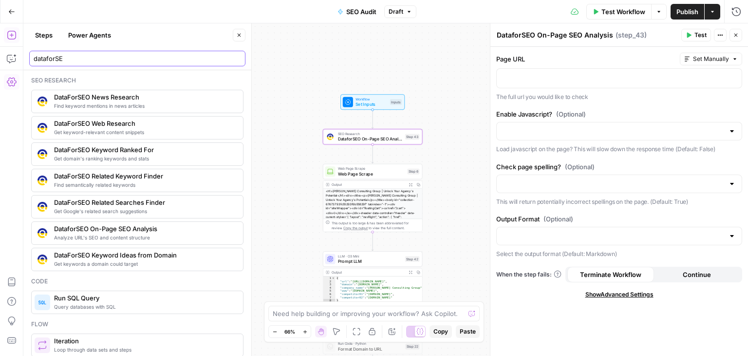
type input "dataforSE"
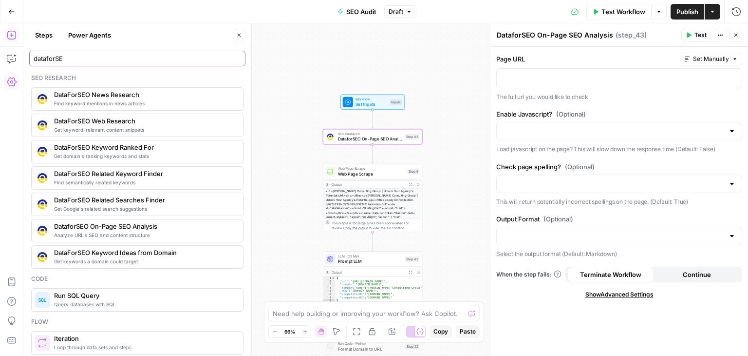
scroll to position [5, 0]
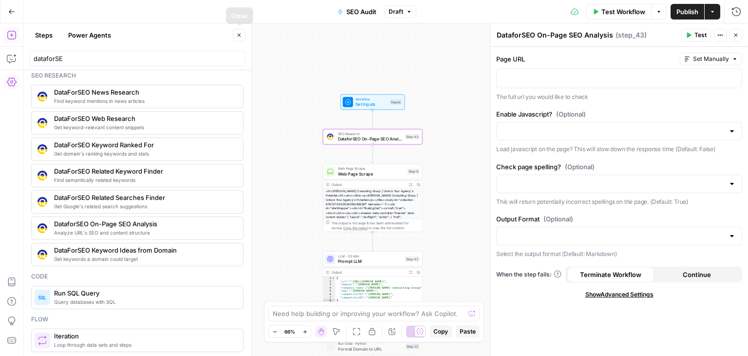
click at [239, 36] on icon "button" at bounding box center [239, 35] width 6 height 6
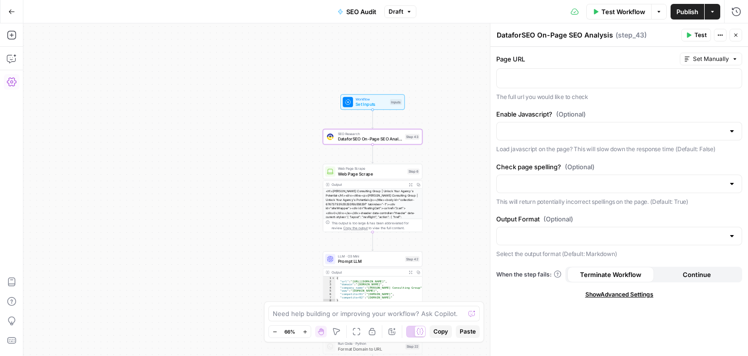
click at [6, 59] on button "Copilot" at bounding box center [12, 59] width 16 height 16
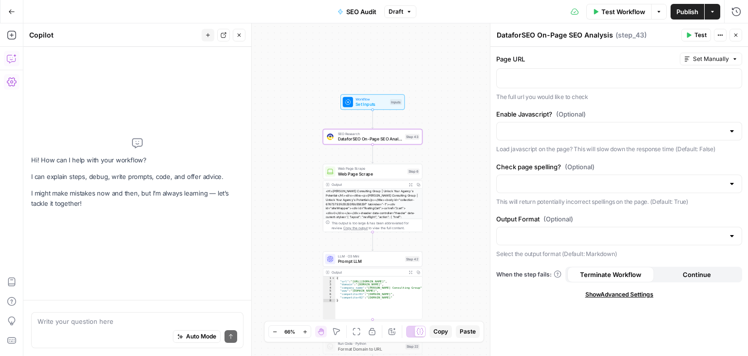
click at [94, 320] on textarea at bounding box center [138, 321] width 200 height 10
type textarea "S"
type textarea "I"
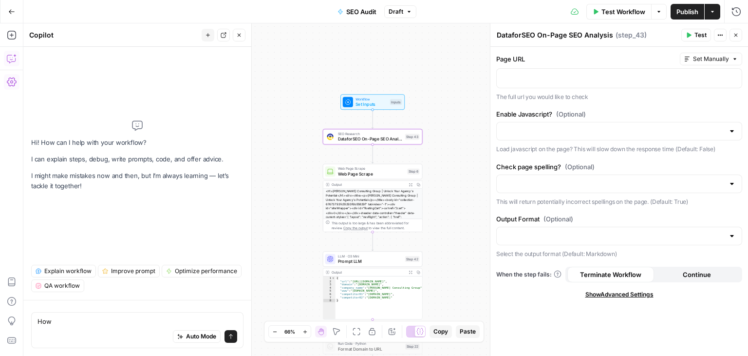
type textarea "How"
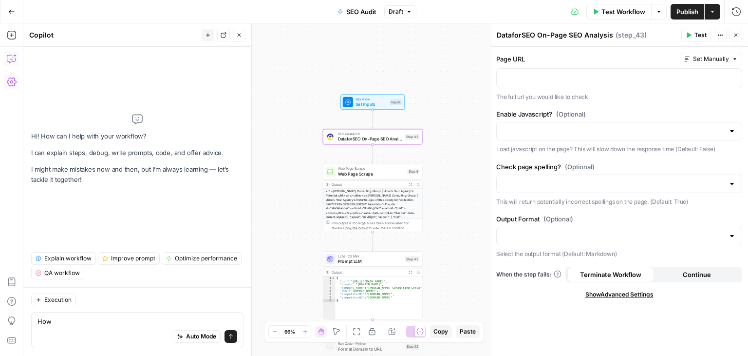
click at [240, 32] on icon "button" at bounding box center [239, 35] width 6 height 6
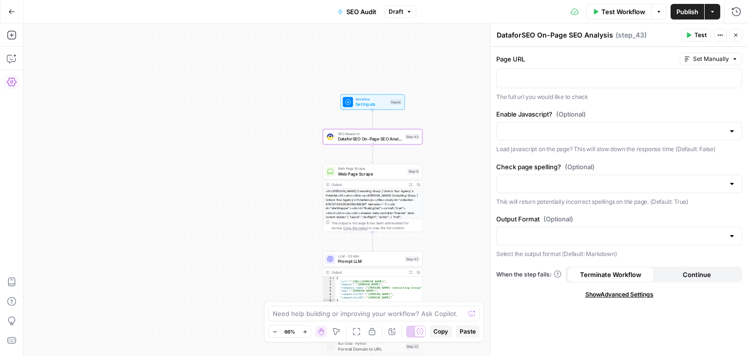
click at [207, 145] on div "Workflow Set Inputs Inputs SEO Research DataforSEO On-Page SEO Analysis Step 43…" at bounding box center [385, 189] width 725 height 332
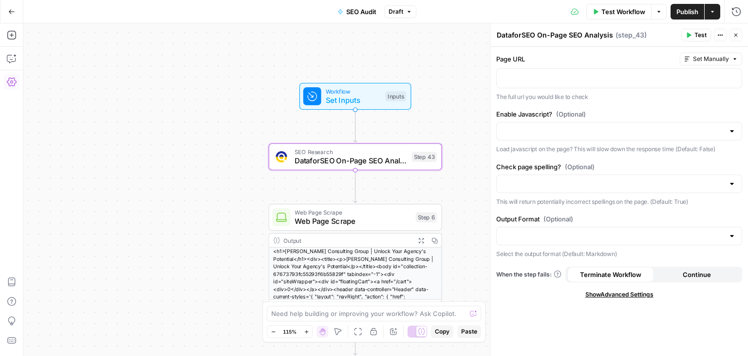
drag, startPoint x: 241, startPoint y: 124, endPoint x: 121, endPoint y: 104, distance: 121.6
click at [134, 114] on div "Workflow Set Inputs Inputs SEO Research DataforSEO On-Page SEO Analysis Step 43…" at bounding box center [385, 189] width 725 height 332
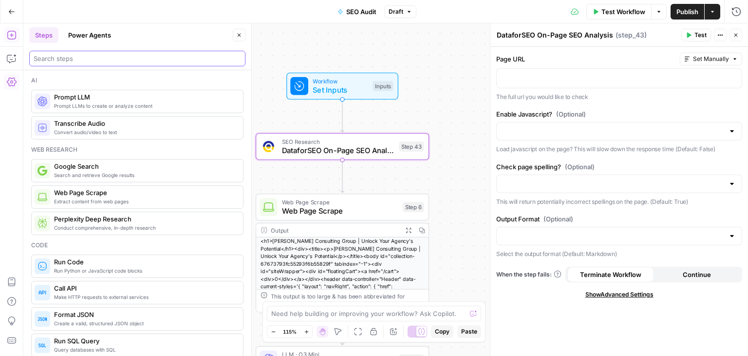
click at [56, 60] on input "search" at bounding box center [138, 59] width 208 height 10
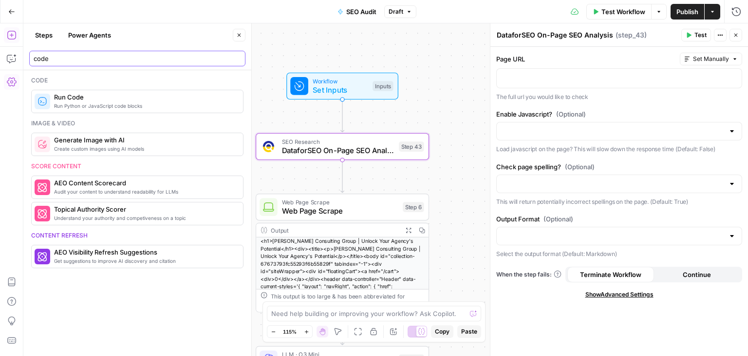
type input "code"
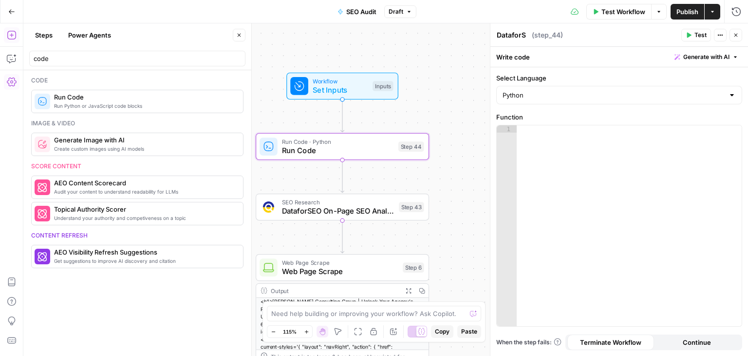
type textarea "Run Code"
click at [238, 34] on icon "button" at bounding box center [239, 35] width 3 height 3
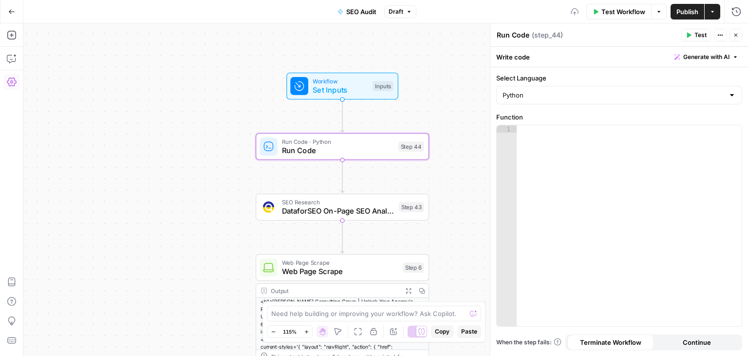
click at [154, 97] on div "Workflow Set Inputs Inputs Run Code · Python Run Code Step 44 SEO Research Data…" at bounding box center [385, 189] width 725 height 332
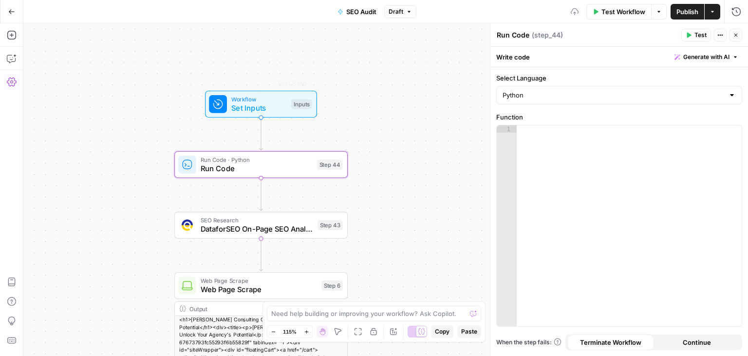
click at [551, 133] on div at bounding box center [630, 232] width 226 height 215
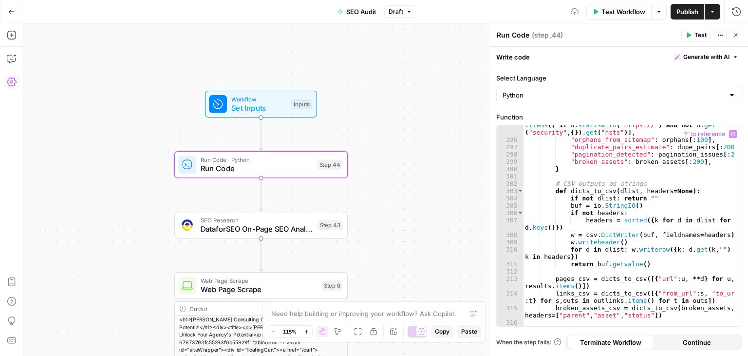
scroll to position [2642, 0]
click at [700, 34] on span "Test" at bounding box center [701, 35] width 12 height 9
drag, startPoint x: 631, startPoint y: 294, endPoint x: 637, endPoint y: 198, distance: 96.1
drag, startPoint x: 643, startPoint y: 289, endPoint x: 661, endPoint y: 223, distance: 68.5
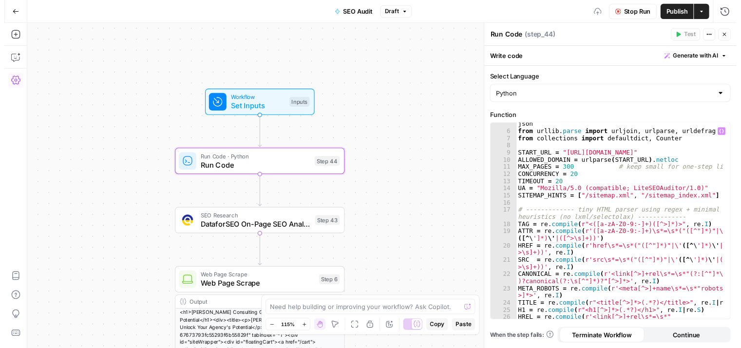
scroll to position [0, 0]
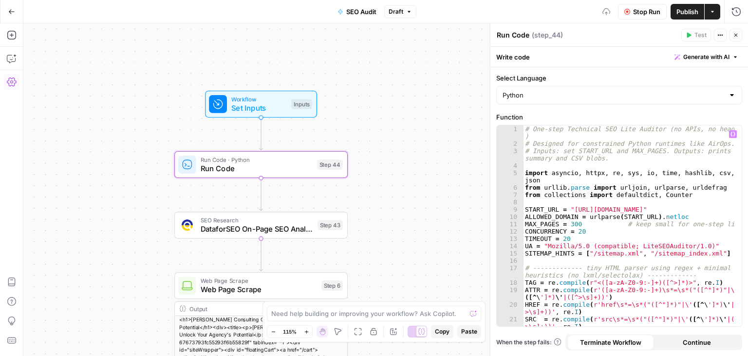
click at [712, 157] on div "# One-step Technical SEO Lite Auditor (no APIs, no headless ) # Designed for co…" at bounding box center [629, 240] width 212 height 230
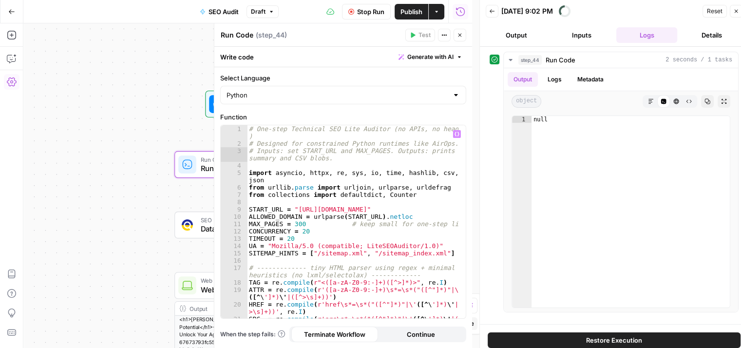
click at [548, 51] on div "step_44 Run Code 2 seconds / 1 tasks Output Logs Metadata object Markdown Code …" at bounding box center [614, 185] width 268 height 277
click at [557, 63] on span "Run Code" at bounding box center [561, 60] width 30 height 10
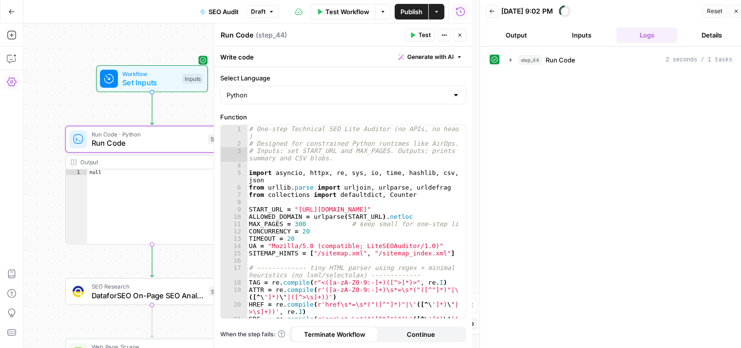
drag, startPoint x: 107, startPoint y: 145, endPoint x: 35, endPoint y: 120, distance: 75.8
click at [35, 120] on div "Workflow Set Inputs Inputs Run Code · Python Run Code Step 44 Output Expand Out…" at bounding box center [247, 185] width 449 height 324
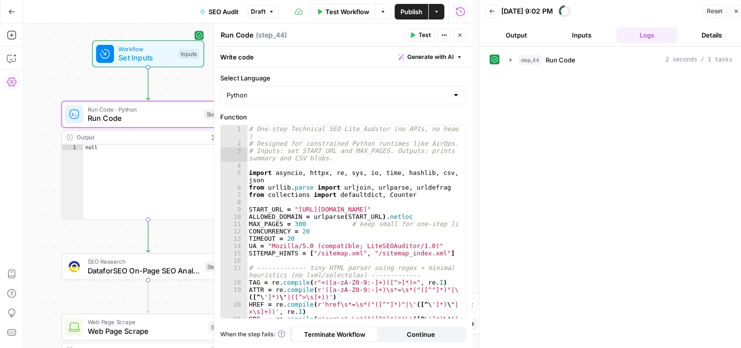
drag, startPoint x: 94, startPoint y: 107, endPoint x: 90, endPoint y: 82, distance: 25.1
click at [90, 82] on div "Workflow Set Inputs Inputs Run Code · Python Run Code Step 44 Output Expand Out…" at bounding box center [247, 185] width 449 height 324
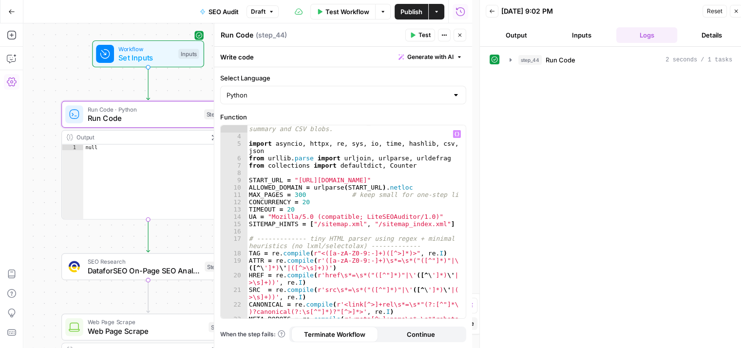
scroll to position [29, 0]
drag, startPoint x: 363, startPoint y: 180, endPoint x: 293, endPoint y: 182, distance: 70.7
click at [293, 182] on div "# Inputs: set START_URL and MAX_PAGES. Outputs: prints JSON summary and CSV blo…" at bounding box center [353, 229] width 212 height 223
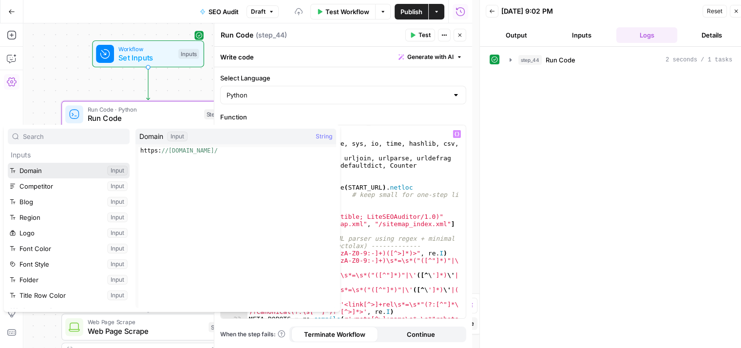
click at [73, 173] on button "Select variable Domain" at bounding box center [69, 171] width 122 height 16
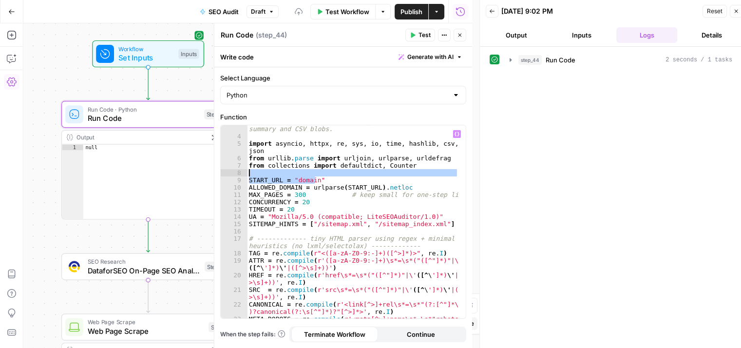
drag, startPoint x: 315, startPoint y: 181, endPoint x: 294, endPoint y: 177, distance: 21.3
click at [294, 177] on div "# Inputs: set START_URL and MAX_PAGES. Outputs: prints JSON summary and CSV blo…" at bounding box center [353, 229] width 212 height 223
type textarea "**********"
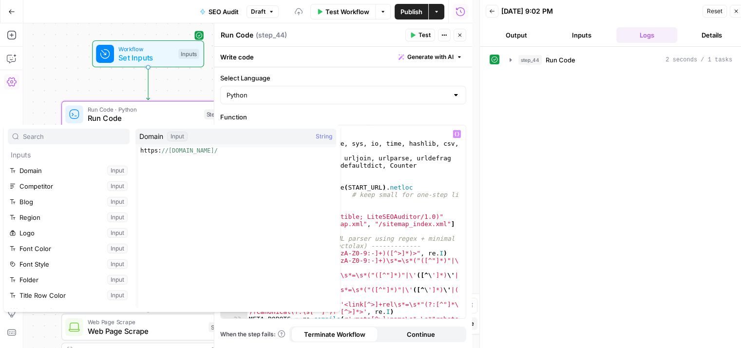
click at [377, 169] on div "# Inputs: set START_URL and MAX_PAGES. Outputs: prints JSON summary and CSV blo…" at bounding box center [353, 229] width 212 height 223
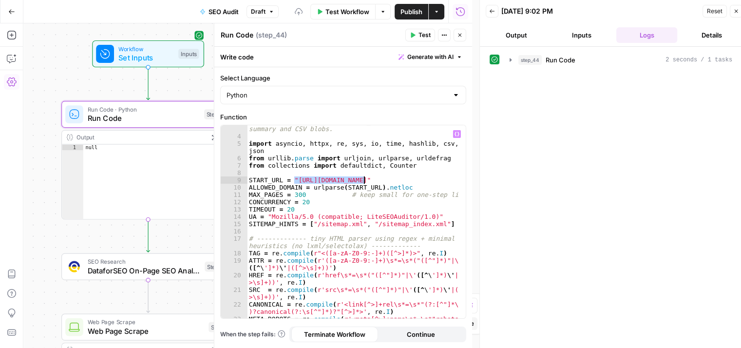
click at [372, 178] on div "# Inputs: set START_URL and MAX_PAGES. Outputs: prints JSON summary and CSV blo…" at bounding box center [353, 229] width 212 height 223
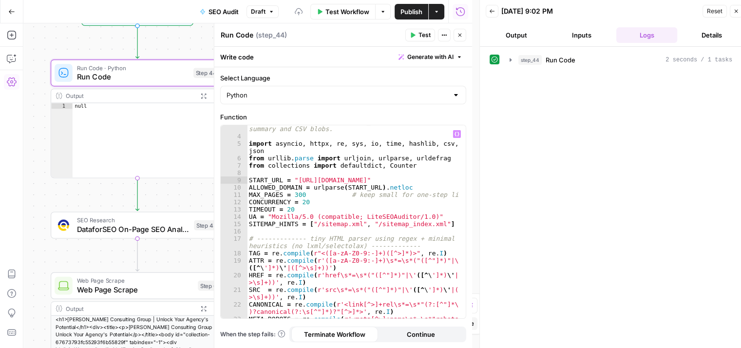
drag, startPoint x: 53, startPoint y: 217, endPoint x: 46, endPoint y: 190, distance: 27.6
click at [45, 189] on div "Workflow Set Inputs Inputs Run Code · Python Run Code Step 44 Output Expand Out…" at bounding box center [247, 185] width 449 height 324
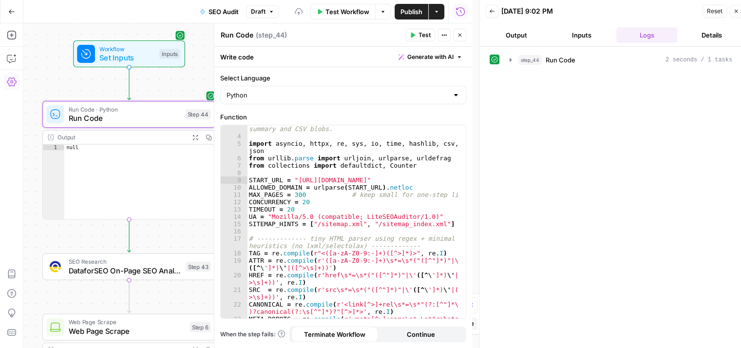
drag, startPoint x: 50, startPoint y: 178, endPoint x: 38, endPoint y: 267, distance: 90.4
click at [38, 267] on div "Workflow Set Inputs Inputs Run Code · Python Run Code Step 44 Output Expand Out…" at bounding box center [247, 185] width 449 height 324
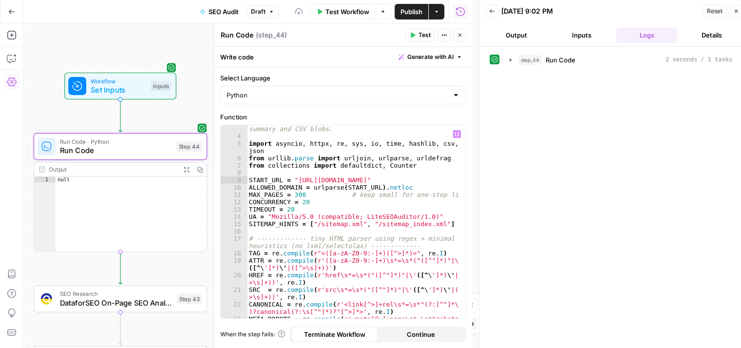
click at [347, 148] on div "# Inputs: set START_URL and MAX_PAGES. Outputs: prints JSON summary and CSV blo…" at bounding box center [353, 229] width 212 height 223
type textarea "**********"
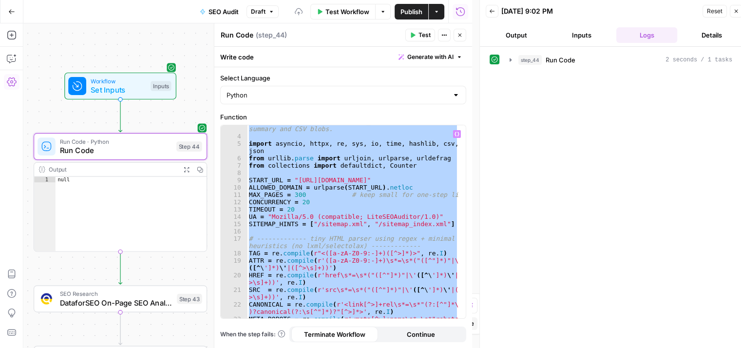
click at [420, 58] on span "Generate with AI" at bounding box center [430, 57] width 46 height 9
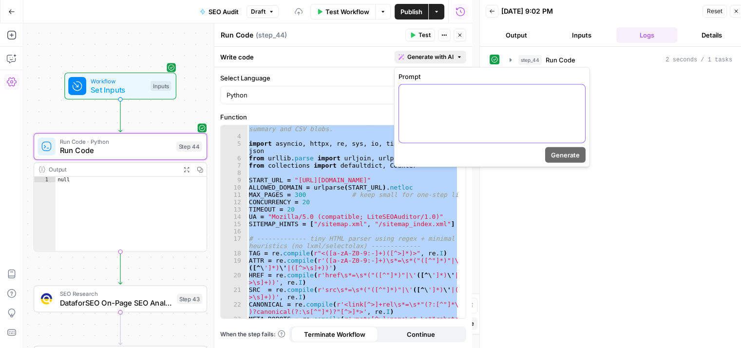
click at [421, 95] on p at bounding box center [492, 94] width 174 height 10
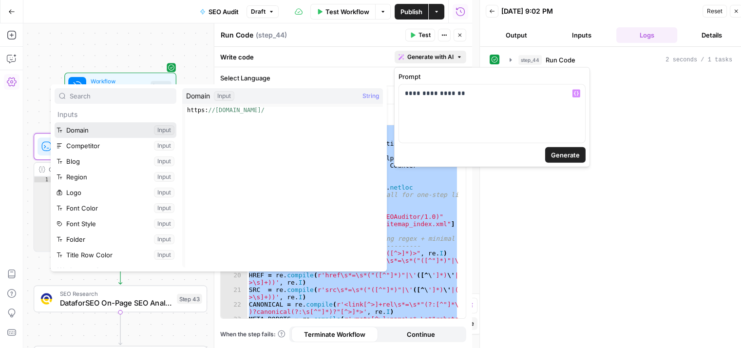
click at [144, 134] on button "Select variable Domain" at bounding box center [116, 130] width 122 height 16
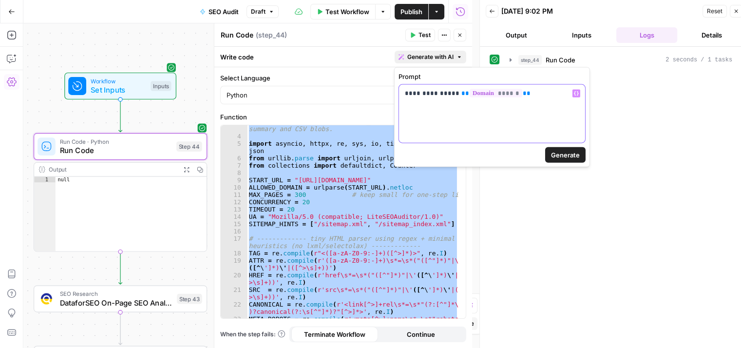
click at [552, 109] on div "**********" at bounding box center [492, 114] width 186 height 58
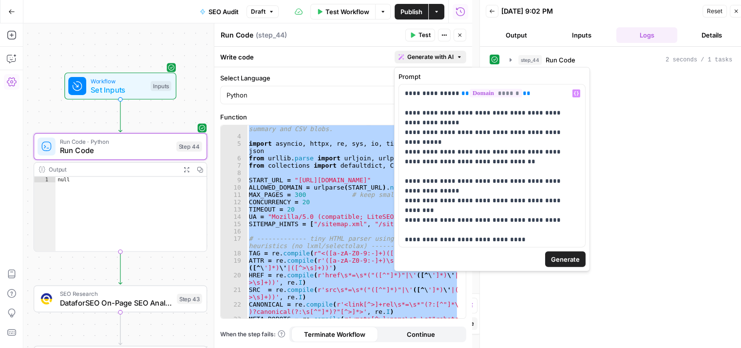
click at [579, 258] on span "Generate" at bounding box center [565, 259] width 29 height 10
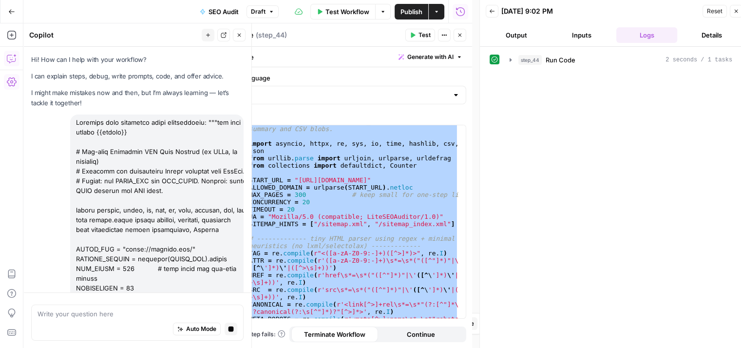
scroll to position [3680, 0]
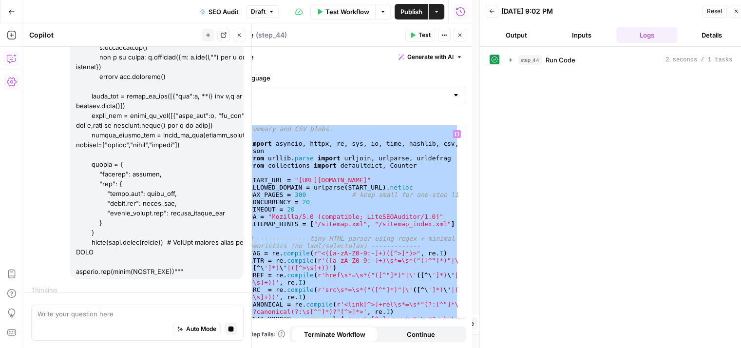
click at [383, 155] on div "# Inputs: set START_URL and MAX_PAGES. Outputs: prints JSON summary and CSV blo…" at bounding box center [352, 221] width 211 height 193
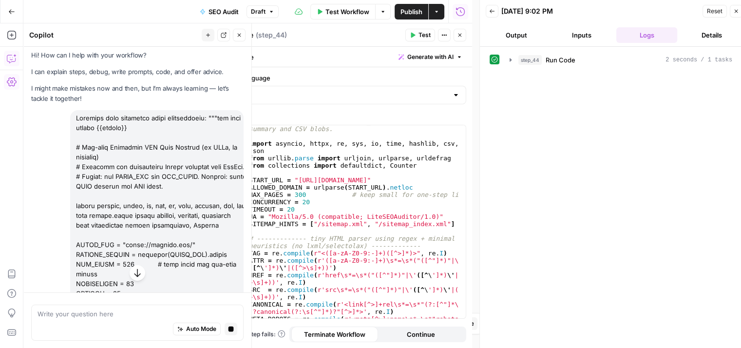
scroll to position [0, 0]
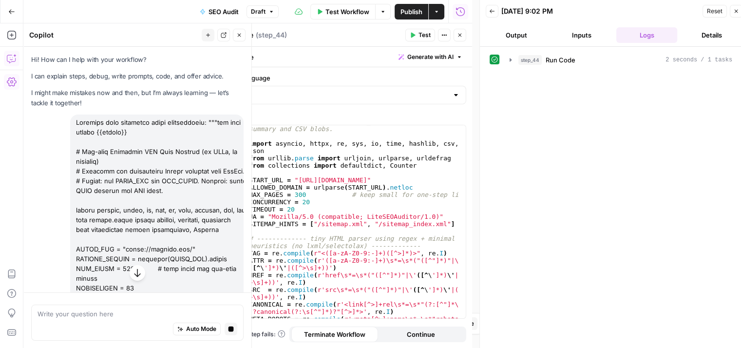
drag, startPoint x: 171, startPoint y: 245, endPoint x: 151, endPoint y: 96, distance: 150.3
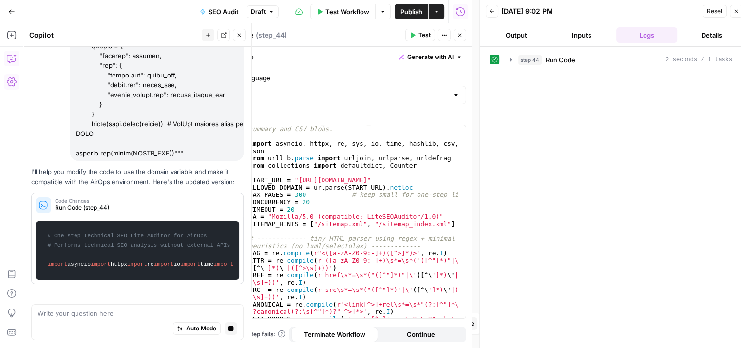
drag, startPoint x: 171, startPoint y: 163, endPoint x: 152, endPoint y: 300, distance: 138.3
drag, startPoint x: 134, startPoint y: 165, endPoint x: 138, endPoint y: 101, distance: 64.0
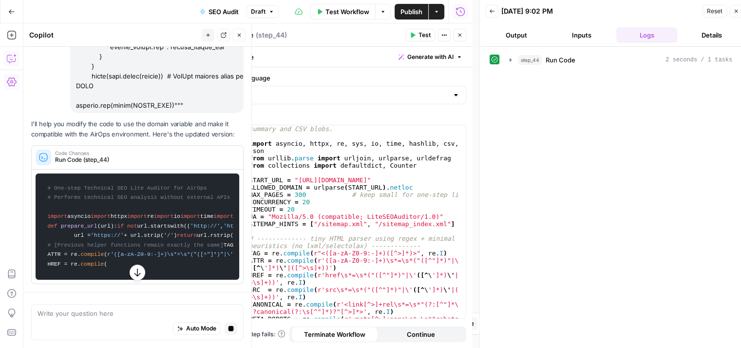
drag, startPoint x: 196, startPoint y: 96, endPoint x: 208, endPoint y: 195, distance: 99.2
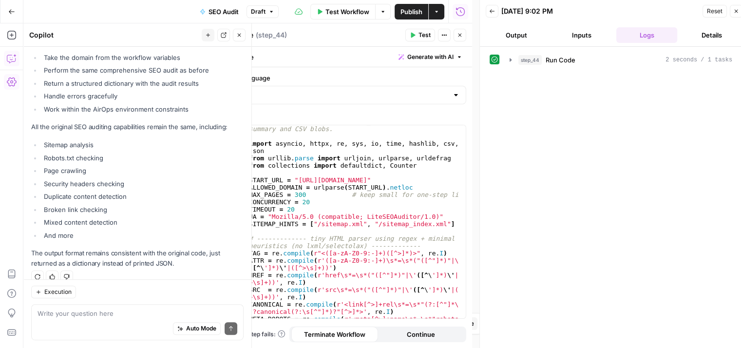
scroll to position [8, 0]
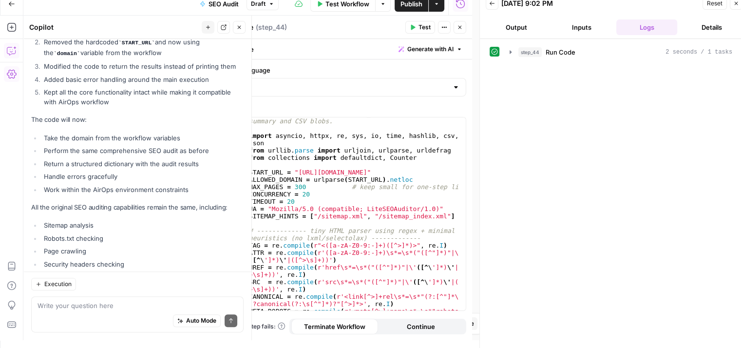
drag, startPoint x: 198, startPoint y: 221, endPoint x: 194, endPoint y: 162, distance: 59.0
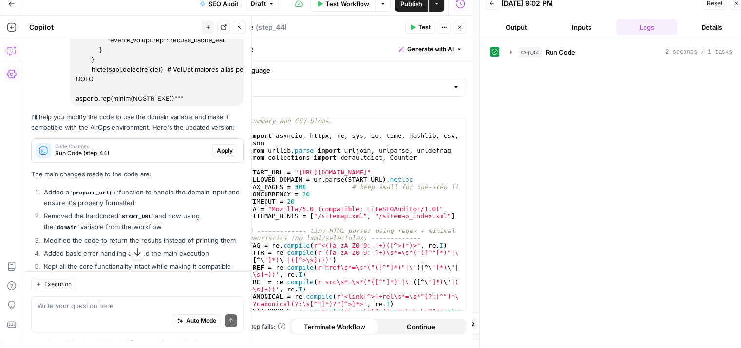
drag, startPoint x: 194, startPoint y: 217, endPoint x: 196, endPoint y: 142, distance: 75.1
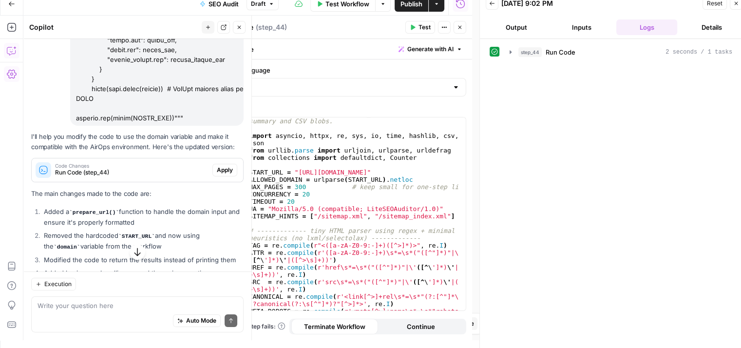
click at [218, 166] on span "Apply" at bounding box center [225, 170] width 16 height 9
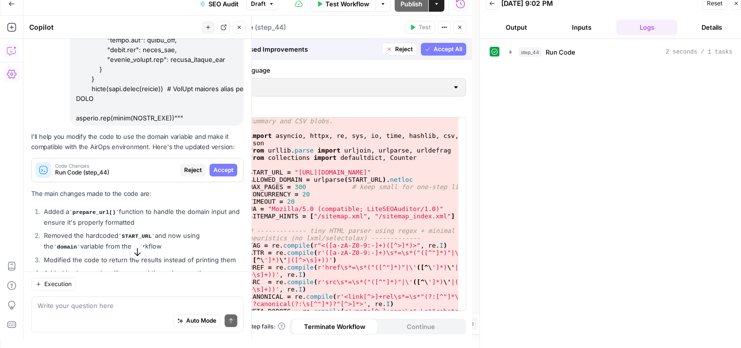
click at [442, 50] on span "Accept All" at bounding box center [448, 49] width 29 height 9
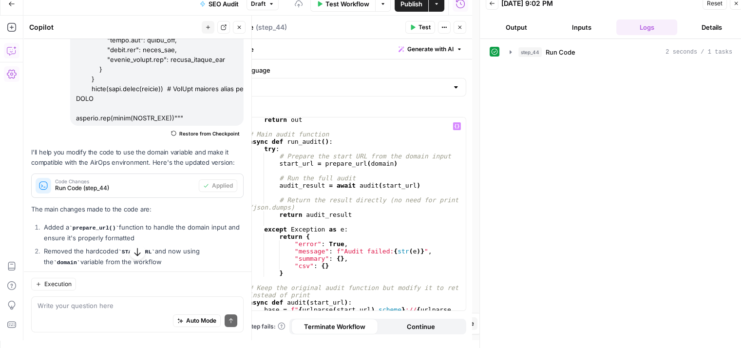
scroll to position [1465, 0]
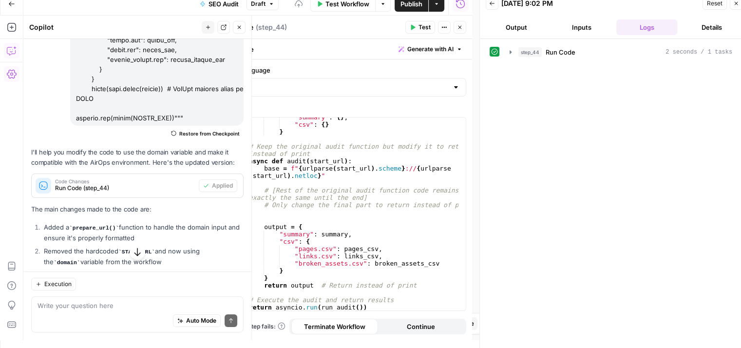
click at [418, 25] on button "Test" at bounding box center [420, 27] width 30 height 13
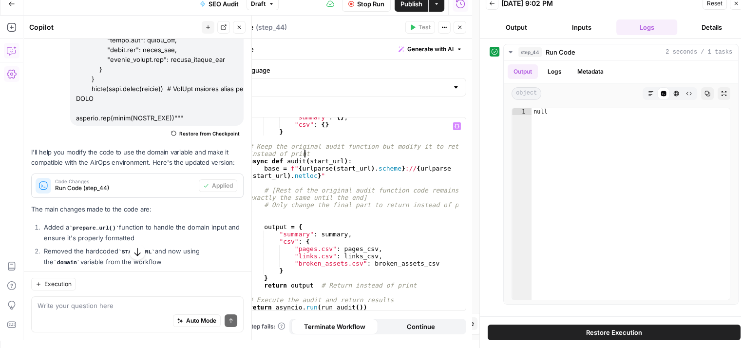
click at [360, 156] on div ""summary" : { } , "csv" : { } } # Keep the original audit function but modify i…" at bounding box center [353, 218] width 212 height 208
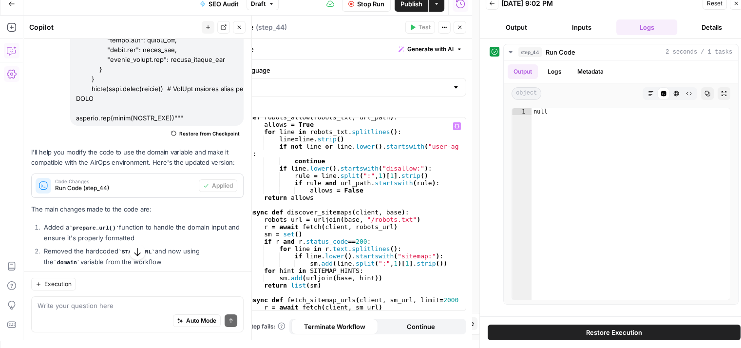
scroll to position [1081, 0]
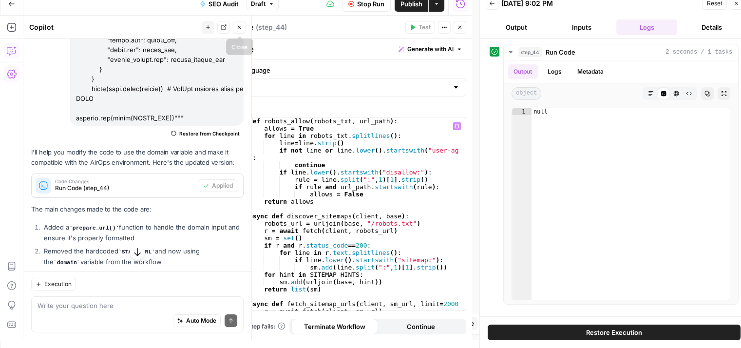
click at [234, 26] on button "Close" at bounding box center [239, 27] width 13 height 13
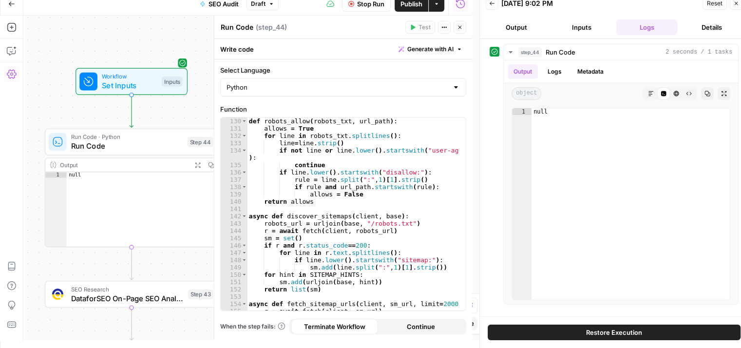
drag, startPoint x: 175, startPoint y: 110, endPoint x: 266, endPoint y: 130, distance: 93.3
click at [233, 98] on body "All About AI New Home Browse Your Data Usage Settings Recent Grids Keyword -> N…" at bounding box center [370, 166] width 741 height 348
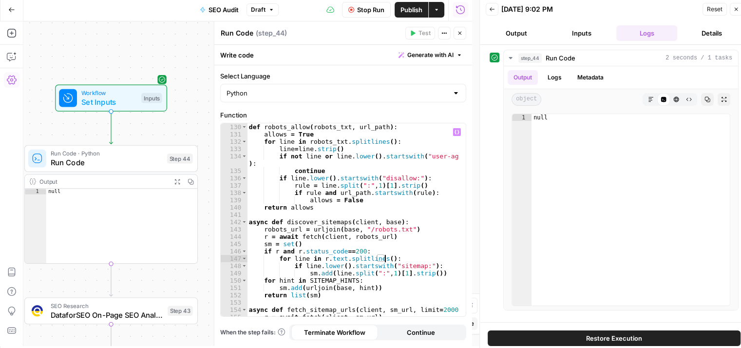
scroll to position [0, 0]
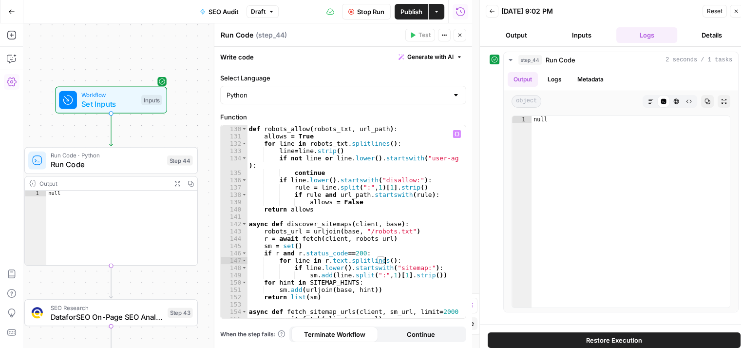
drag, startPoint x: 387, startPoint y: 209, endPoint x: 389, endPoint y: 187, distance: 22.1
click at [396, 151] on div "def robots_allow ( robots_txt , url_path ) : allows = True for line in robots_t…" at bounding box center [353, 229] width 212 height 208
type textarea "**********"
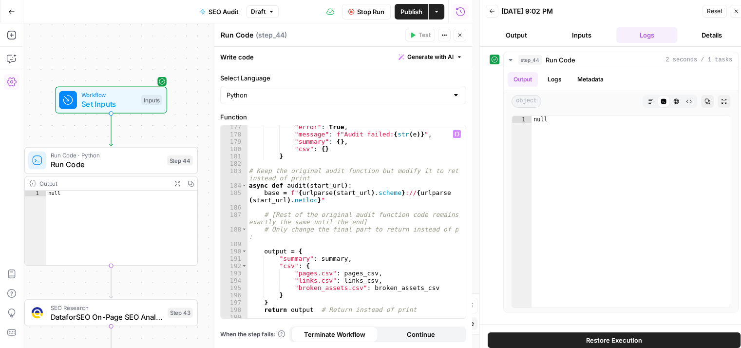
scroll to position [1465, 0]
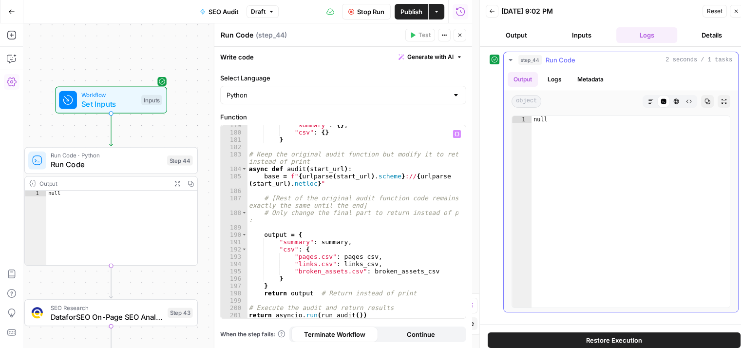
type textarea "****"
click at [573, 175] on div "null" at bounding box center [630, 219] width 199 height 206
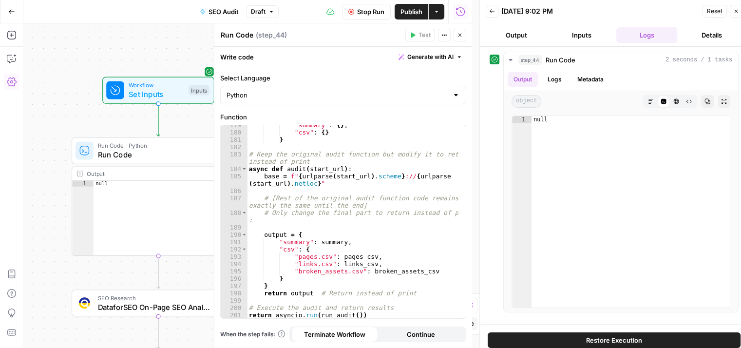
drag, startPoint x: 85, startPoint y: 39, endPoint x: 133, endPoint y: 30, distance: 48.2
click at [133, 30] on div "Workflow Set Inputs Inputs Run Code · Python Run Code Step 44 Output Expand Out…" at bounding box center [247, 185] width 449 height 324
click at [292, 164] on div ""summary" : { } , "csv" : { } } # Keep the original audit function but modify i…" at bounding box center [353, 225] width 212 height 208
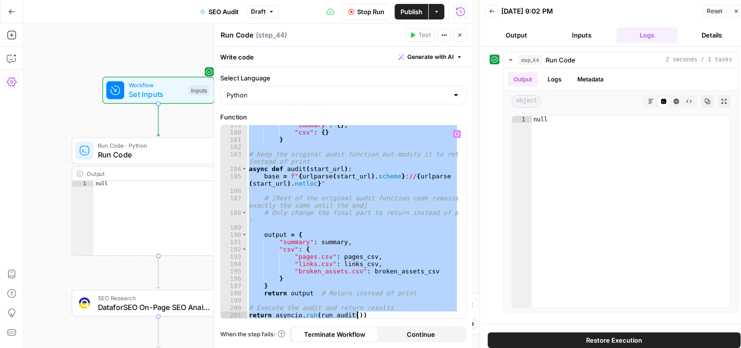
click at [397, 182] on div ""summary" : { } , "csv" : { } } # Keep the original audit function but modify i…" at bounding box center [352, 221] width 211 height 193
type textarea "**********"
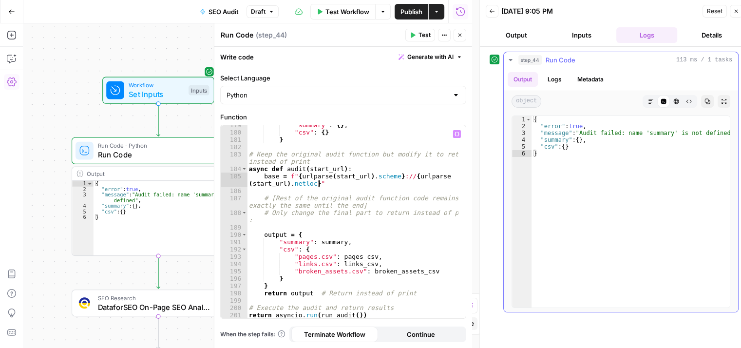
type textarea "*"
click at [585, 152] on div "{ "error" : true , "message" : "Audit failed: name 'summary' is not defined" , …" at bounding box center [630, 219] width 199 height 206
type textarea "*"
click at [344, 140] on div ""summary" : { } , "csv" : { } } # Keep the original audit function but modify i…" at bounding box center [353, 225] width 212 height 208
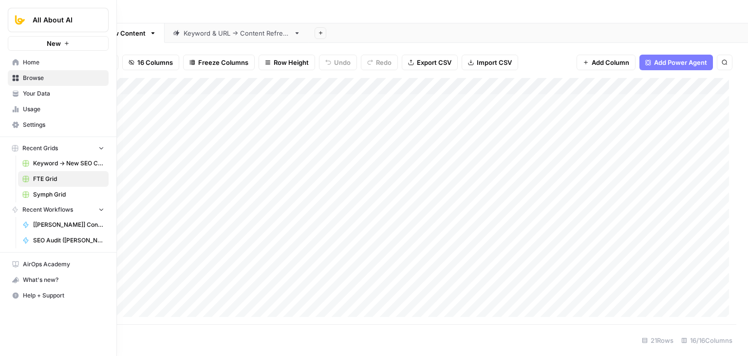
click at [25, 58] on span "Home" at bounding box center [63, 62] width 81 height 9
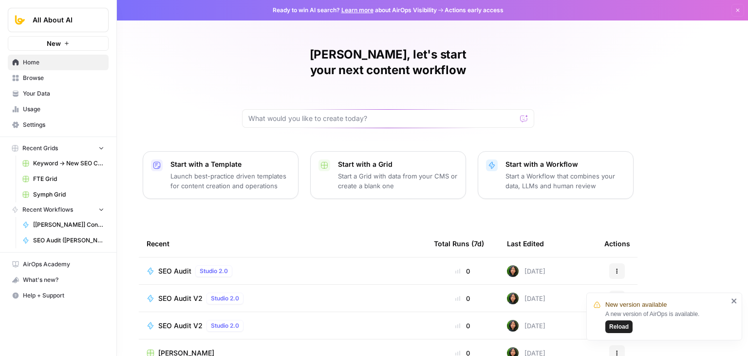
click at [27, 78] on span "Browse" at bounding box center [63, 78] width 81 height 9
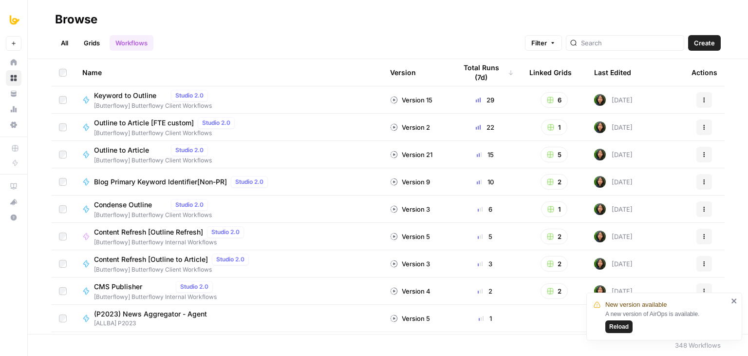
click at [626, 324] on span "Reload" at bounding box center [618, 326] width 19 height 9
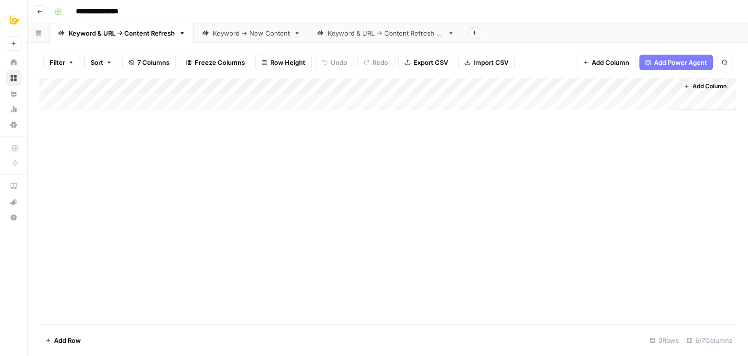
drag, startPoint x: 385, startPoint y: 211, endPoint x: 391, endPoint y: 129, distance: 82.1
click at [689, 85] on icon "button" at bounding box center [687, 86] width 6 height 6
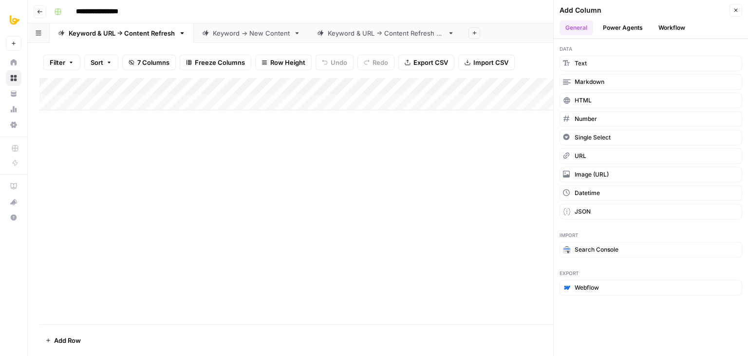
click at [490, 158] on div "Add Column" at bounding box center [387, 201] width 697 height 246
click at [340, 163] on div "Add Column" at bounding box center [387, 201] width 697 height 246
click at [133, 61] on icon "button" at bounding box center [132, 62] width 6 height 6
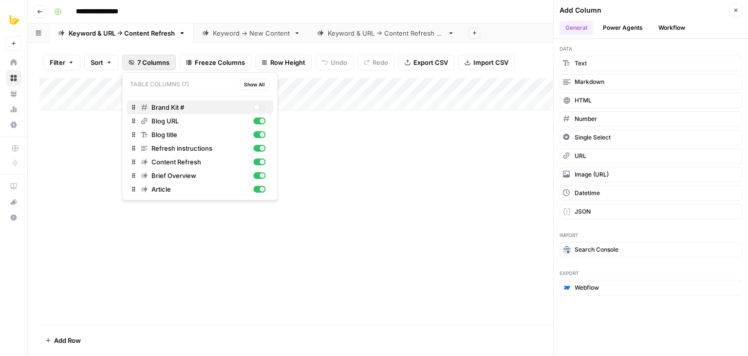
click at [253, 107] on div "Brand Kit #" at bounding box center [203, 107] width 125 height 10
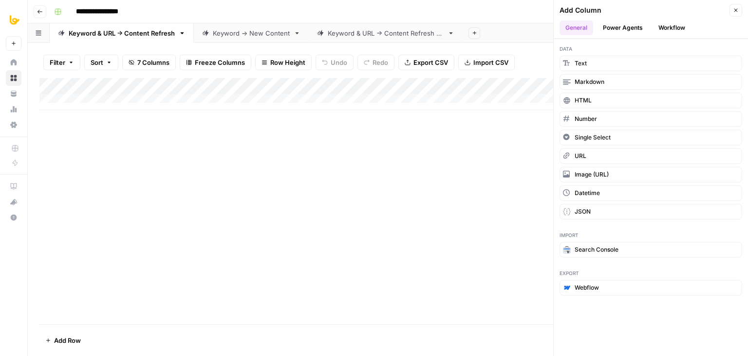
click at [405, 156] on div "Add Column" at bounding box center [387, 201] width 697 height 246
click at [221, 162] on div "Add Column" at bounding box center [387, 201] width 697 height 246
click at [739, 7] on button "Close" at bounding box center [736, 10] width 13 height 13
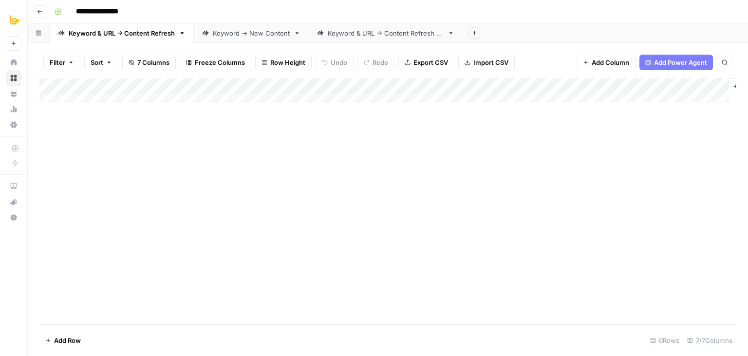
scroll to position [0, 52]
click at [700, 83] on span "Add Column" at bounding box center [714, 86] width 34 height 9
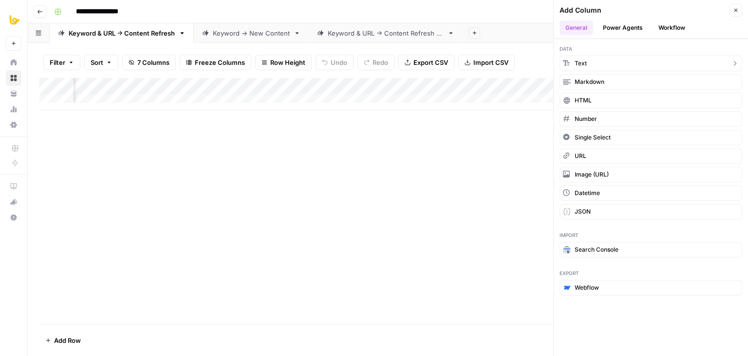
click at [595, 67] on button "Text" at bounding box center [651, 64] width 183 height 16
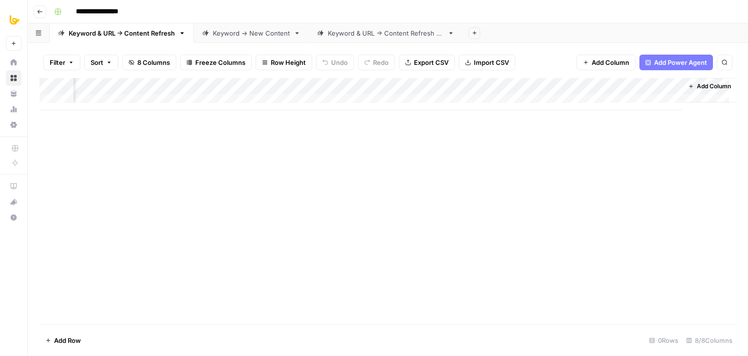
scroll to position [0, 192]
click at [616, 89] on div "Add Column" at bounding box center [387, 94] width 697 height 32
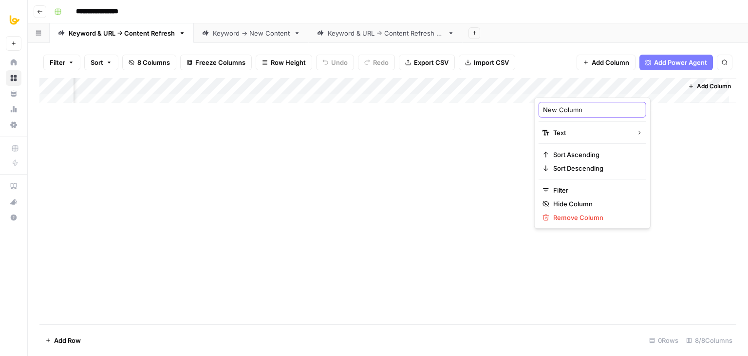
click at [570, 114] on input "New Column" at bounding box center [592, 110] width 99 height 10
type input "Geo Spelling Convention"
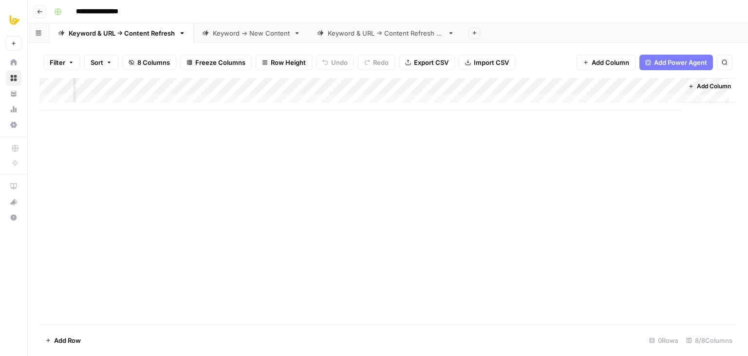
scroll to position [0, 189]
drag, startPoint x: 600, startPoint y: 88, endPoint x: 55, endPoint y: 68, distance: 545.5
click at [55, 68] on div "Filter Sort 8 Columns Freeze Columns Row Height Undo Redo Export CSV Import CSV…" at bounding box center [388, 199] width 720 height 313
click at [263, 163] on div "Add Column" at bounding box center [387, 201] width 697 height 246
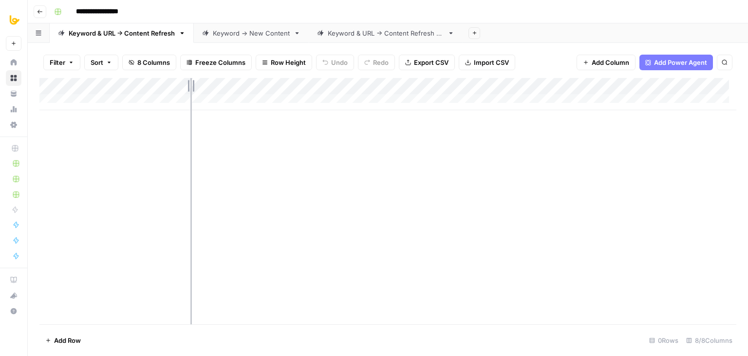
drag, startPoint x: 263, startPoint y: 84, endPoint x: 196, endPoint y: 88, distance: 66.9
click at [189, 85] on div "Add Column" at bounding box center [387, 94] width 697 height 32
drag, startPoint x: 188, startPoint y: 87, endPoint x: 199, endPoint y: 88, distance: 11.3
click at [199, 88] on div "Add Column" at bounding box center [387, 94] width 697 height 32
drag, startPoint x: 195, startPoint y: 165, endPoint x: 119, endPoint y: 0, distance: 181.6
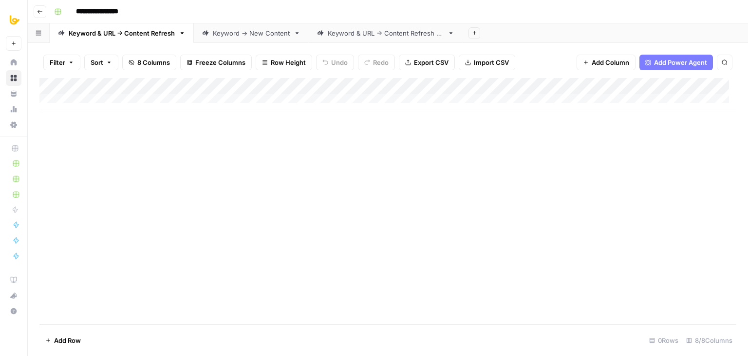
click at [195, 164] on div "Add Column" at bounding box center [387, 201] width 697 height 246
click at [137, 167] on div "Add Column" at bounding box center [387, 201] width 697 height 246
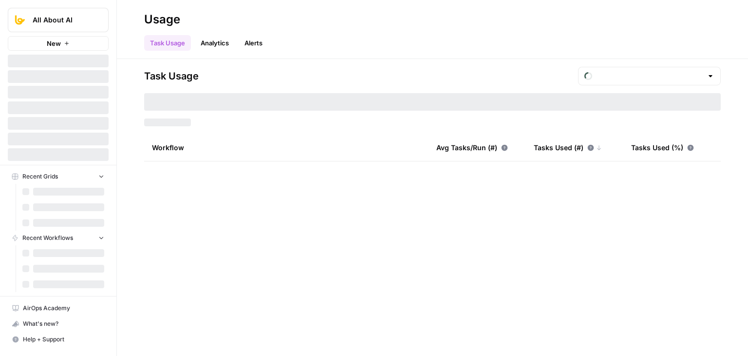
type input "August Overage"
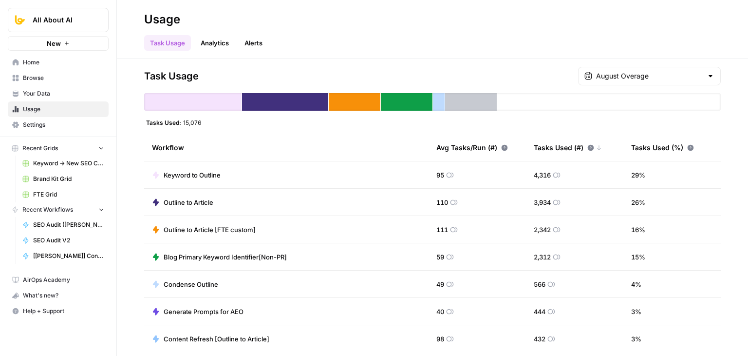
click at [544, 82] on div "Task Usage August Overage" at bounding box center [432, 76] width 577 height 19
click at [630, 76] on input "text" at bounding box center [649, 76] width 107 height 10
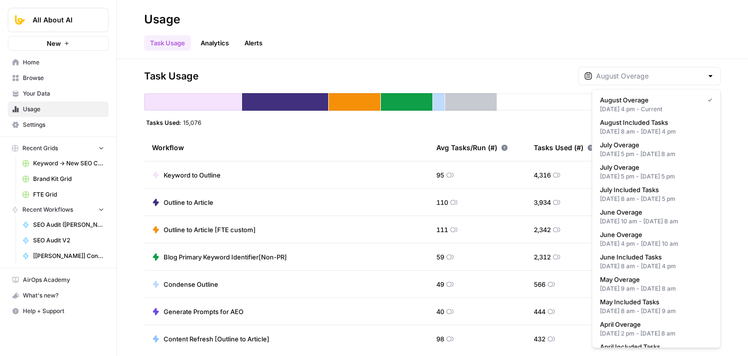
type input "August Overage"
click at [539, 80] on div "Task Usage August Overage" at bounding box center [432, 76] width 577 height 19
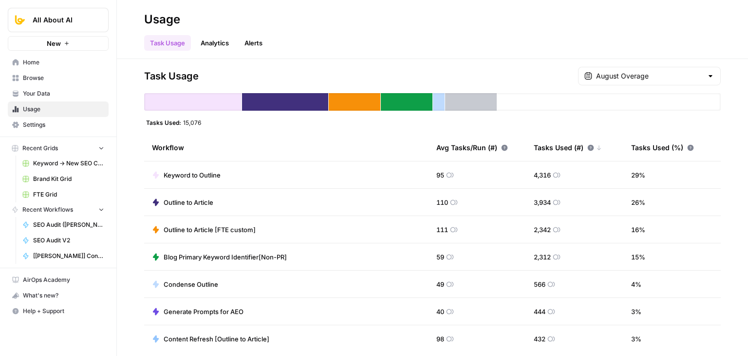
click at [57, 93] on span "Your Data" at bounding box center [63, 93] width 81 height 9
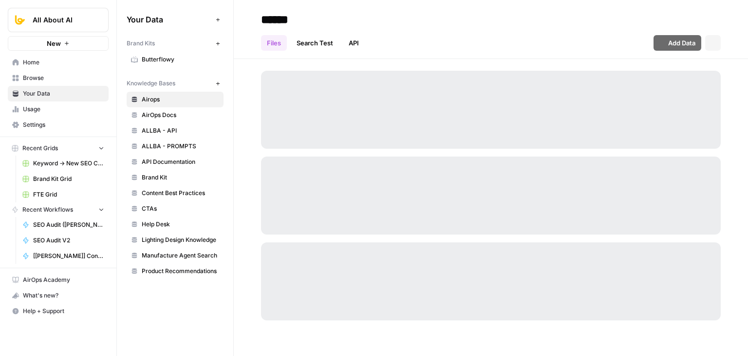
click at [55, 121] on span "Settings" at bounding box center [63, 124] width 81 height 9
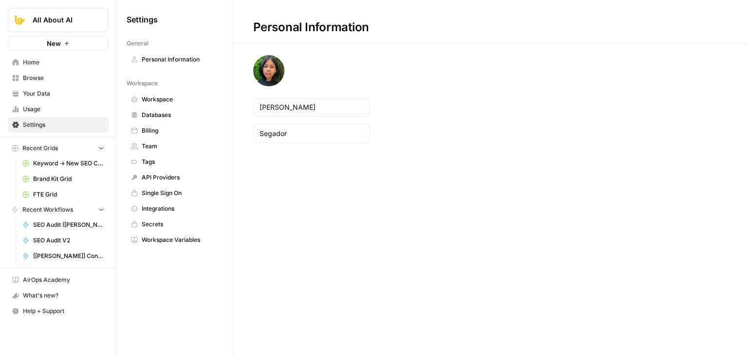
click at [177, 131] on span "Billing" at bounding box center [180, 130] width 77 height 9
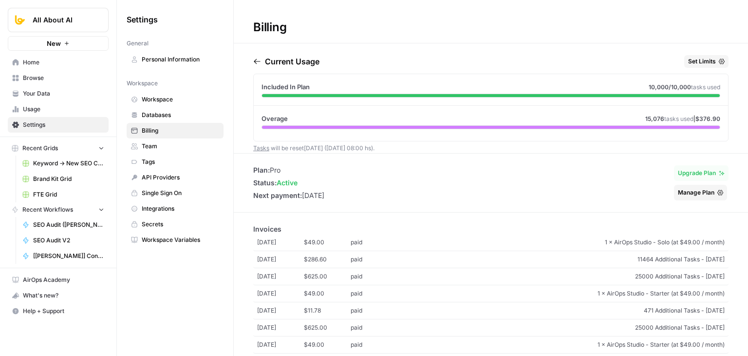
drag, startPoint x: 716, startPoint y: 119, endPoint x: 688, endPoint y: 111, distance: 29.4
click at [688, 111] on div "Overage 15,076 tasks used | $376.90" at bounding box center [491, 121] width 474 height 31
click at [719, 129] on div "Overage 15,076 tasks used | $376.90" at bounding box center [491, 121] width 474 height 31
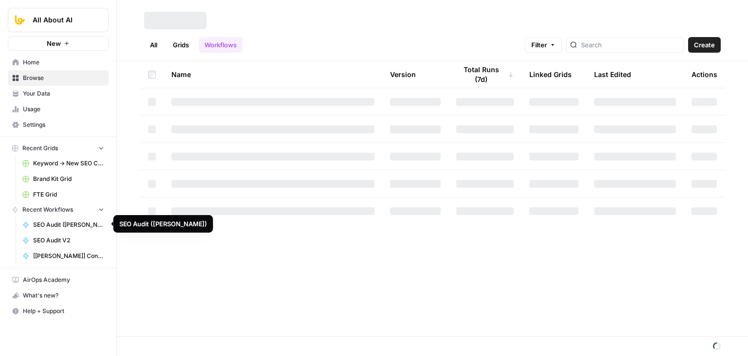
click at [40, 226] on span "SEO Audit ([PERSON_NAME])" at bounding box center [68, 224] width 71 height 9
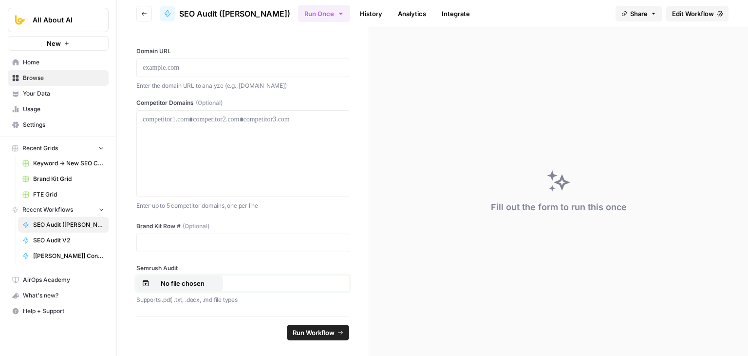
click at [202, 284] on p "No file chosen" at bounding box center [183, 283] width 62 height 10
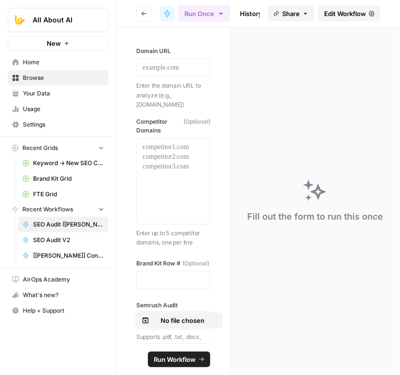
click at [180, 325] on p "No file chosen" at bounding box center [183, 321] width 62 height 10
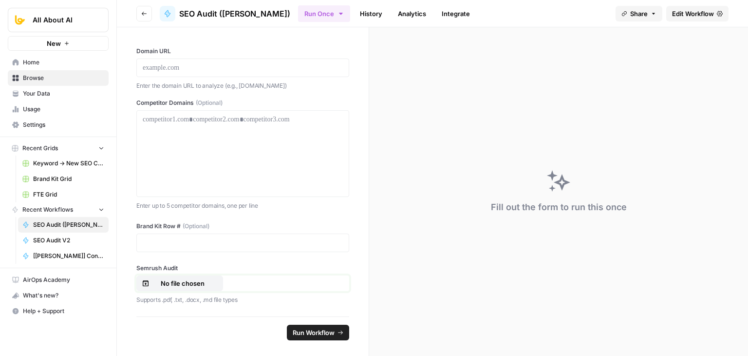
click at [175, 285] on p "No file chosen" at bounding box center [183, 283] width 62 height 10
click at [189, 281] on p "No file chosen" at bounding box center [183, 283] width 62 height 10
click at [180, 71] on p at bounding box center [243, 68] width 200 height 10
click at [195, 67] on p at bounding box center [243, 68] width 200 height 10
click at [203, 139] on div at bounding box center [243, 153] width 200 height 78
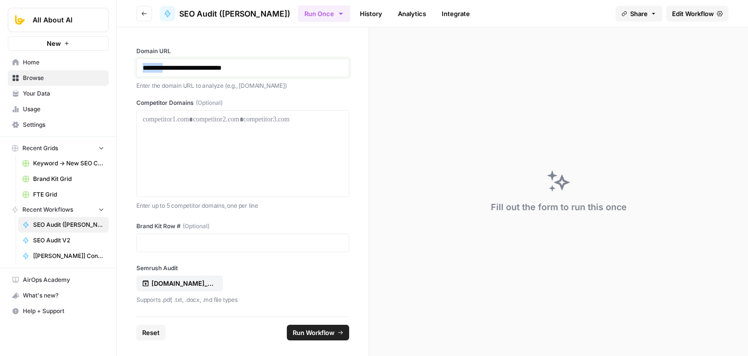
drag, startPoint x: 166, startPoint y: 69, endPoint x: 130, endPoint y: 63, distance: 36.5
click at [130, 63] on div "**********" at bounding box center [243, 171] width 252 height 289
click at [238, 71] on p "**********" at bounding box center [243, 68] width 201 height 10
click at [177, 147] on div at bounding box center [243, 153] width 200 height 78
click at [190, 136] on div "**********" at bounding box center [243, 153] width 200 height 78
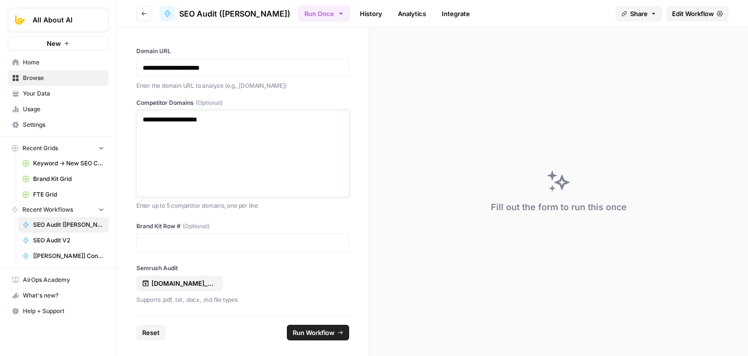
click at [244, 128] on div "**********" at bounding box center [243, 153] width 200 height 78
click at [216, 240] on p at bounding box center [243, 243] width 200 height 10
click at [272, 270] on label "Semrush Audit" at bounding box center [242, 268] width 213 height 9
click at [0, 0] on input "Semrush Audit" at bounding box center [0, 0] width 0 height 0
drag, startPoint x: 297, startPoint y: 216, endPoint x: 294, endPoint y: 162, distance: 53.7
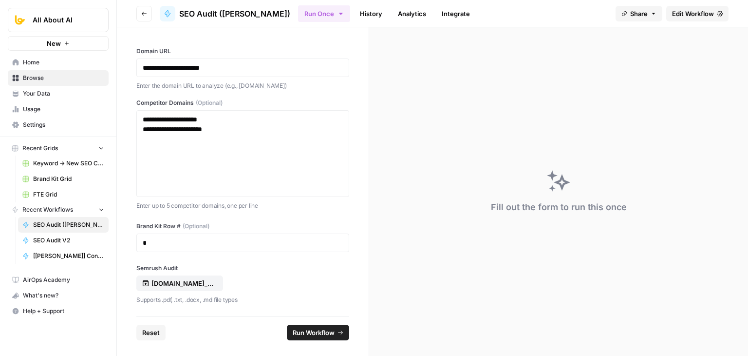
drag, startPoint x: 315, startPoint y: 83, endPoint x: 240, endPoint y: 274, distance: 205.4
click at [321, 329] on span "Run Workflow" at bounding box center [314, 332] width 42 height 10
